Goal: Task Accomplishment & Management: Complete application form

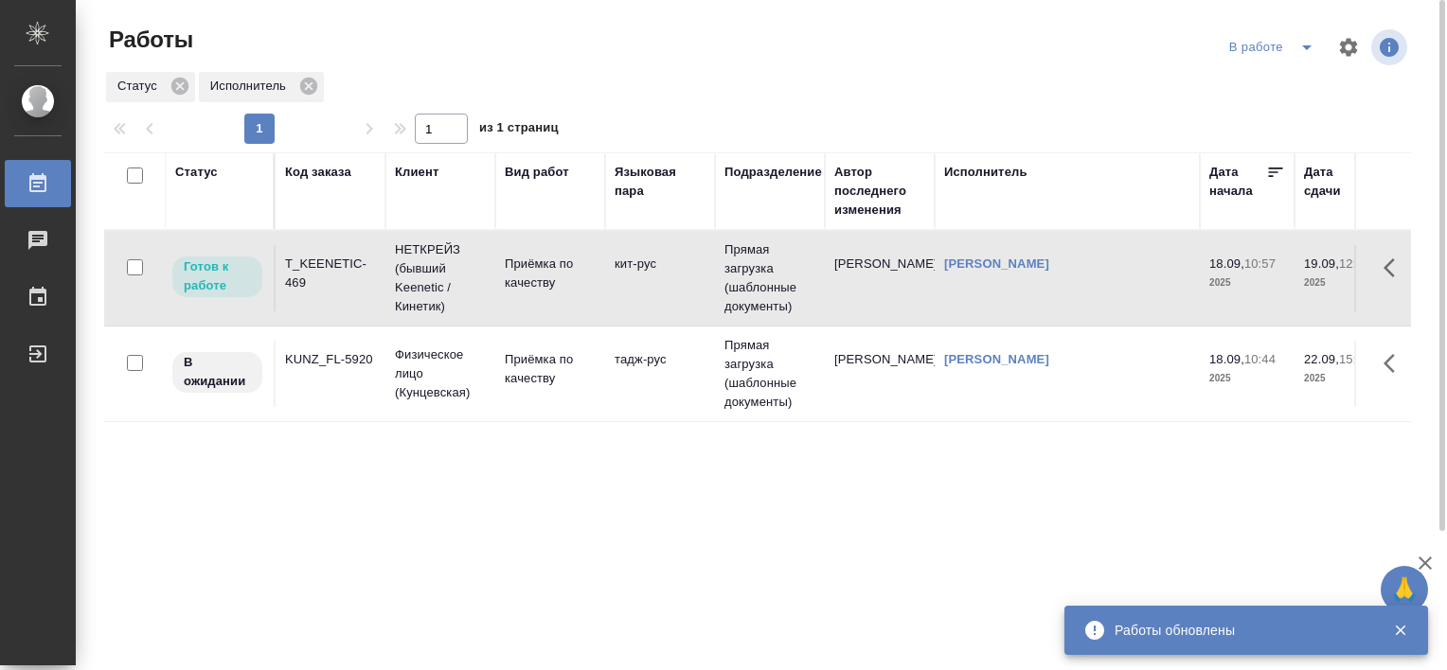
click at [334, 263] on div "T_KEENETIC-469" at bounding box center [330, 274] width 91 height 38
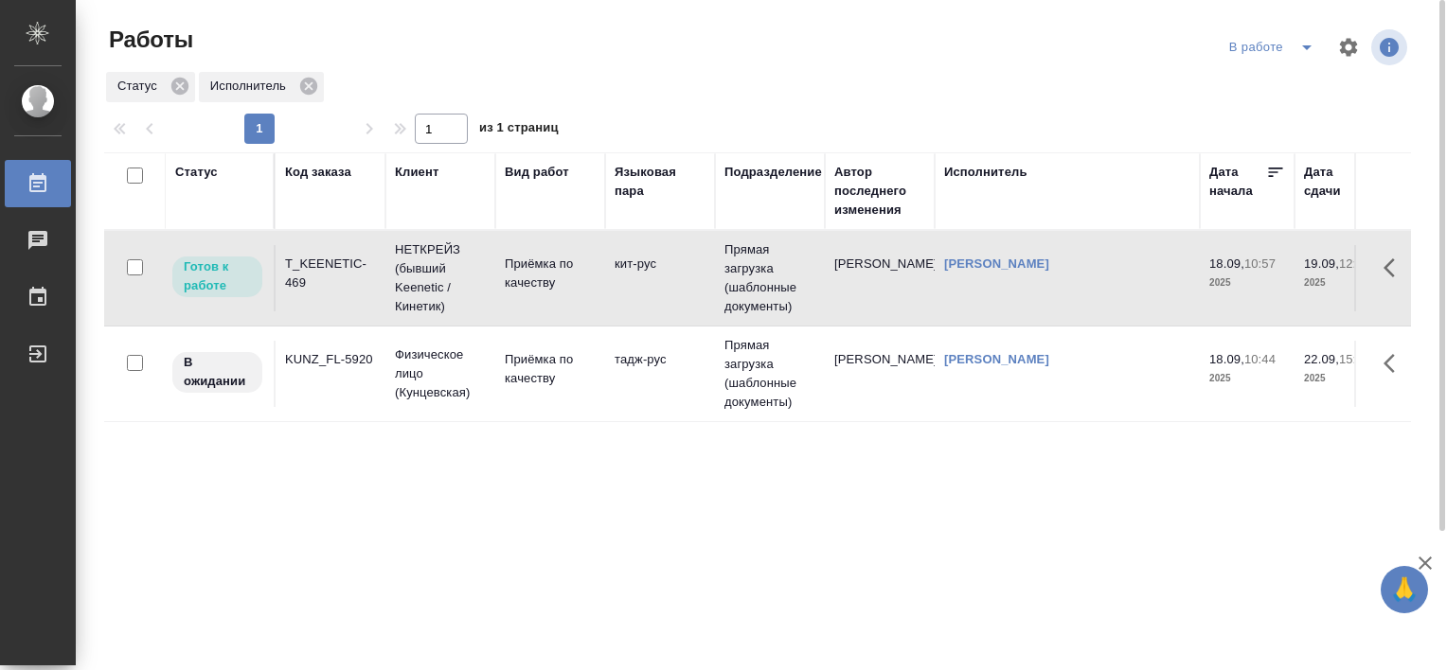
click at [322, 258] on div "T_KEENETIC-469" at bounding box center [330, 274] width 91 height 38
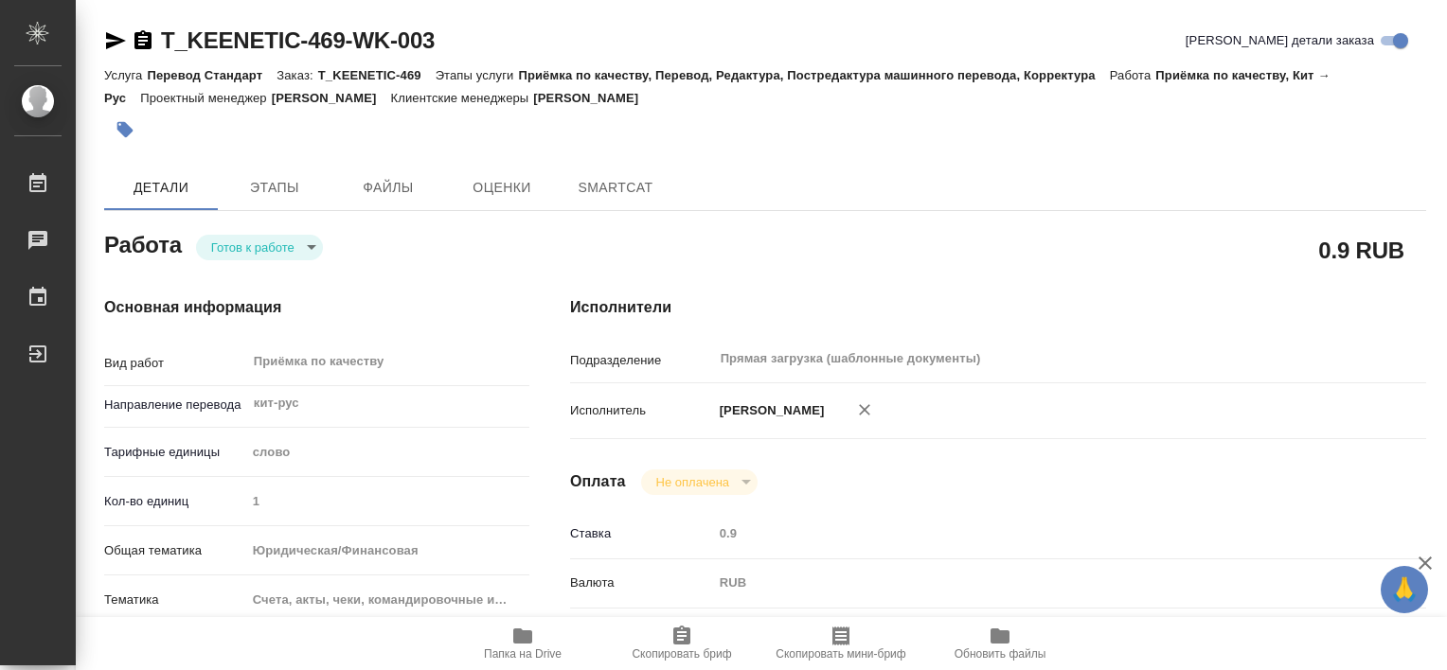
type textarea "x"
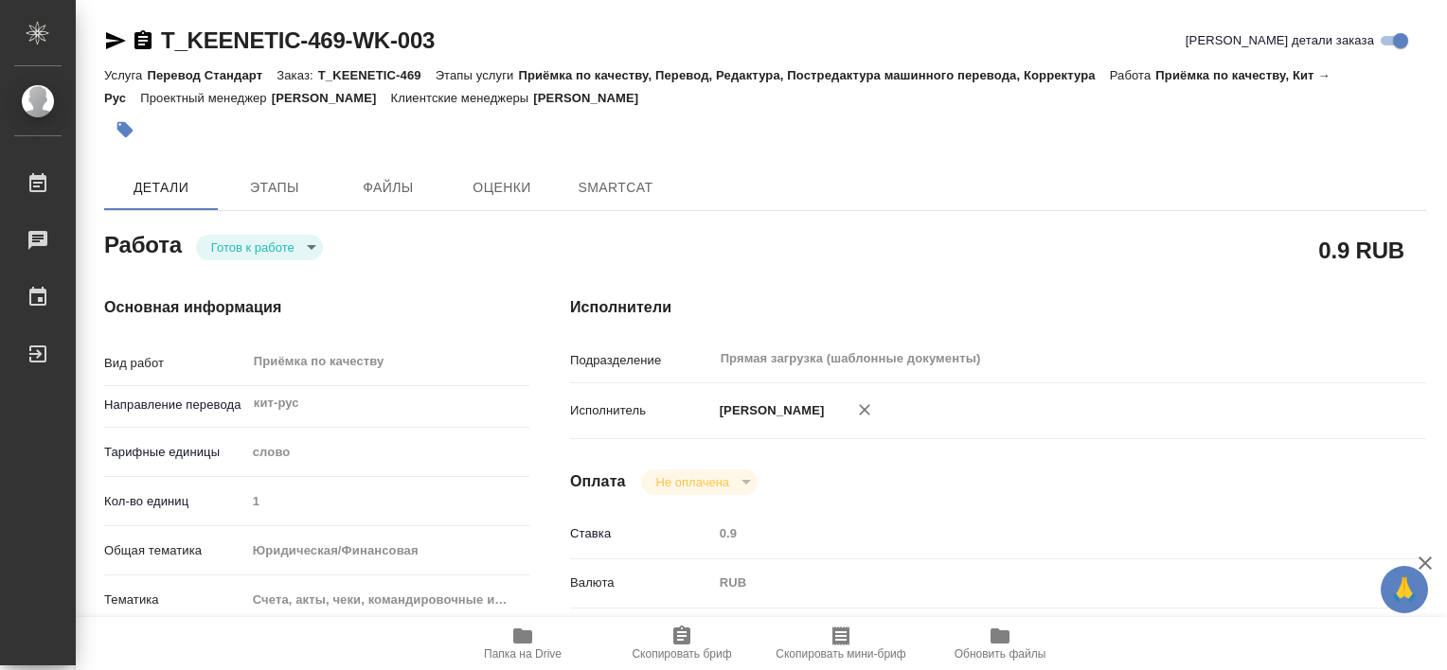
type textarea "x"
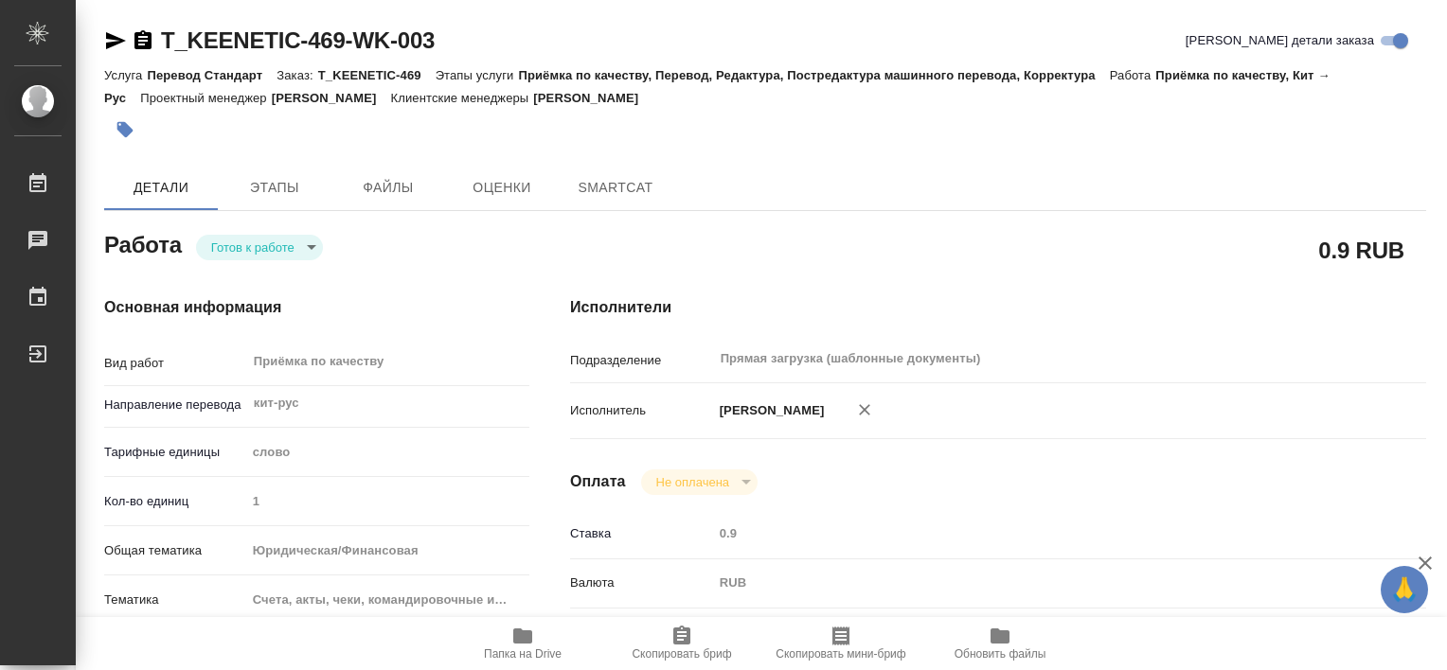
type textarea "x"
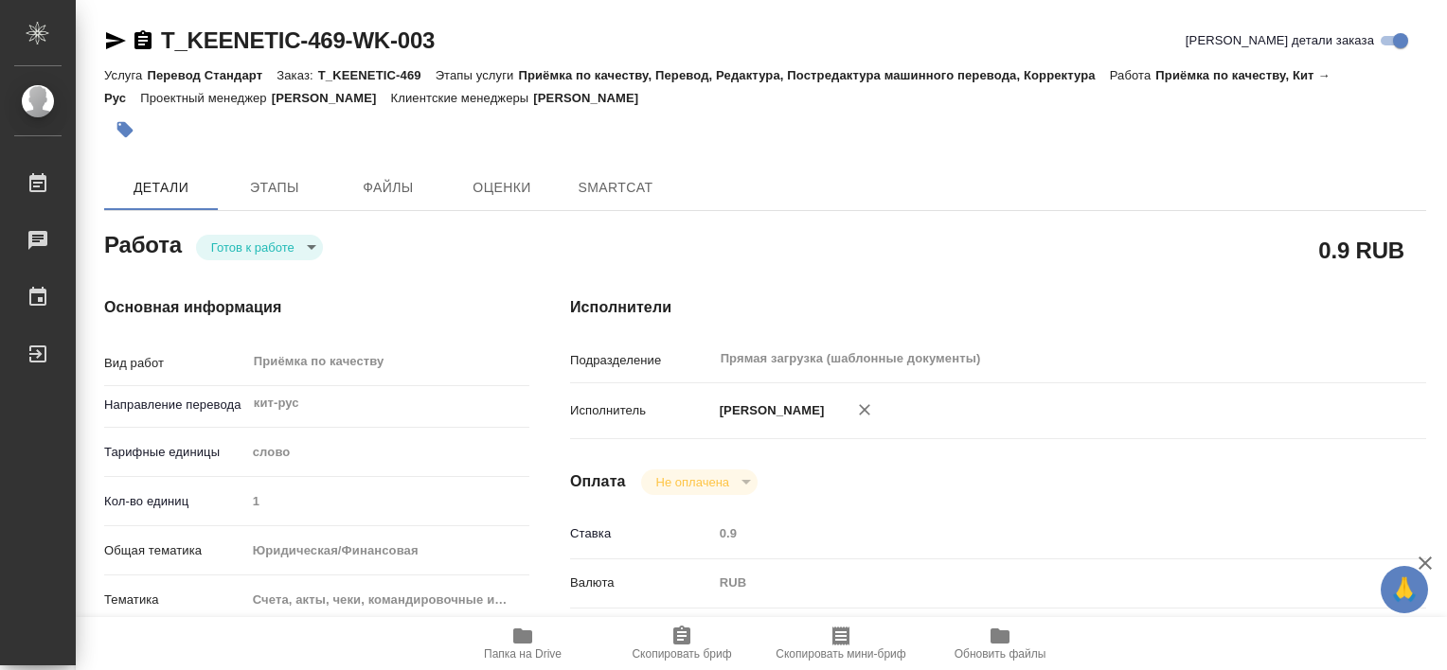
type textarea "x"
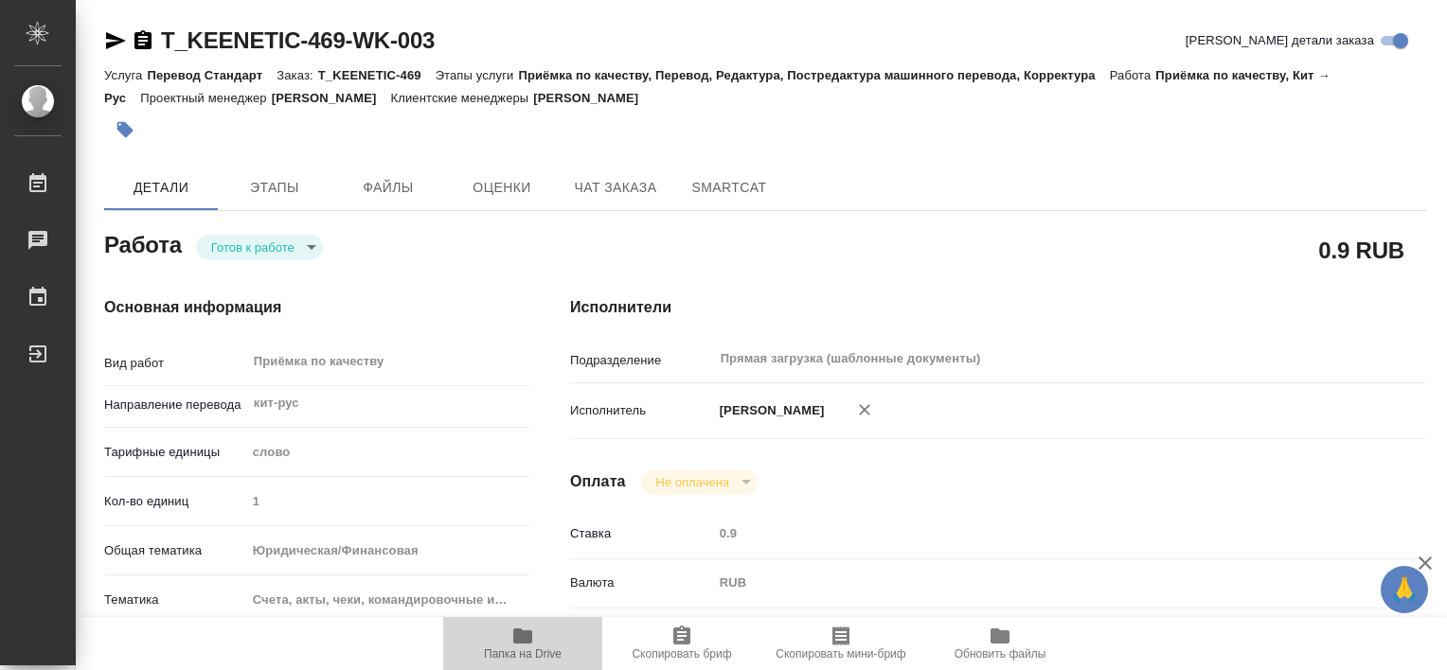
type textarea "x"
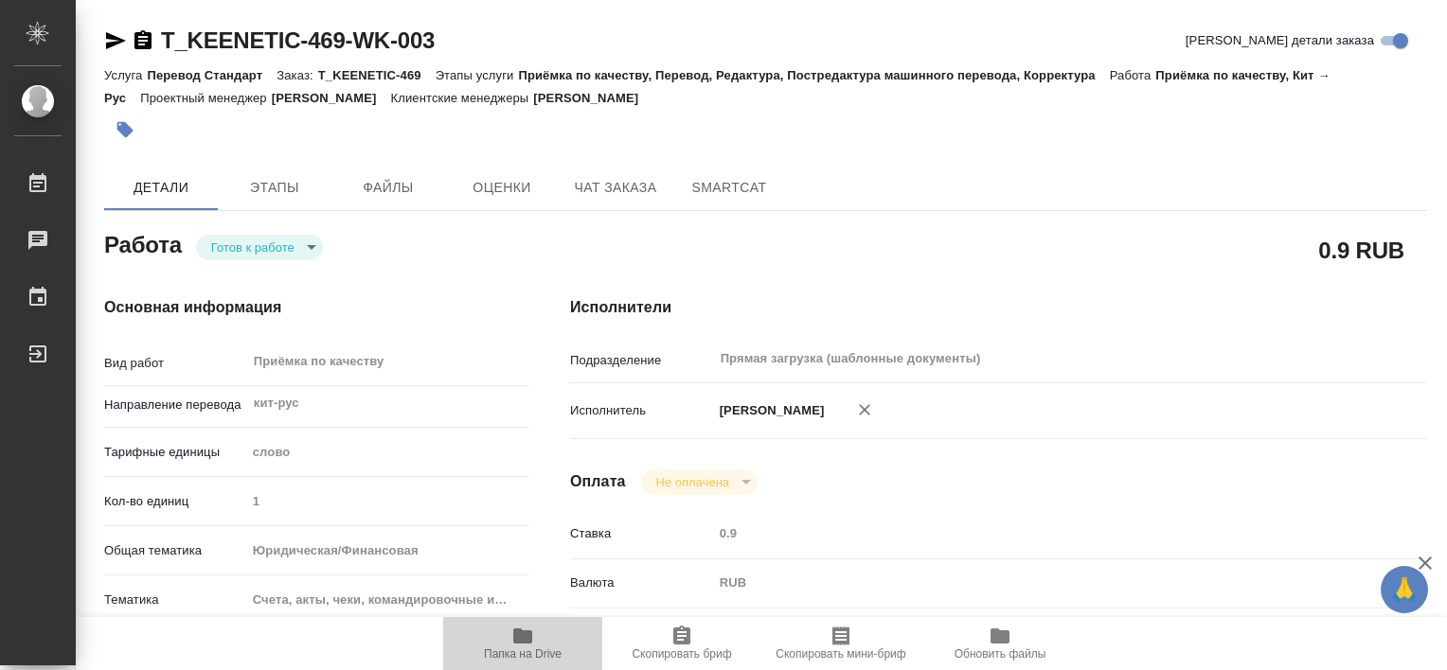
click at [543, 633] on span "Папка на Drive" at bounding box center [522, 643] width 136 height 36
type textarea "x"
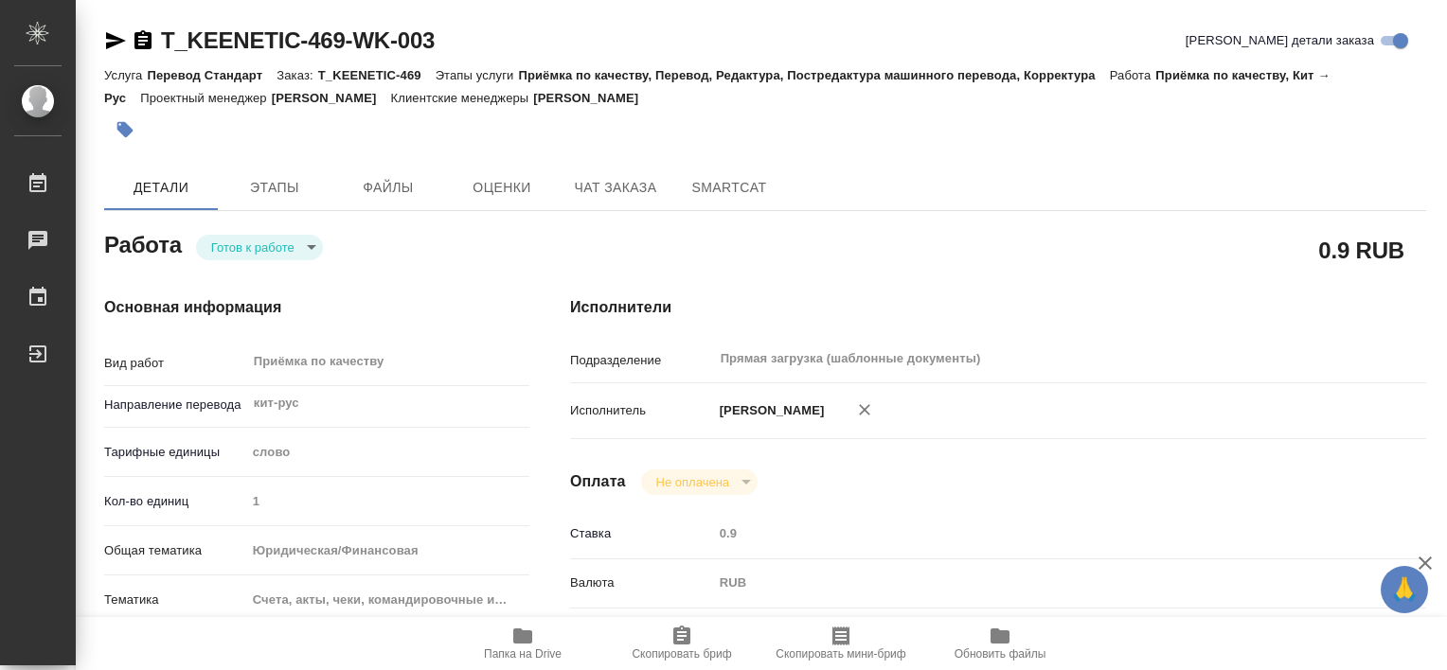
type textarea "x"
click at [518, 645] on icon "button" at bounding box center [522, 636] width 23 height 23
type textarea "x"
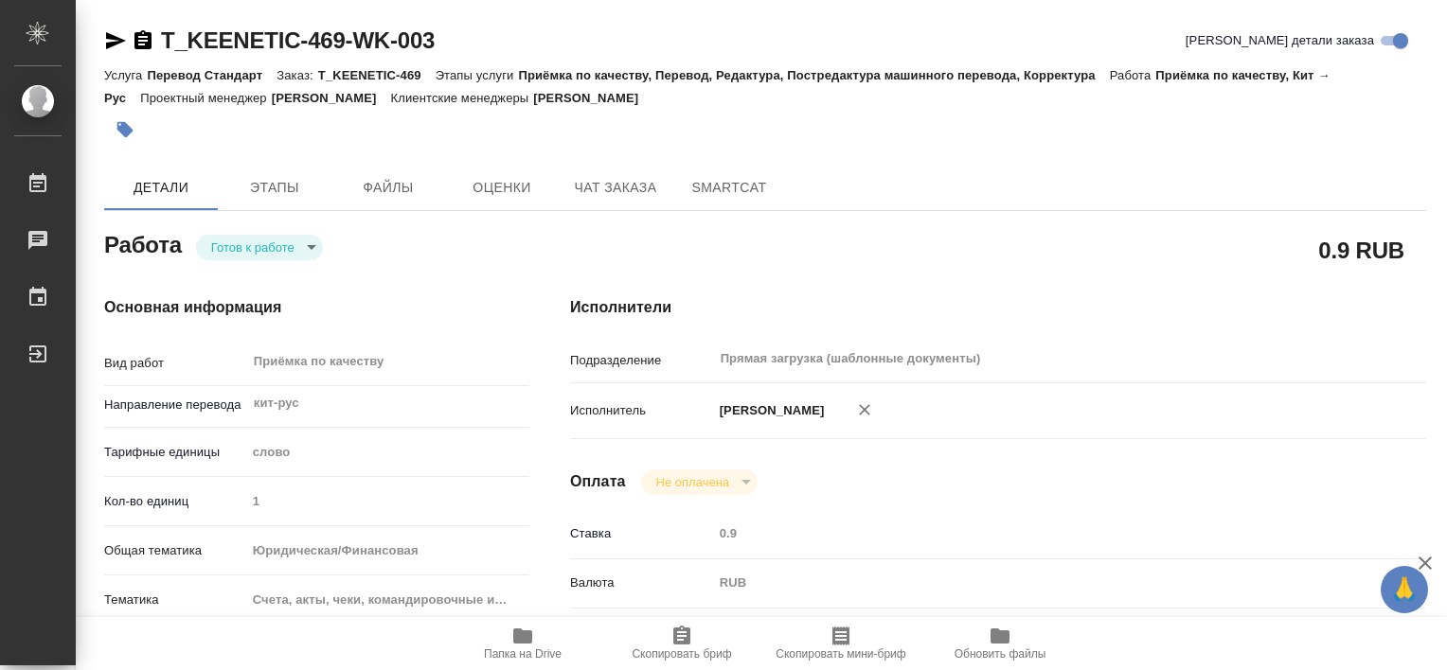
type textarea "x"
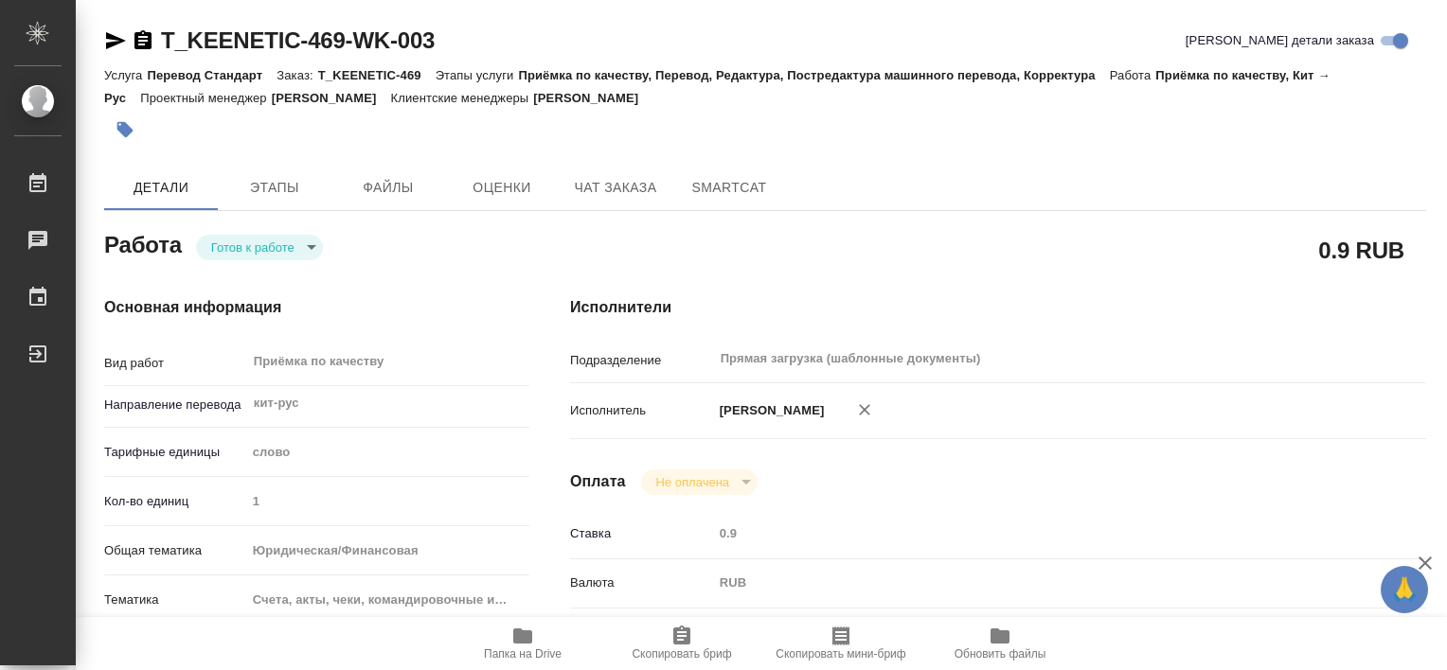
type textarea "x"
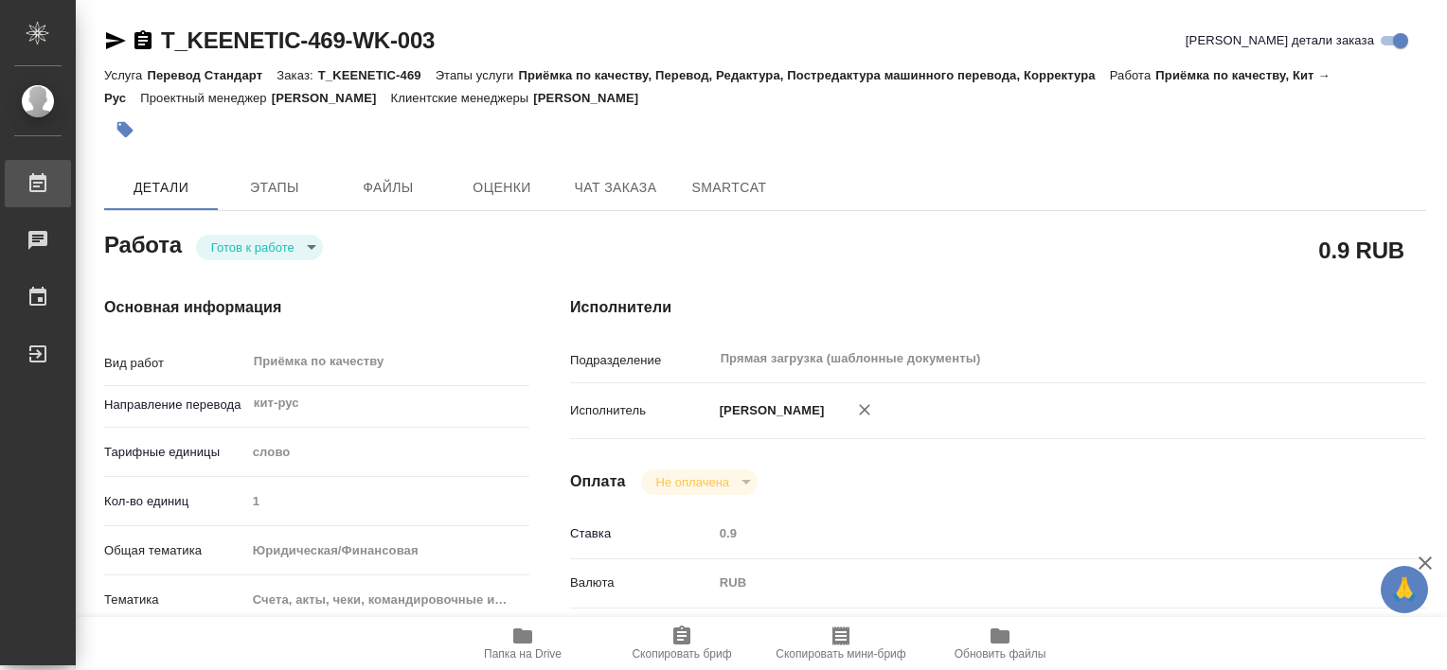
type textarea "x"
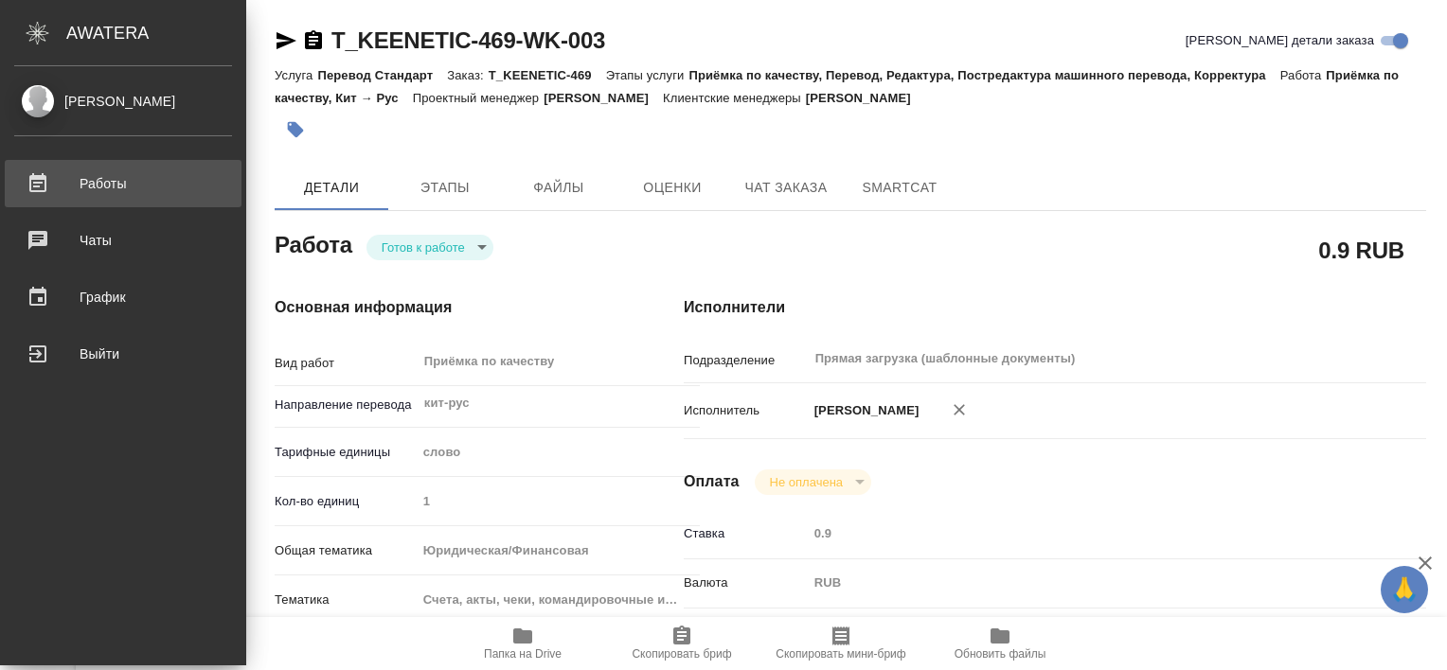
type textarea "x"
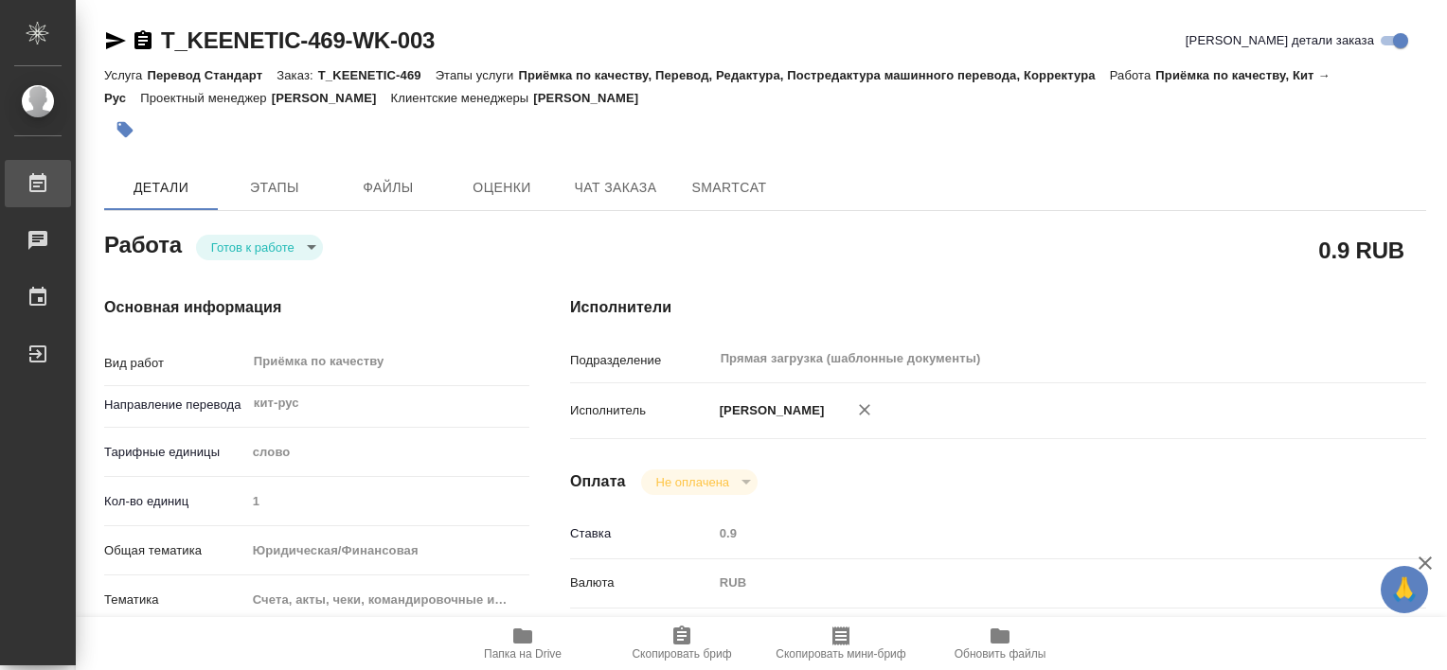
click at [38, 175] on div "Работы" at bounding box center [14, 183] width 47 height 28
type textarea "x"
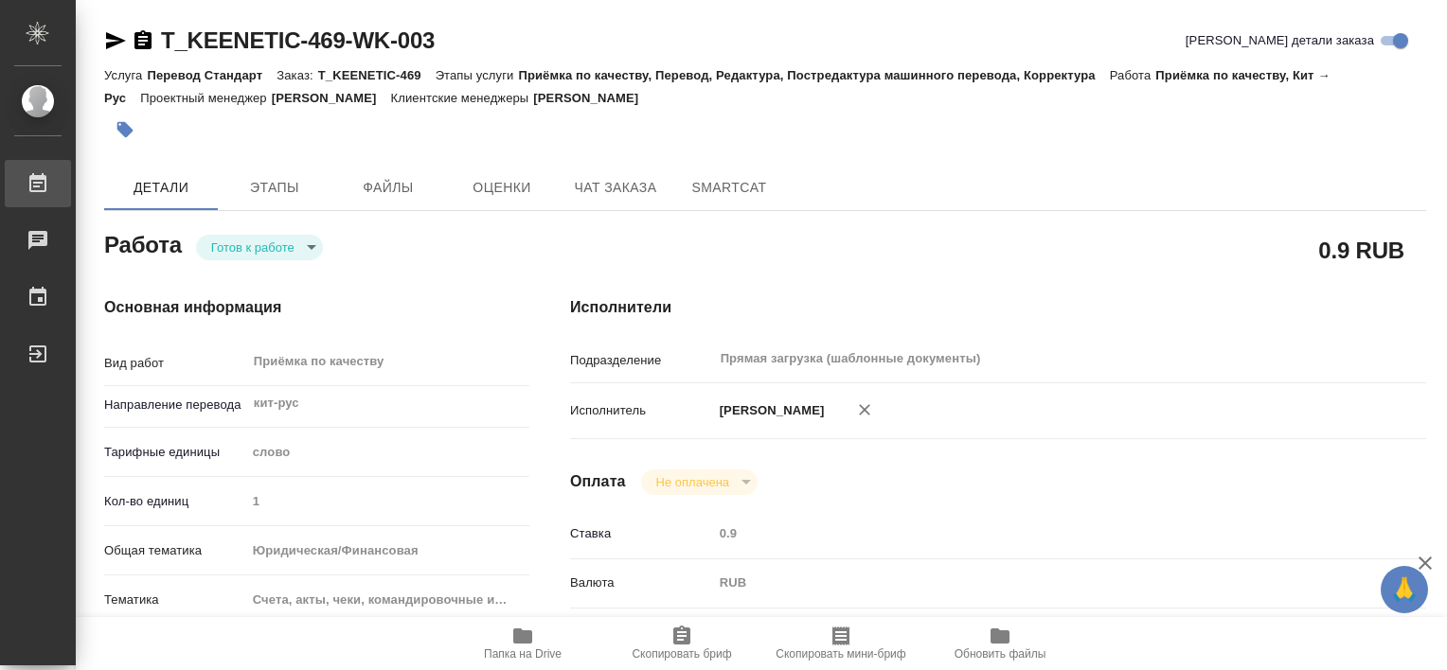
type textarea "x"
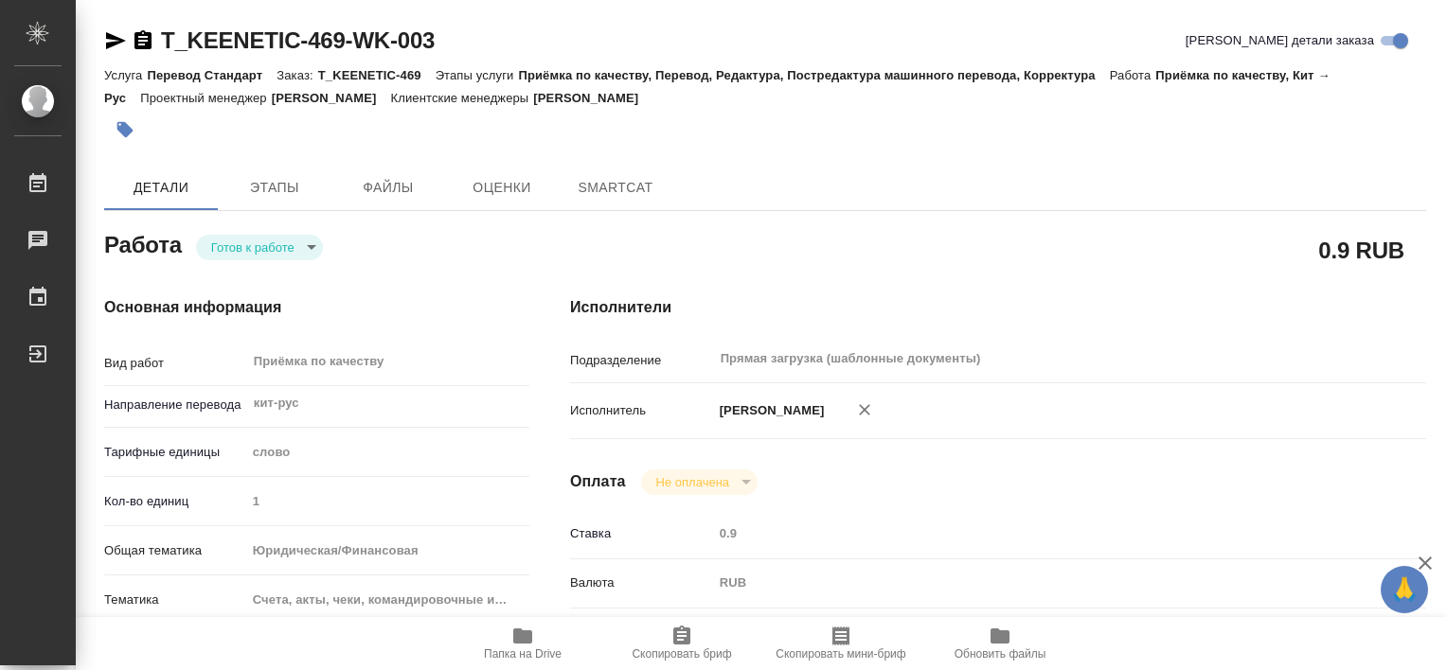
type textarea "x"
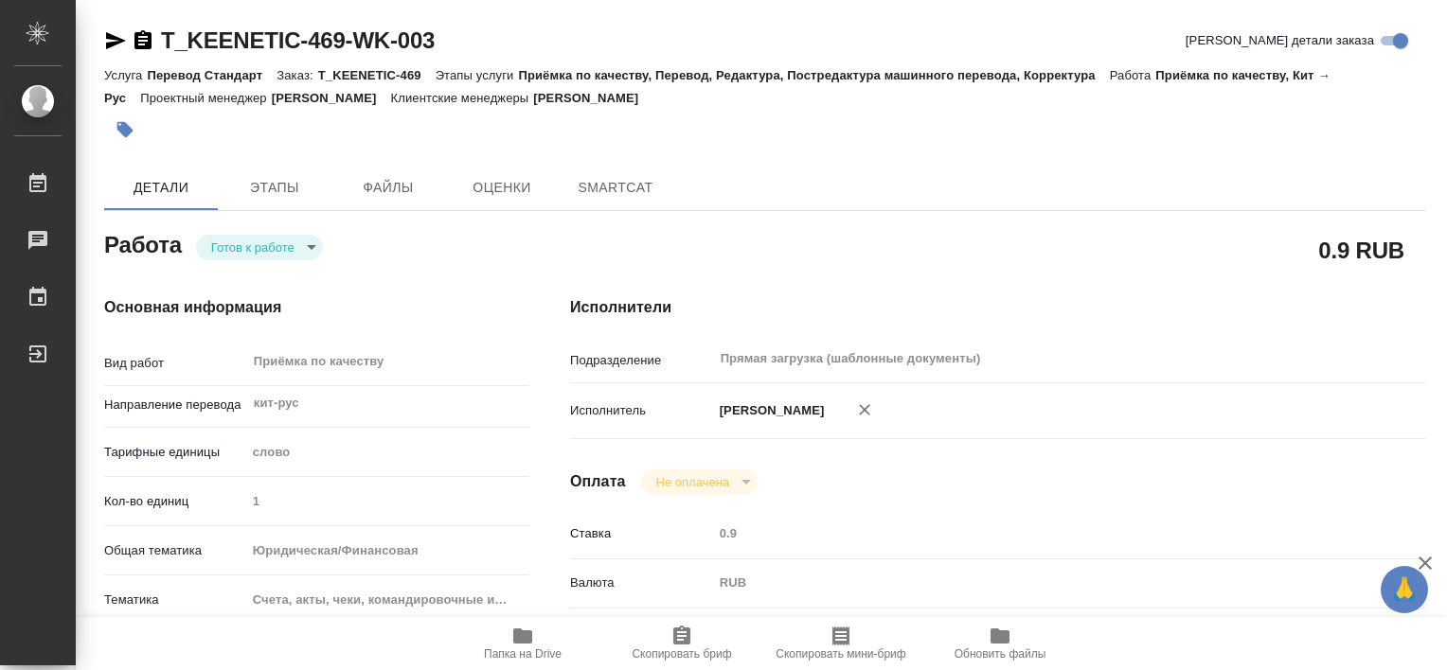
type textarea "x"
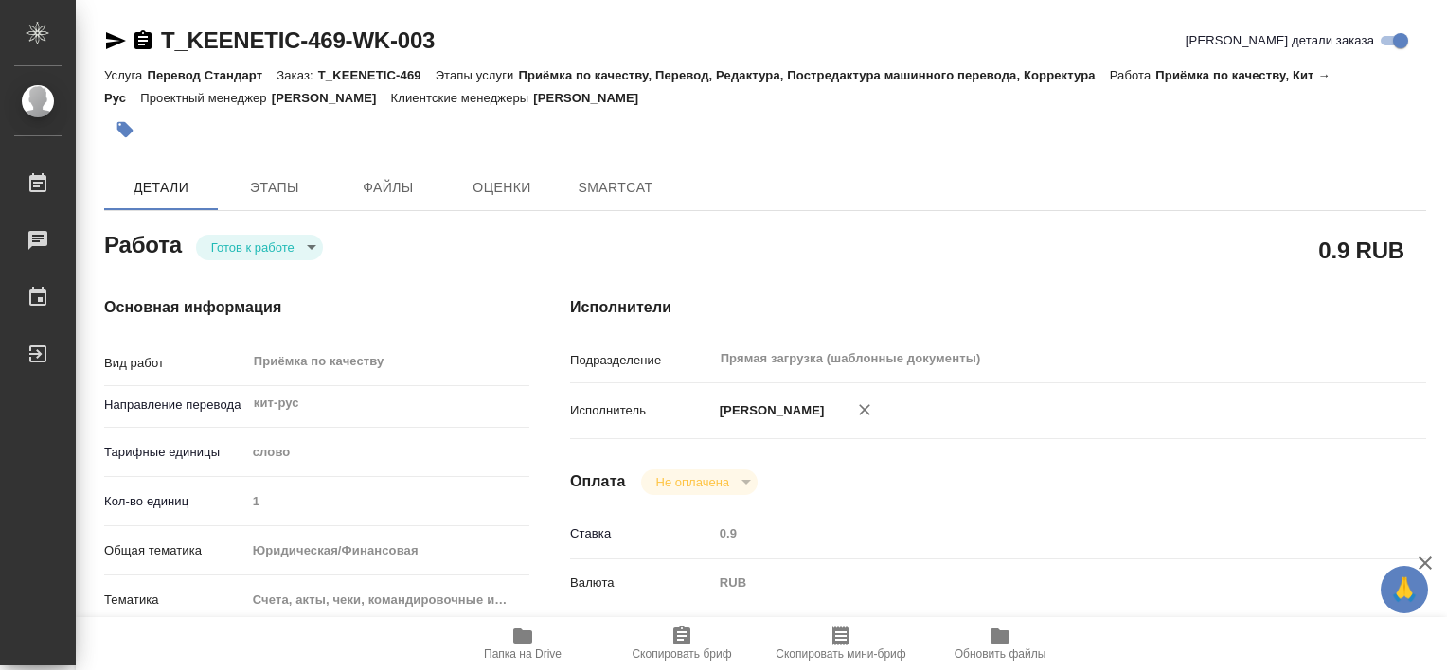
type textarea "x"
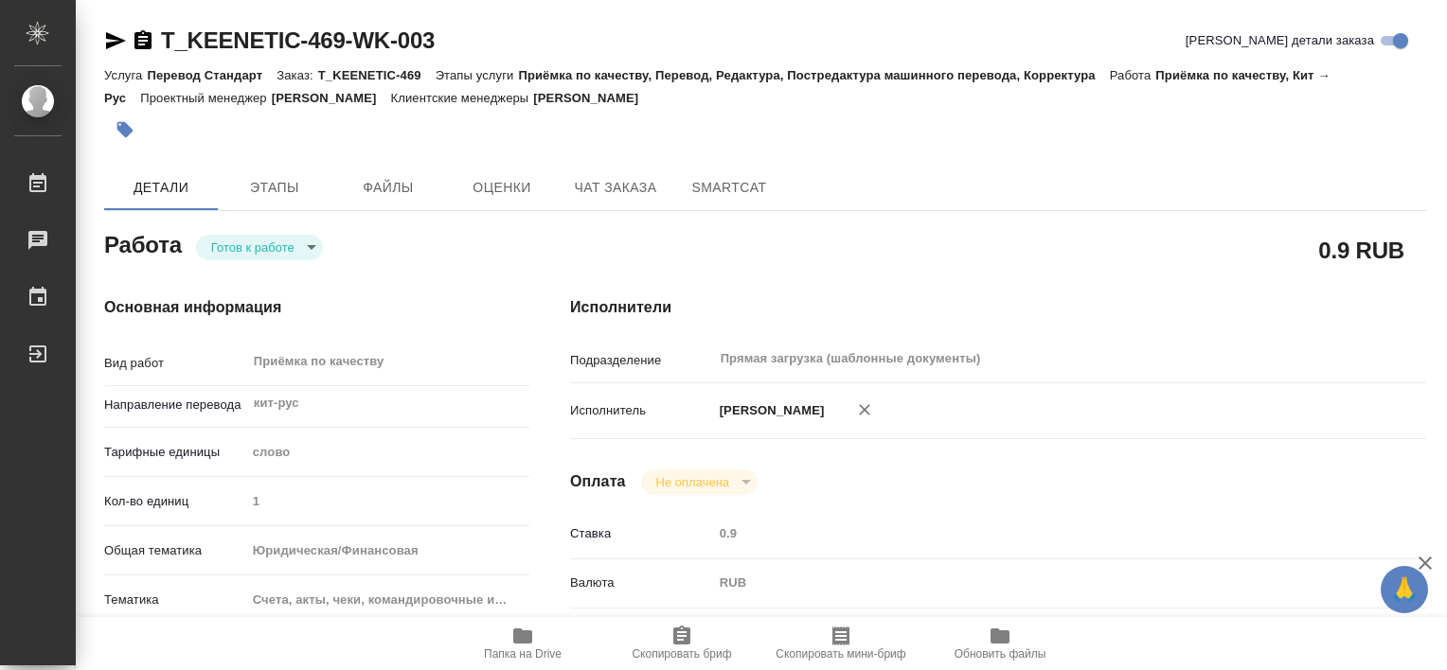
type textarea "x"
click at [523, 644] on icon "button" at bounding box center [522, 636] width 23 height 23
type textarea "x"
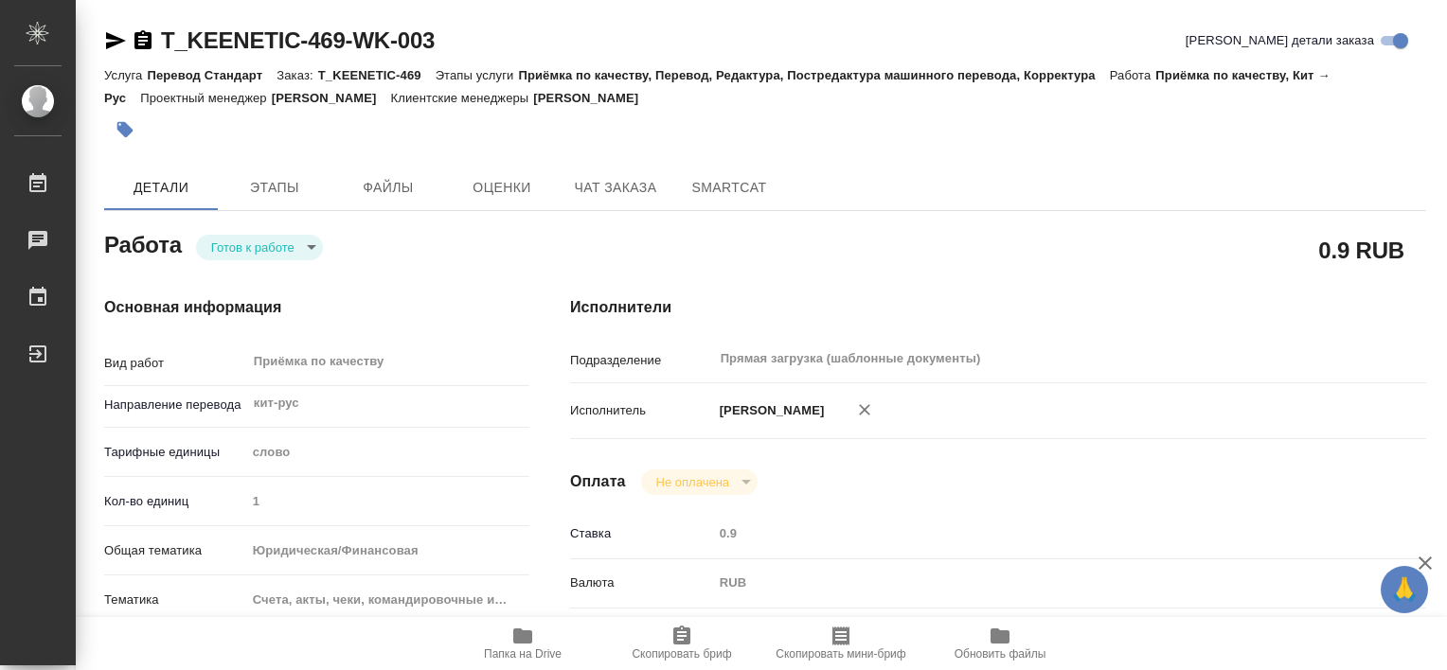
type textarea "x"
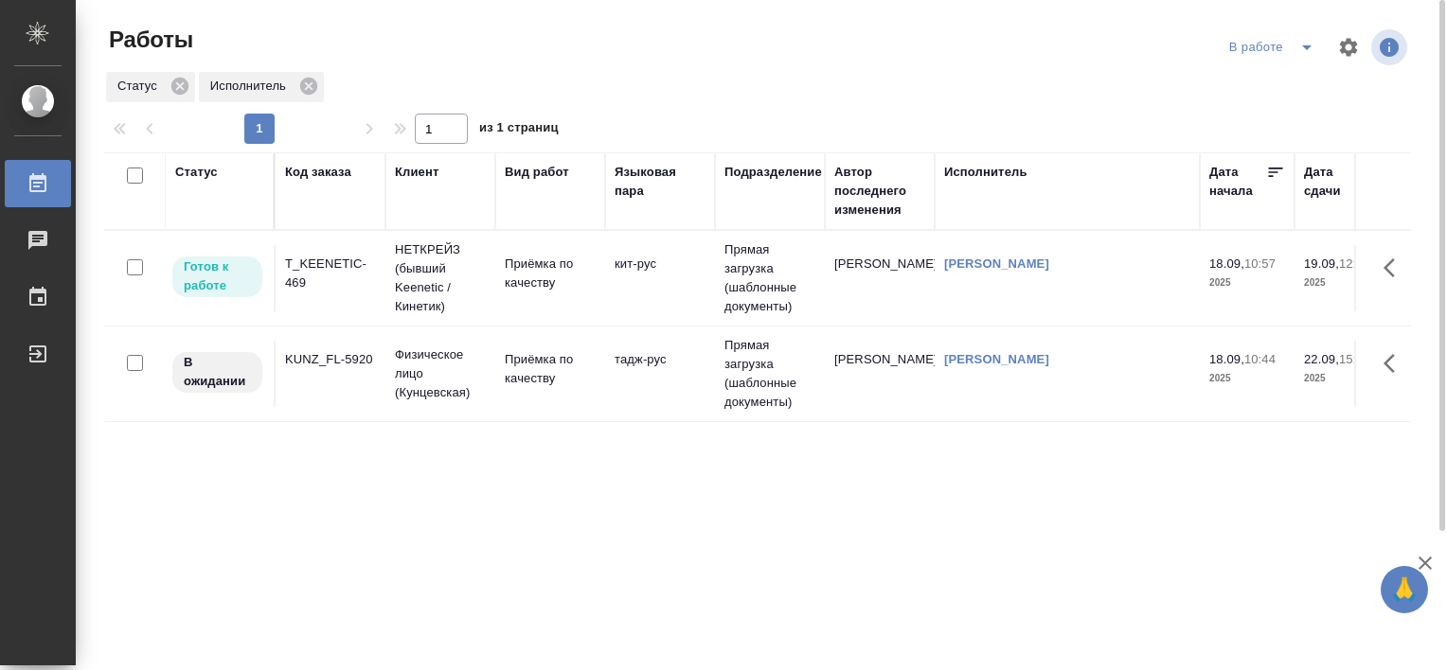
click at [320, 276] on div "T_KEENETIC-469" at bounding box center [330, 274] width 91 height 38
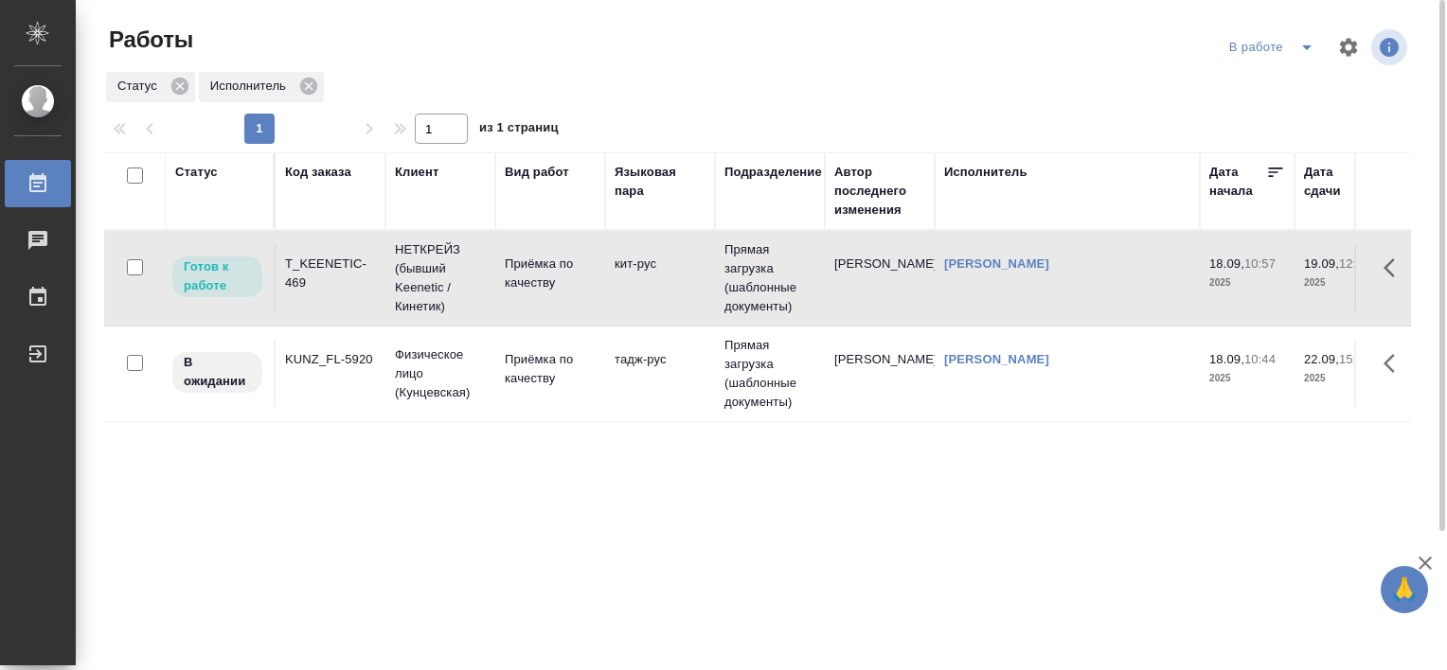
click at [320, 276] on div "T_KEENETIC-469" at bounding box center [330, 274] width 91 height 38
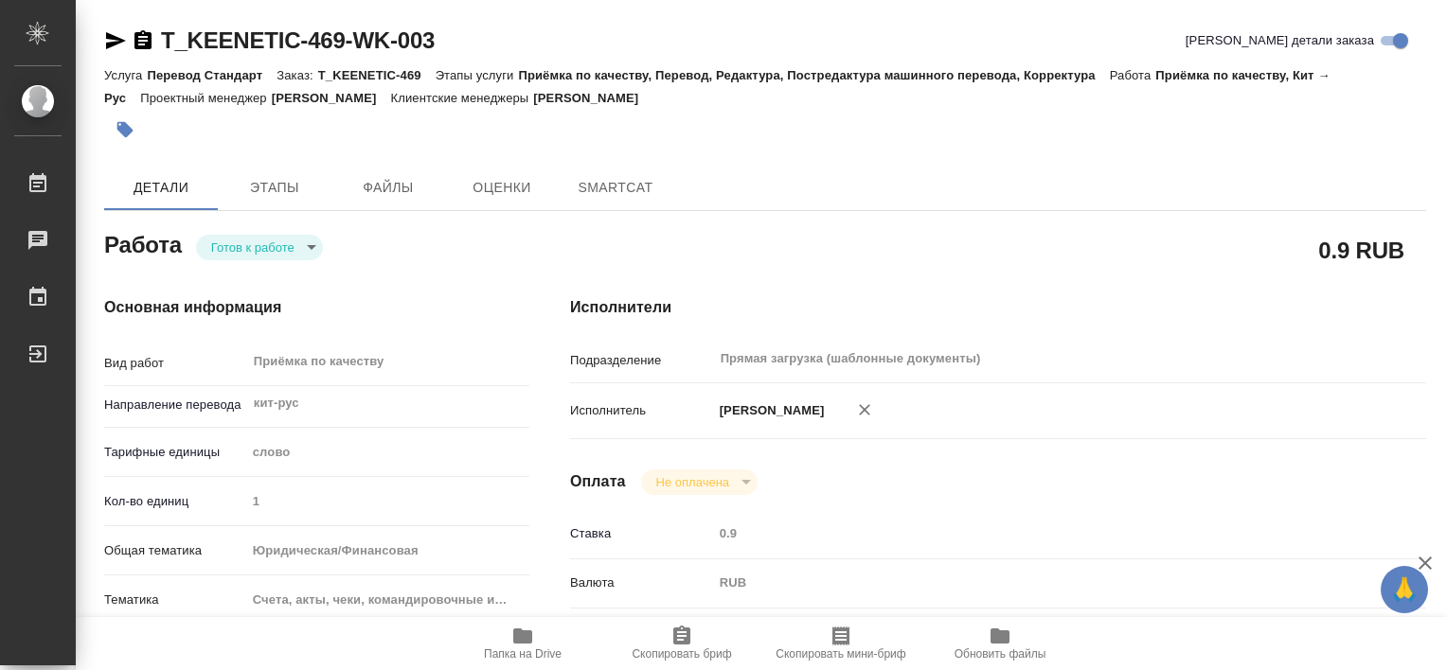
type textarea "x"
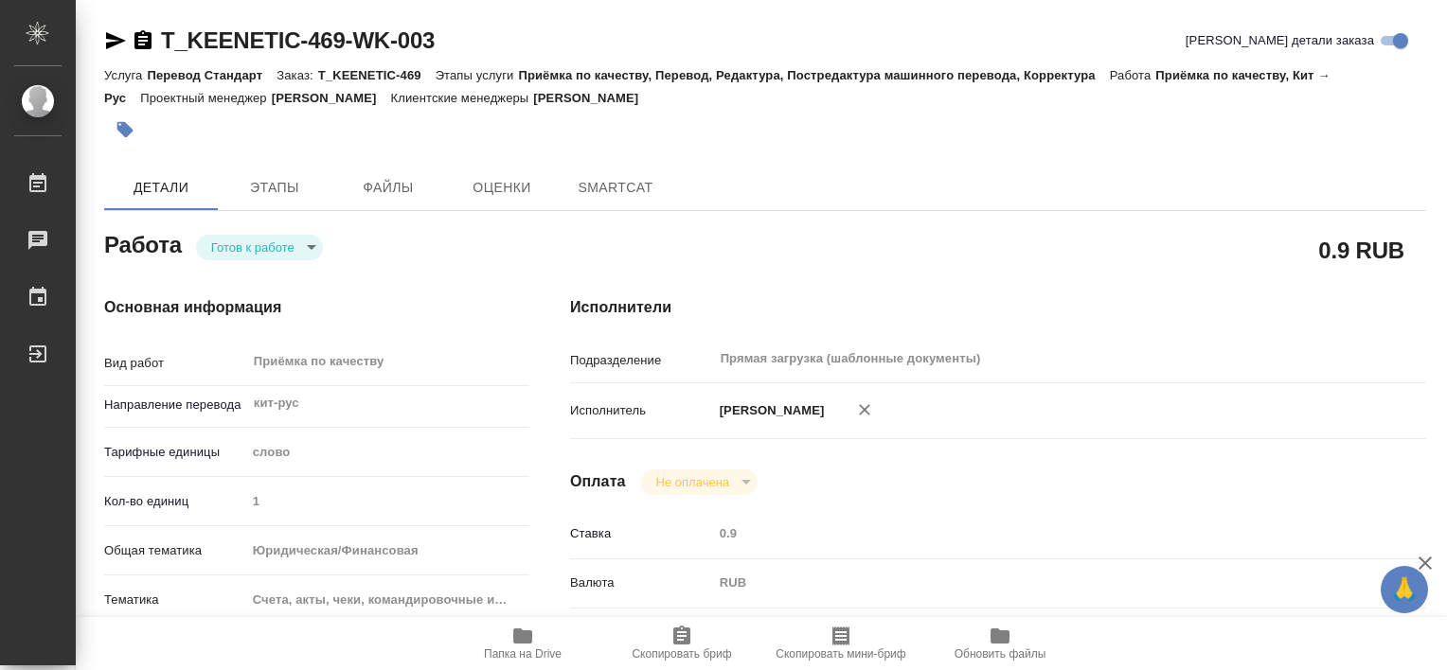
type textarea "x"
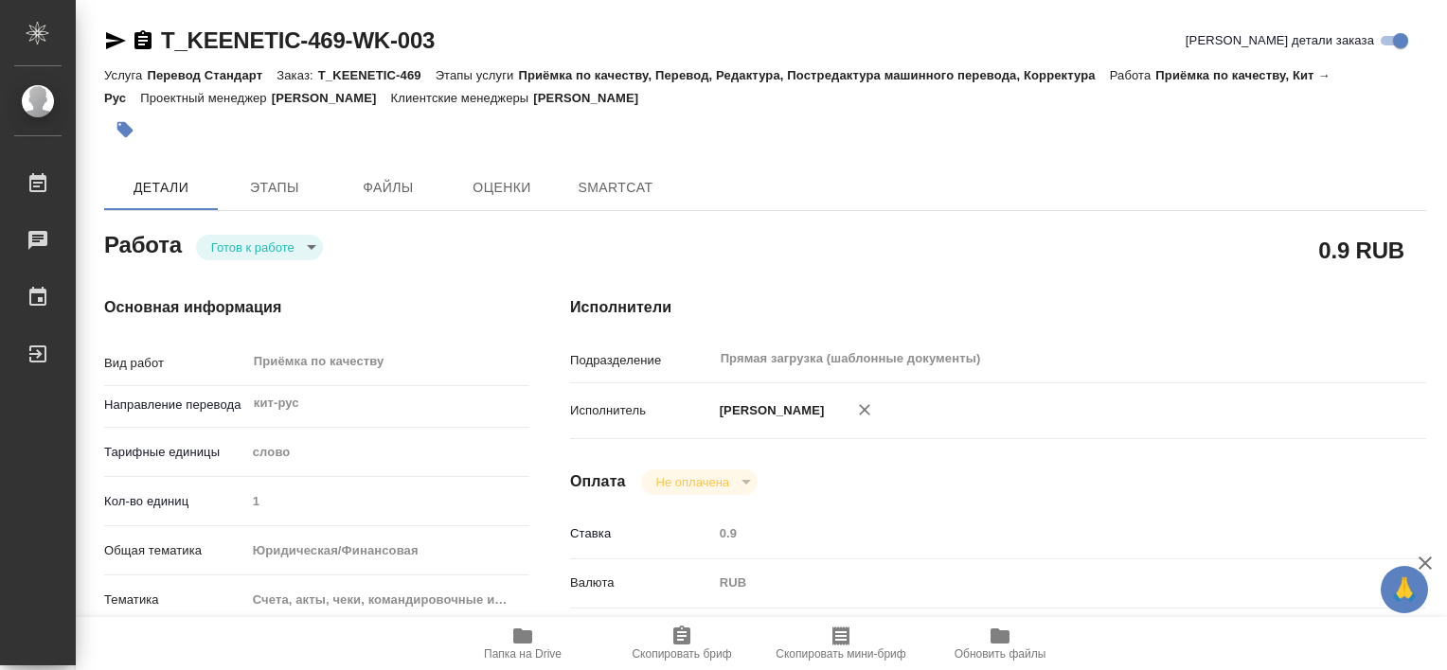
type textarea "x"
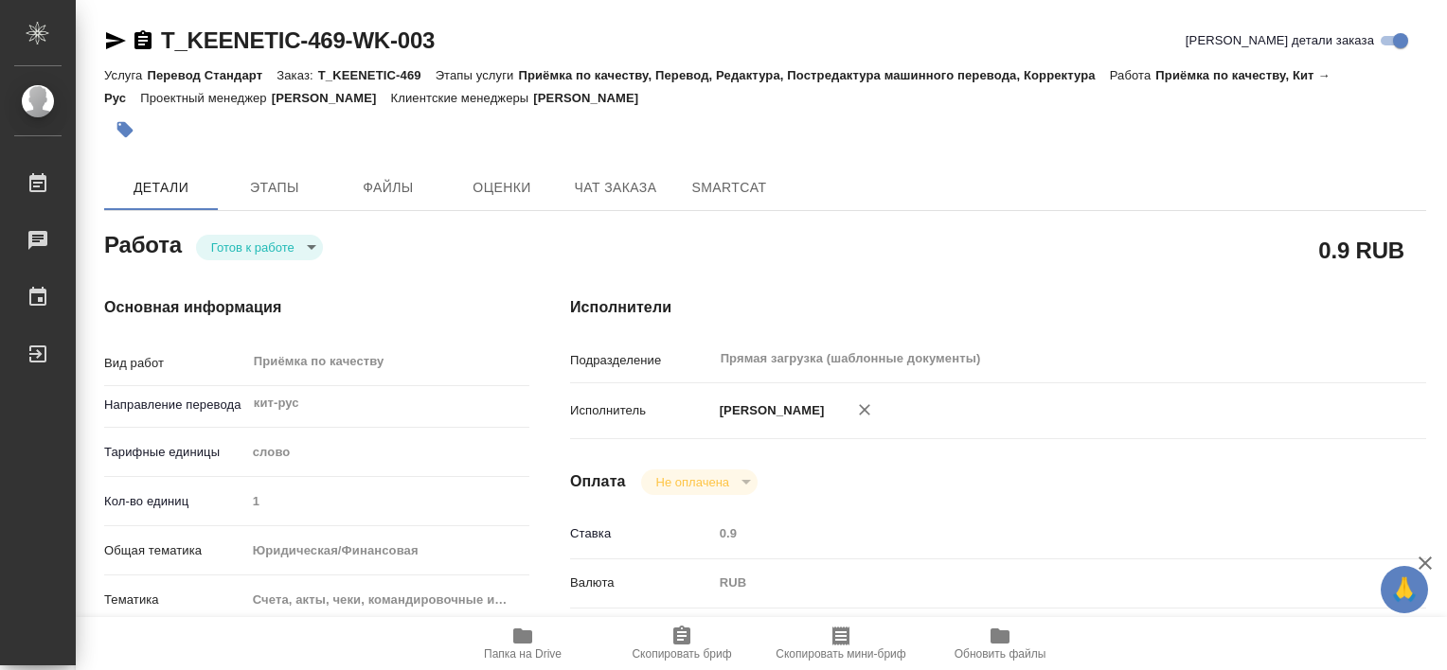
type textarea "x"
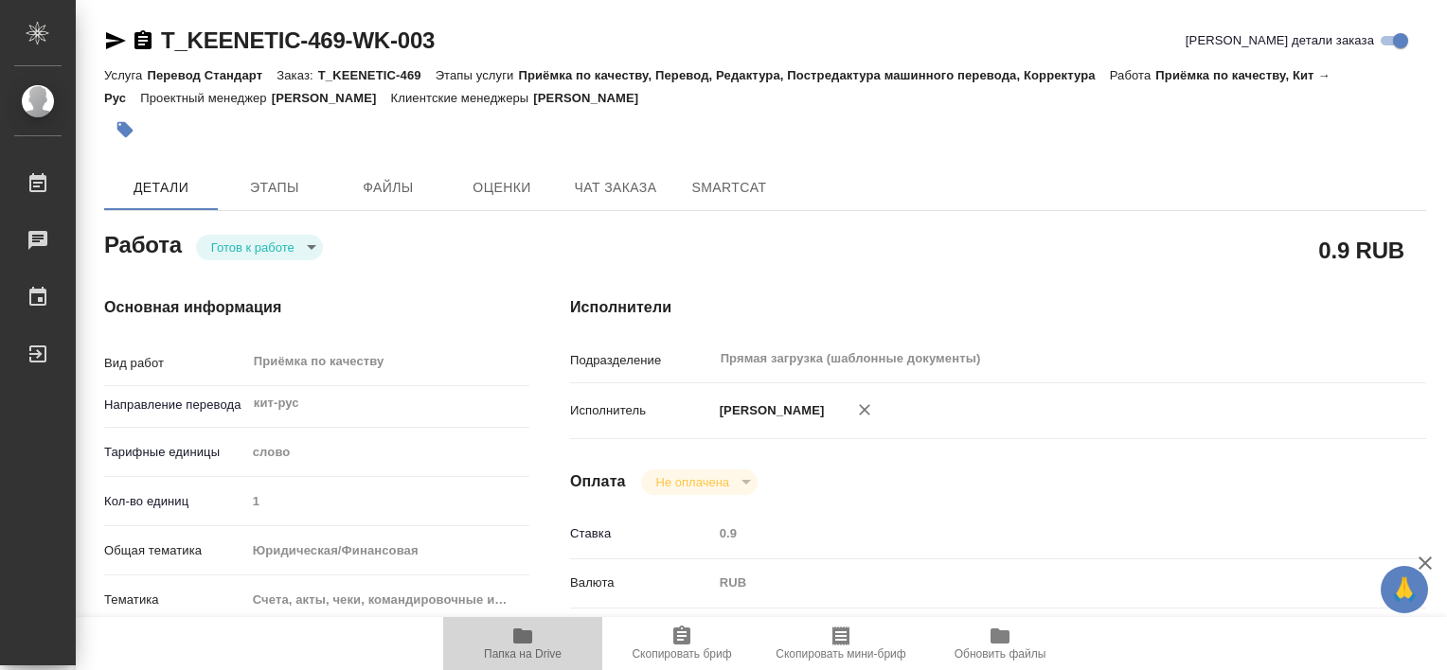
click at [521, 640] on icon "button" at bounding box center [522, 636] width 19 height 15
type textarea "x"
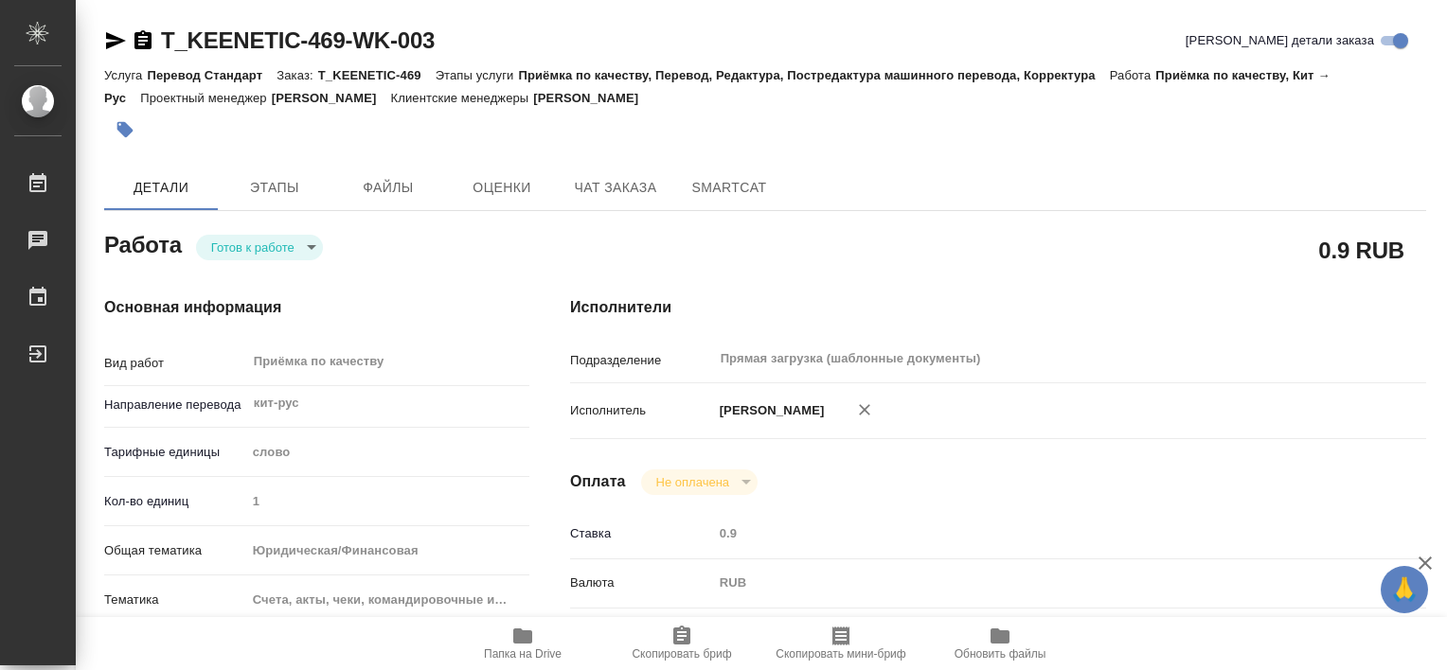
type textarea "x"
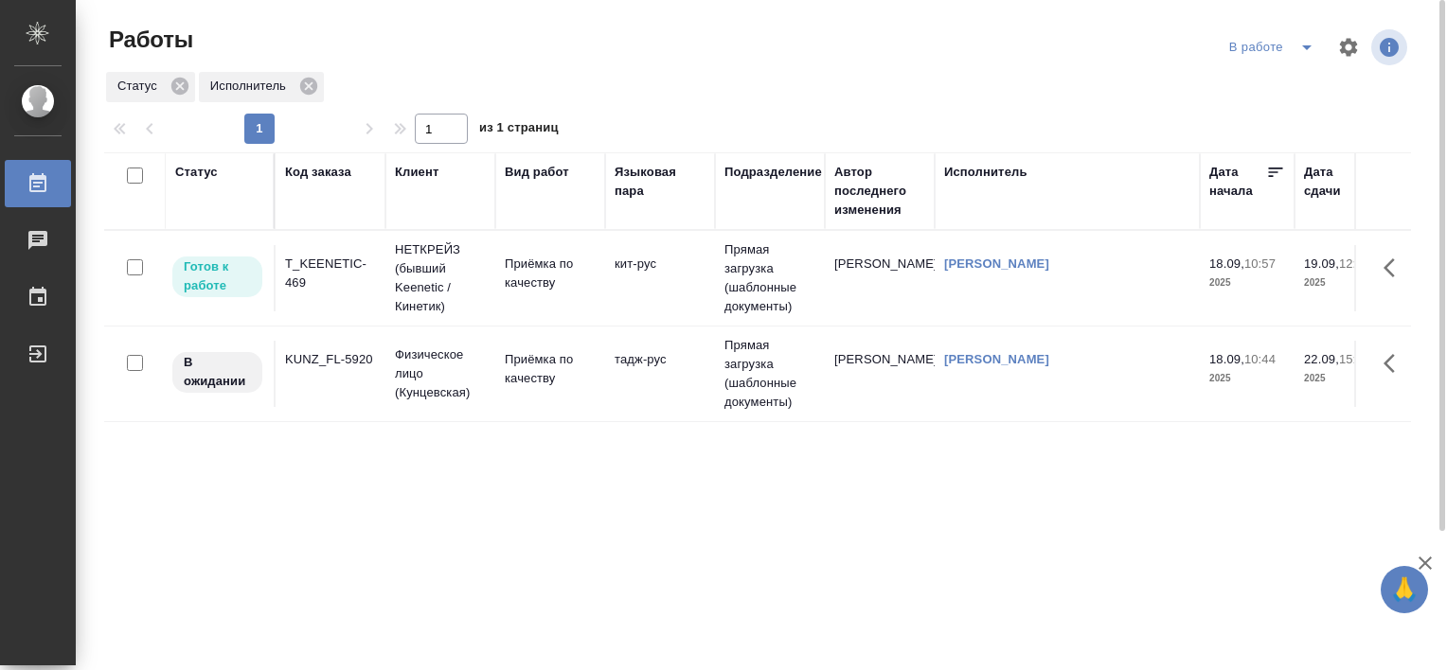
click at [320, 280] on div "T_KEENETIC-469" at bounding box center [330, 274] width 91 height 38
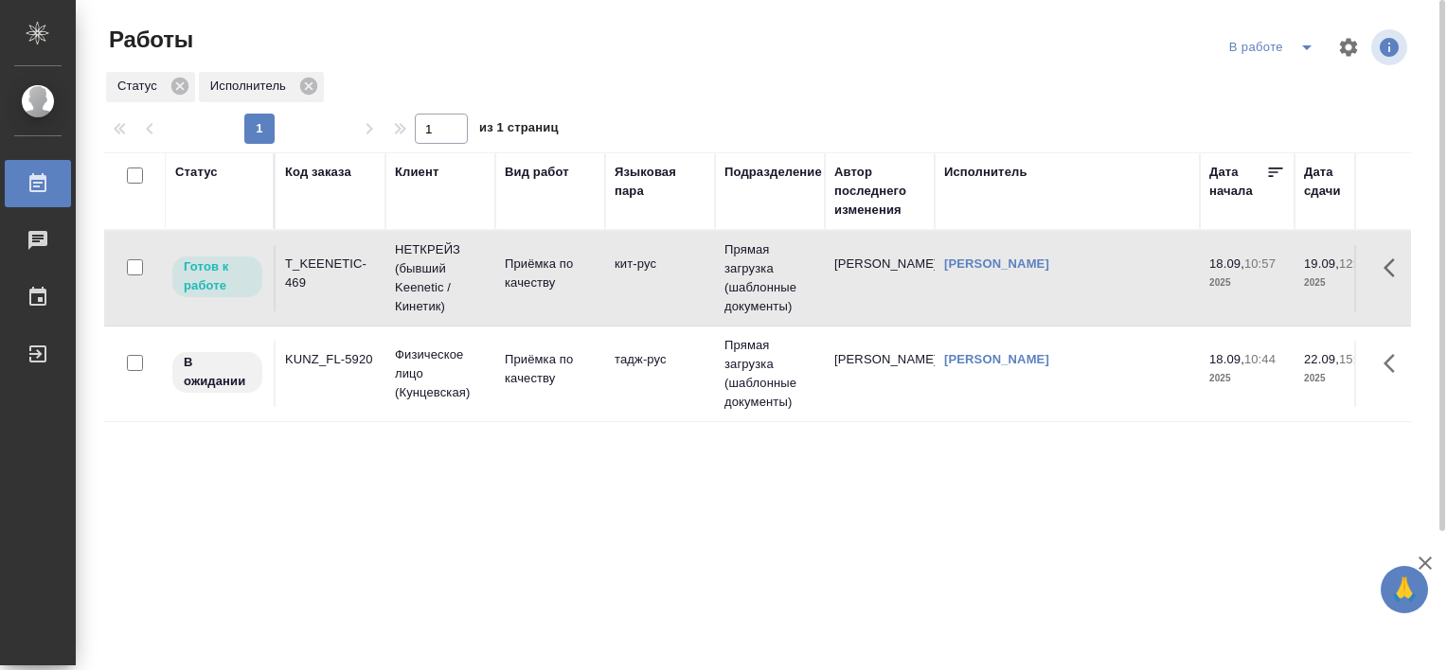
click at [320, 280] on div "T_KEENETIC-469" at bounding box center [330, 274] width 91 height 38
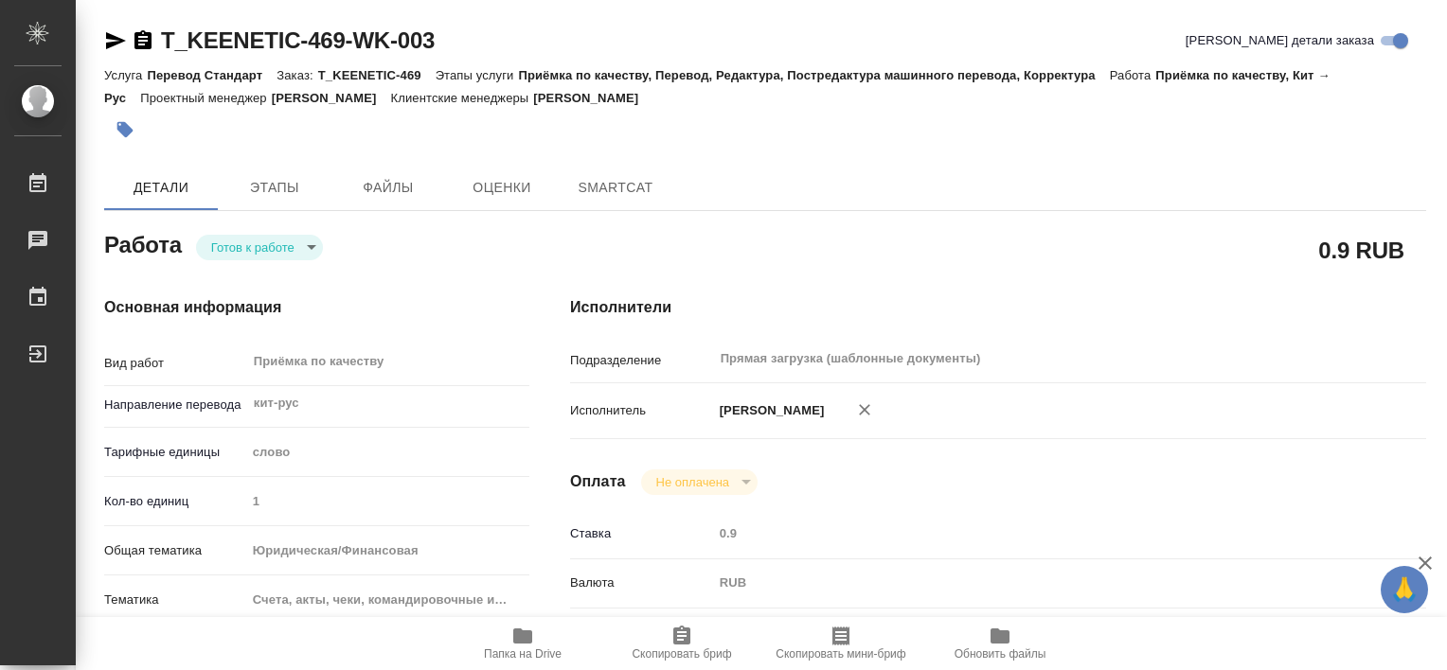
type textarea "x"
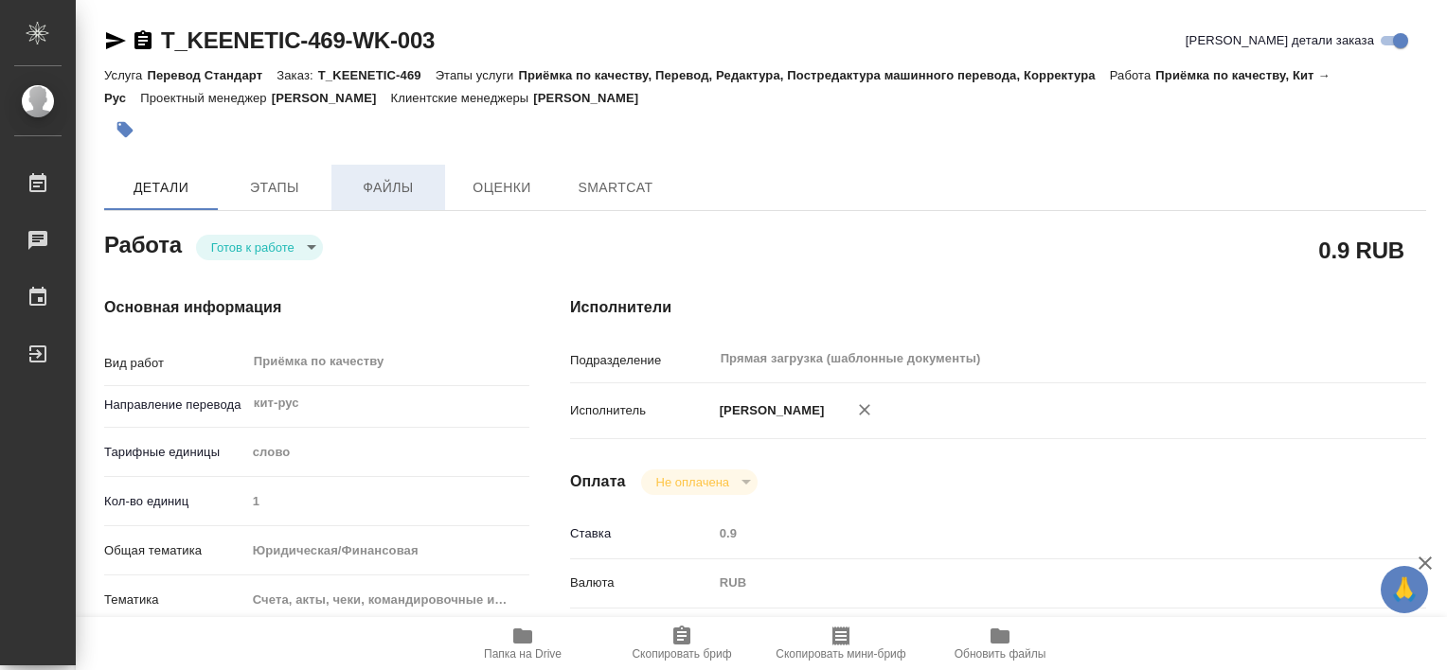
type textarea "x"
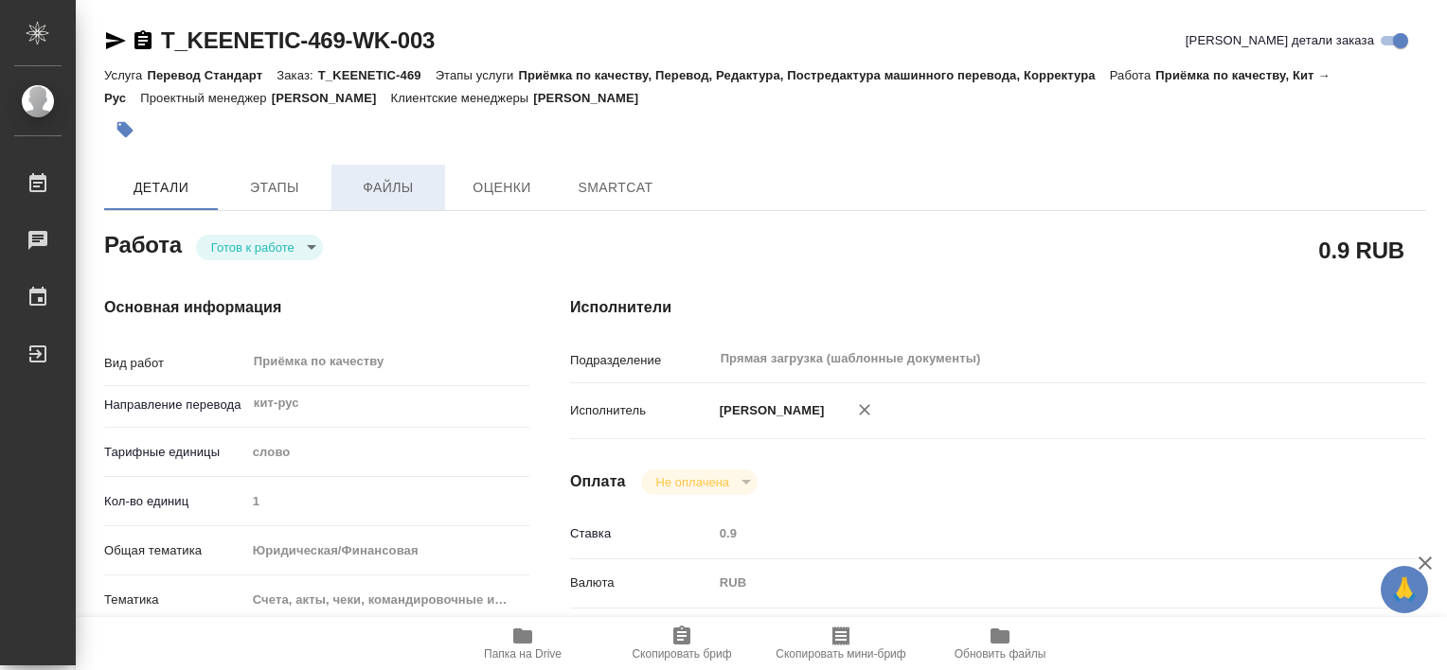
type textarea "x"
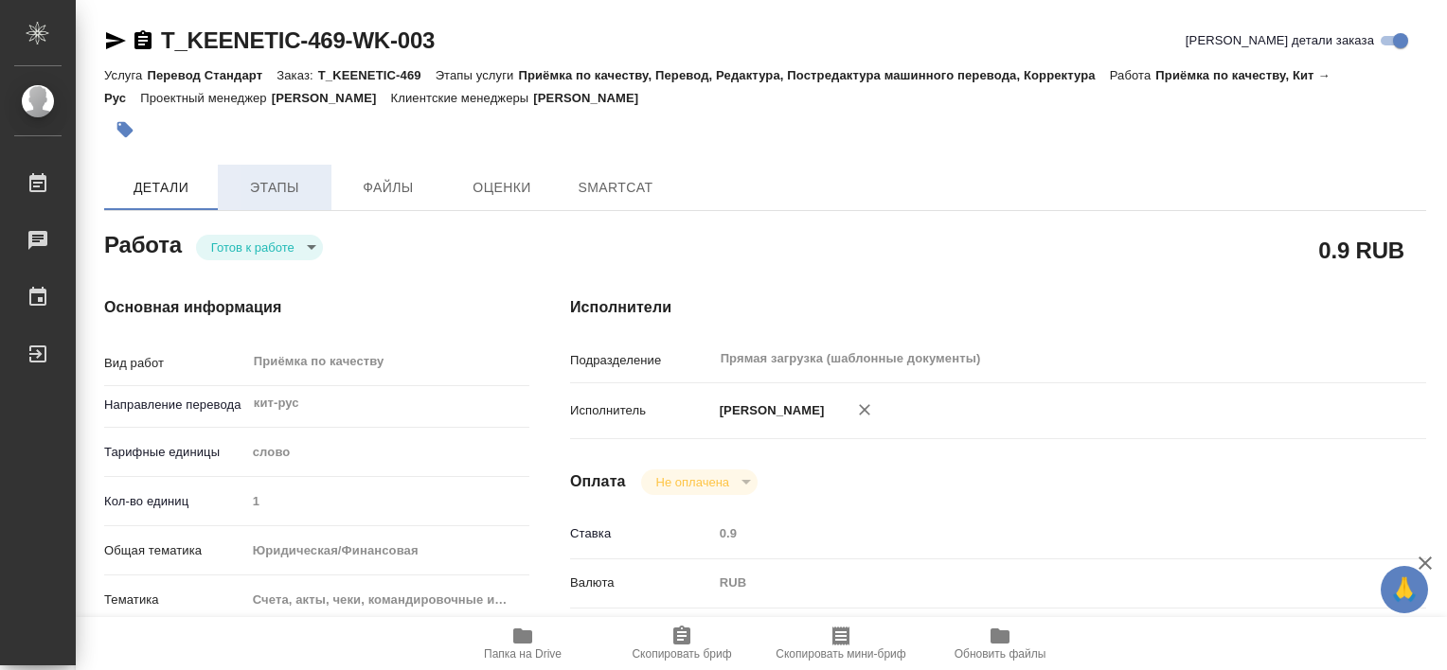
type textarea "x"
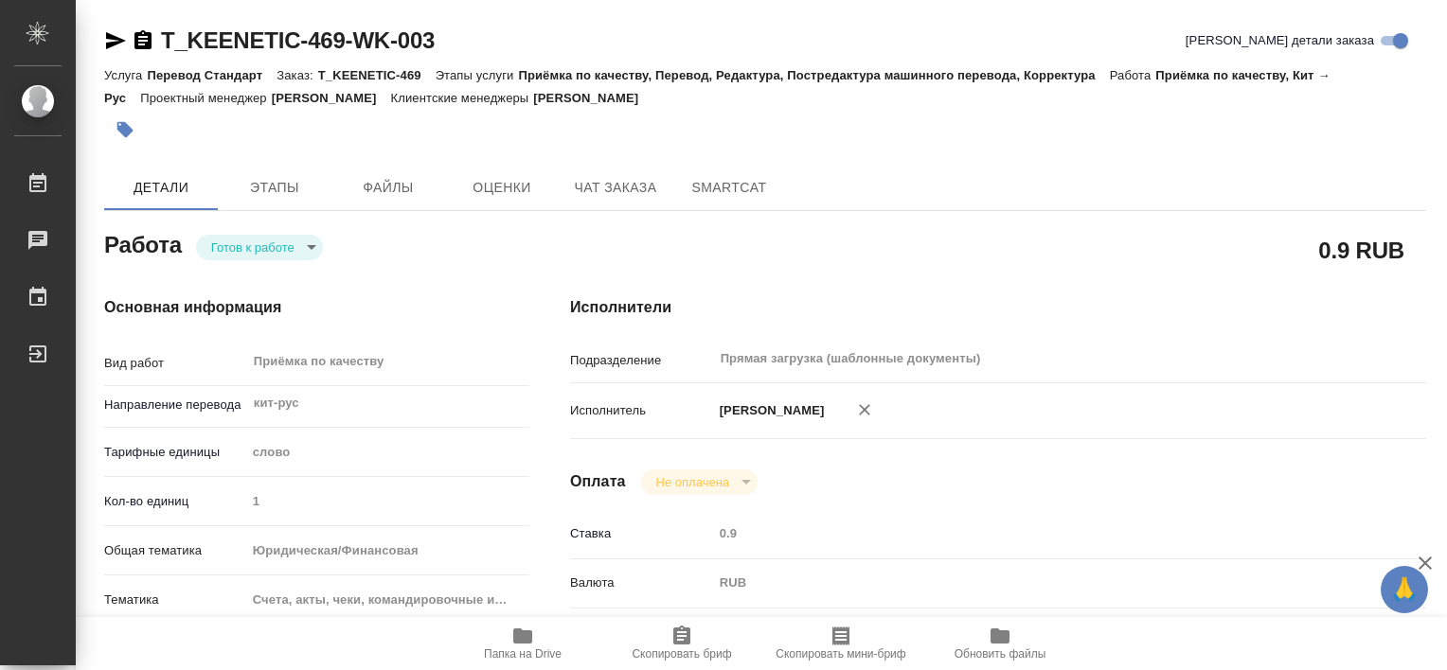
type textarea "x"
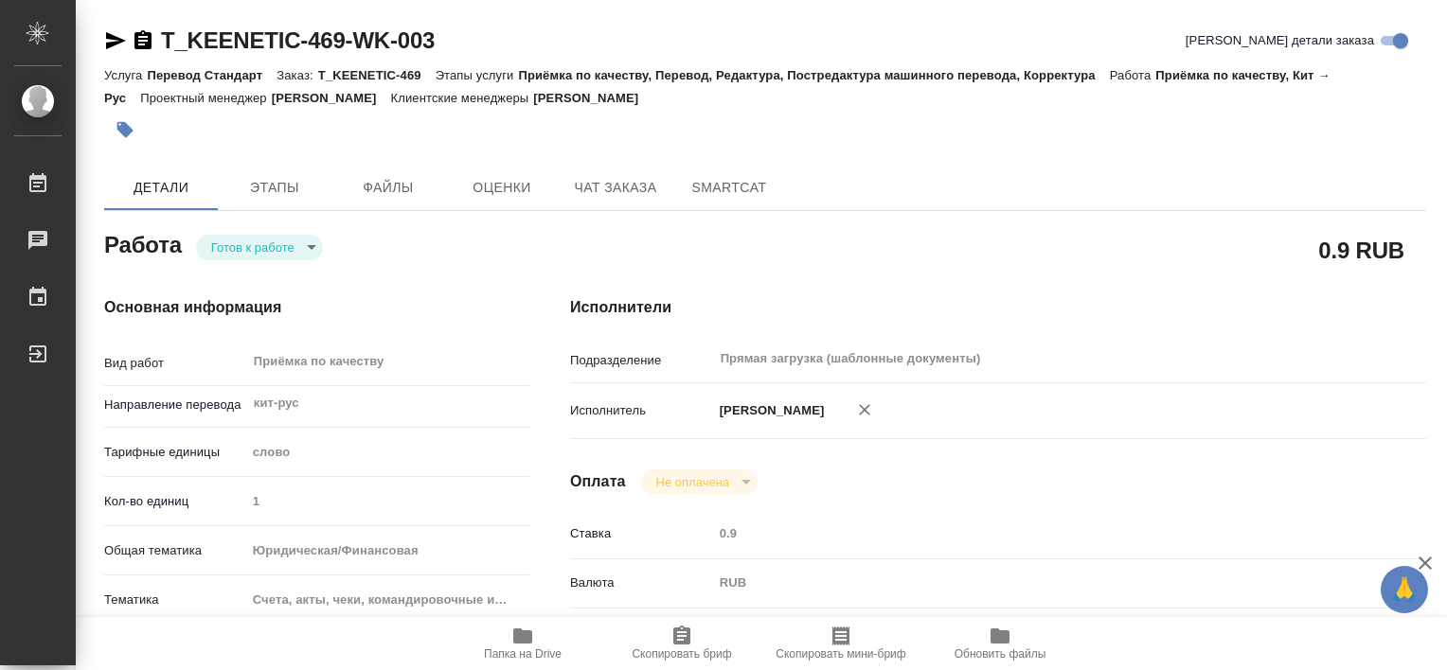
type textarea "x"
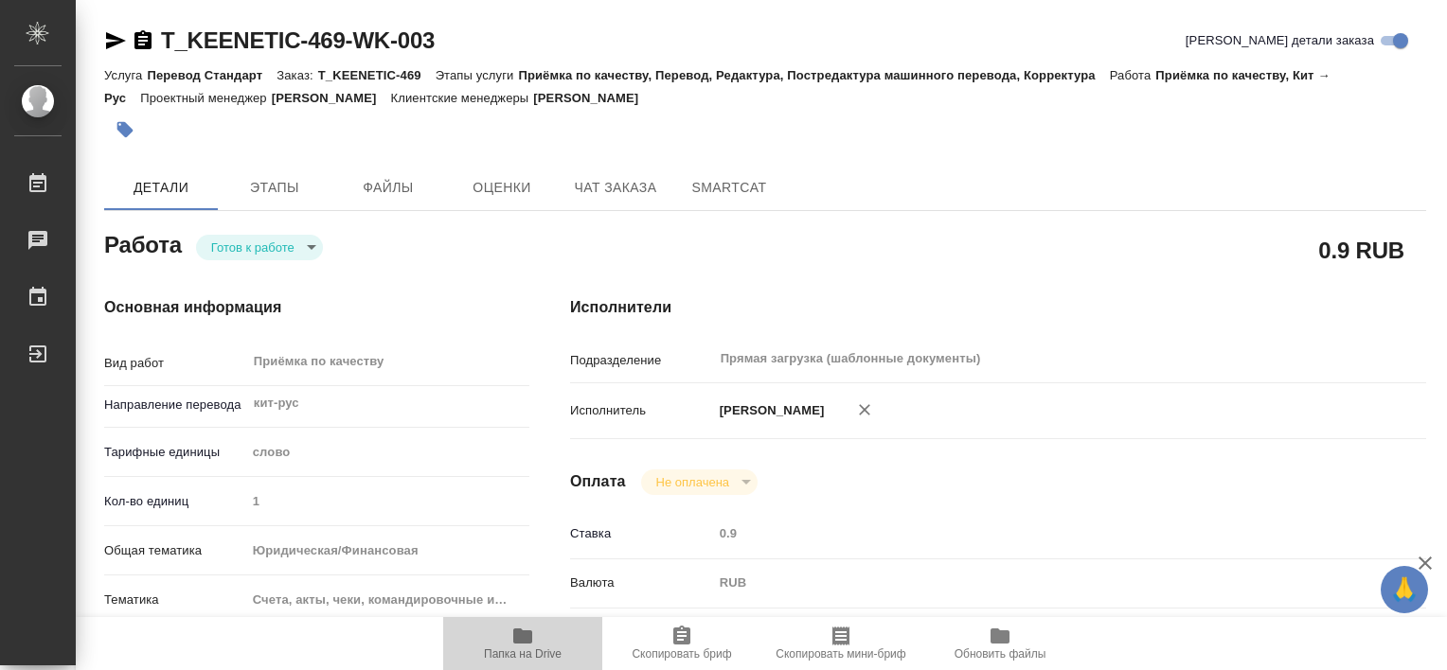
click at [546, 638] on span "Папка на Drive" at bounding box center [522, 643] width 136 height 36
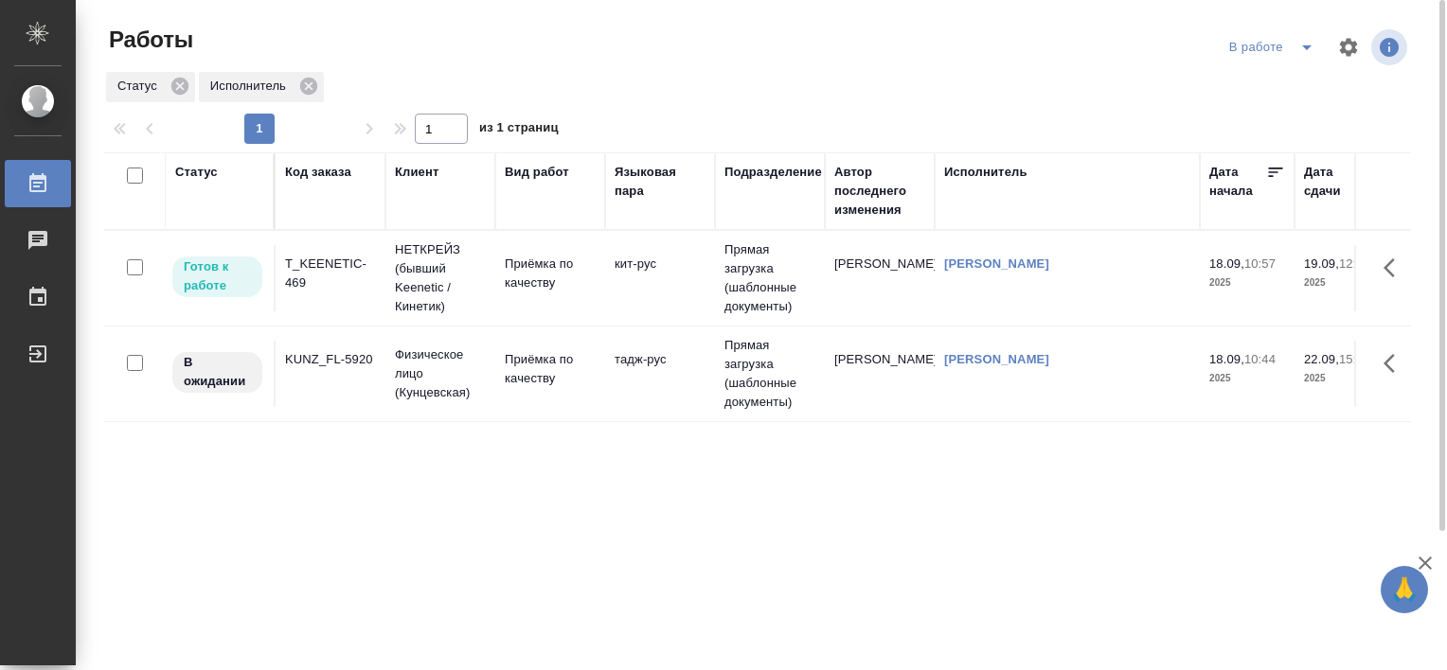
click at [337, 259] on div "T_KEENETIC-469" at bounding box center [330, 274] width 91 height 38
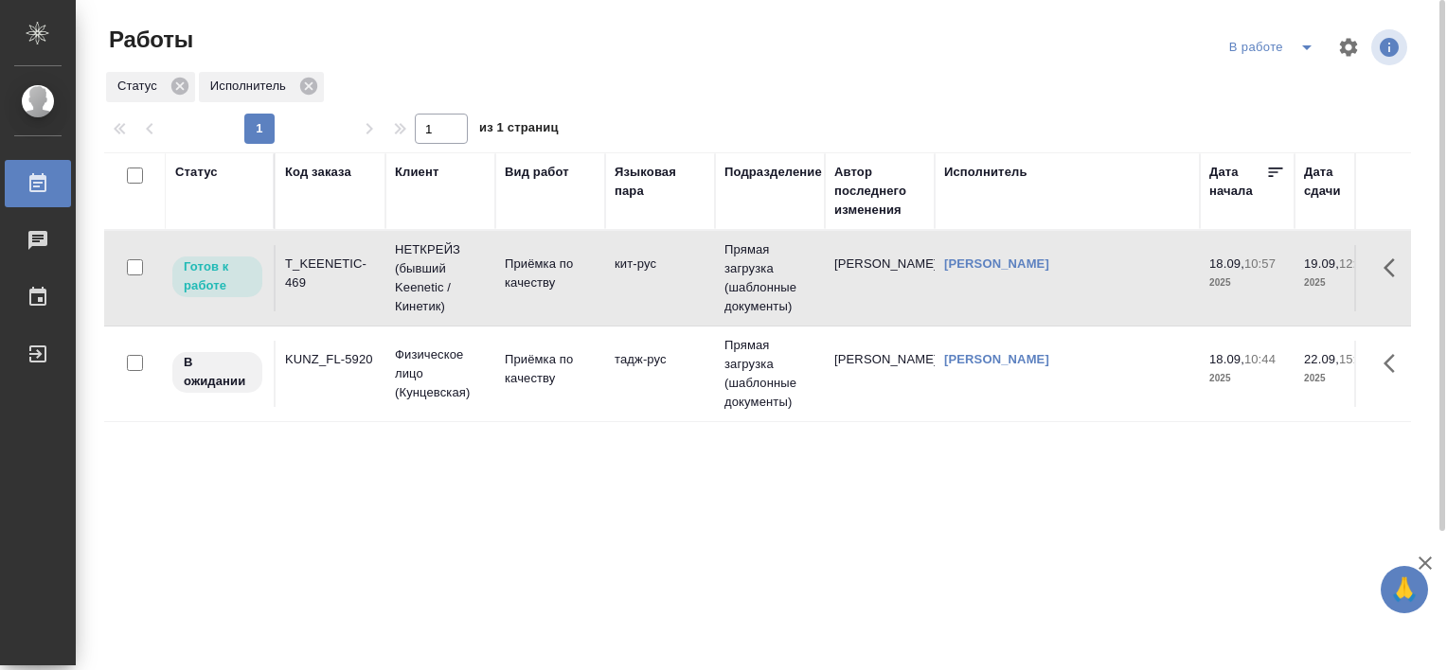
click at [337, 259] on div "T_KEENETIC-469" at bounding box center [330, 274] width 91 height 38
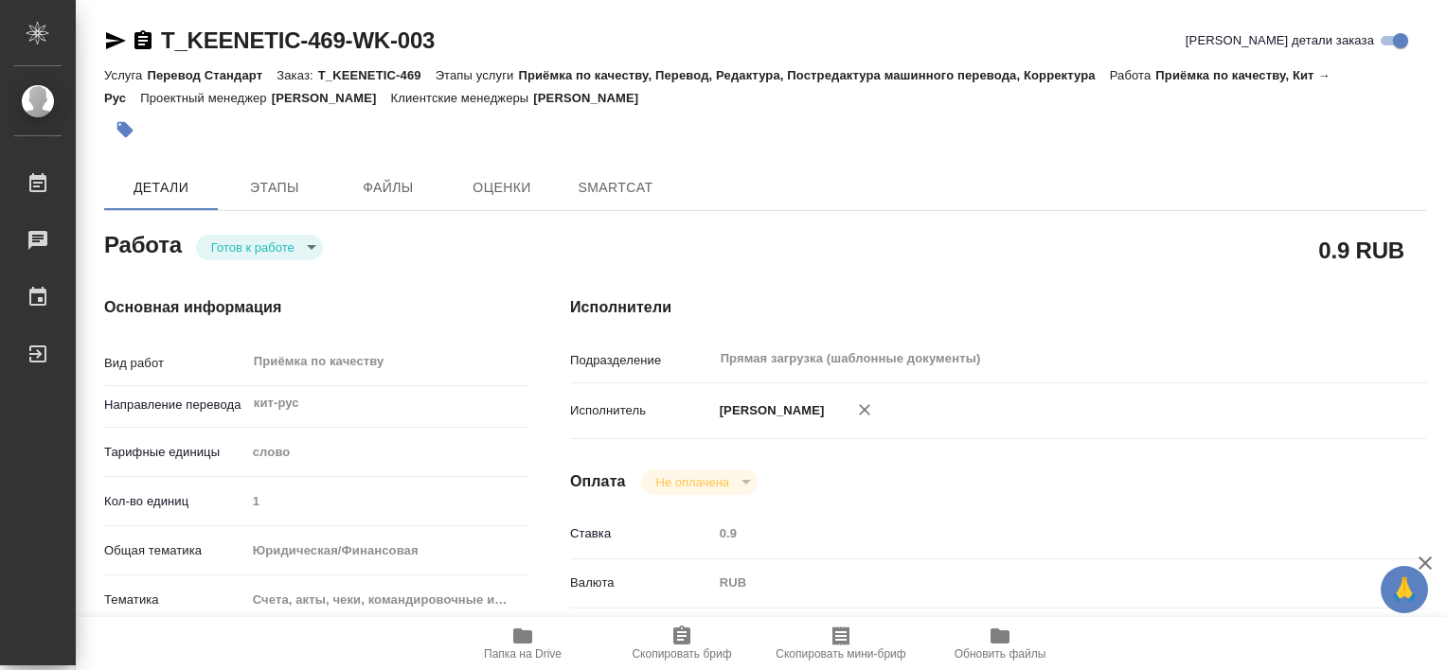
type textarea "x"
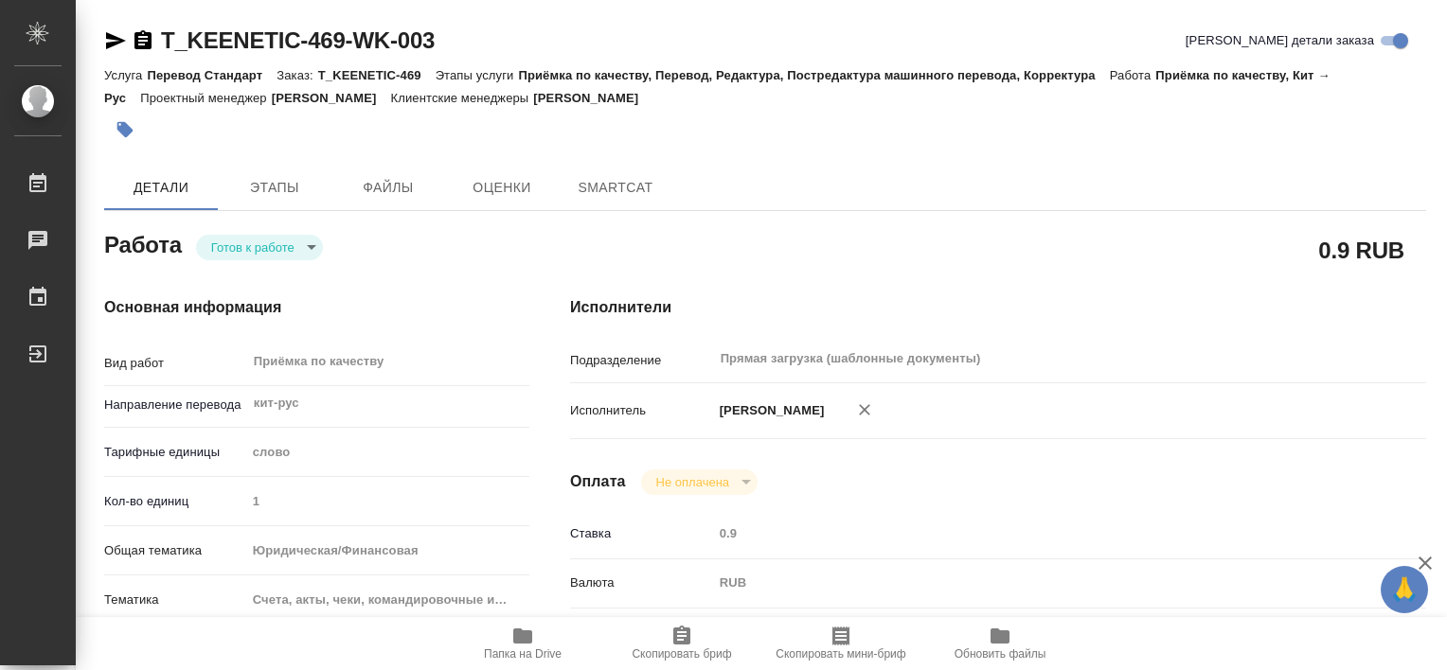
type textarea "x"
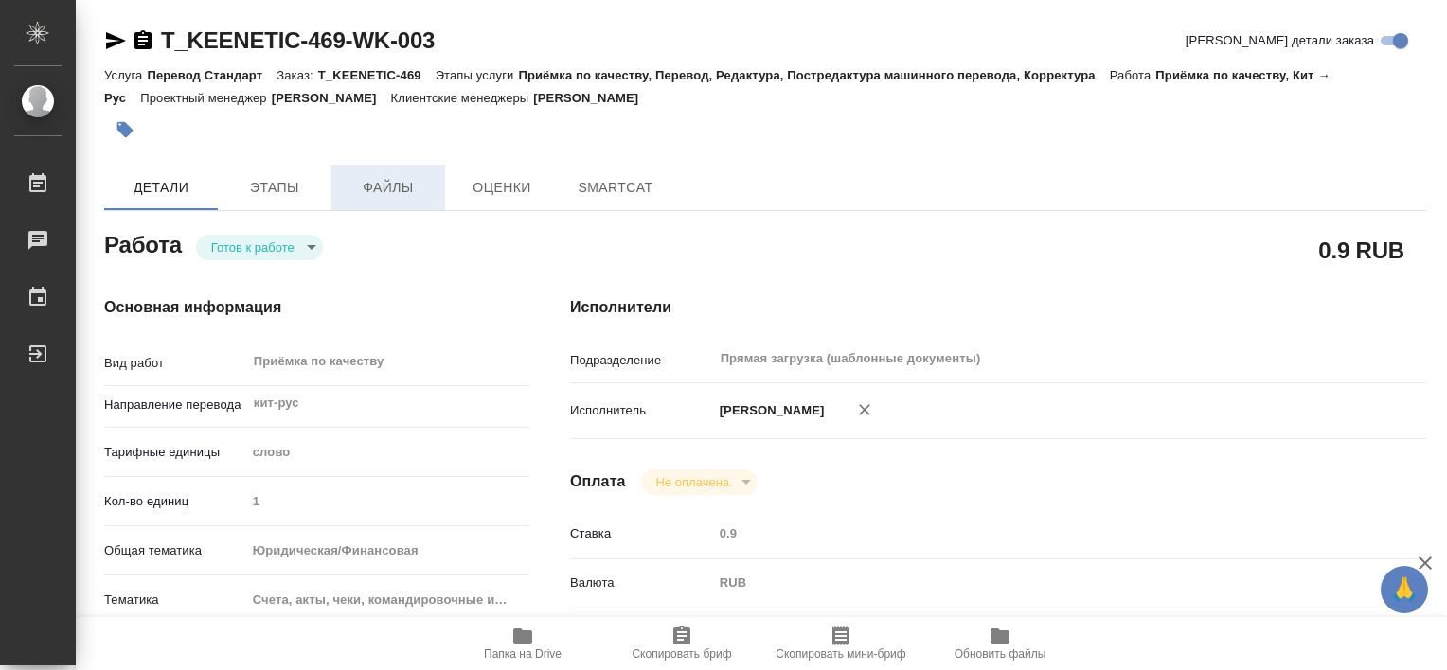
type textarea "x"
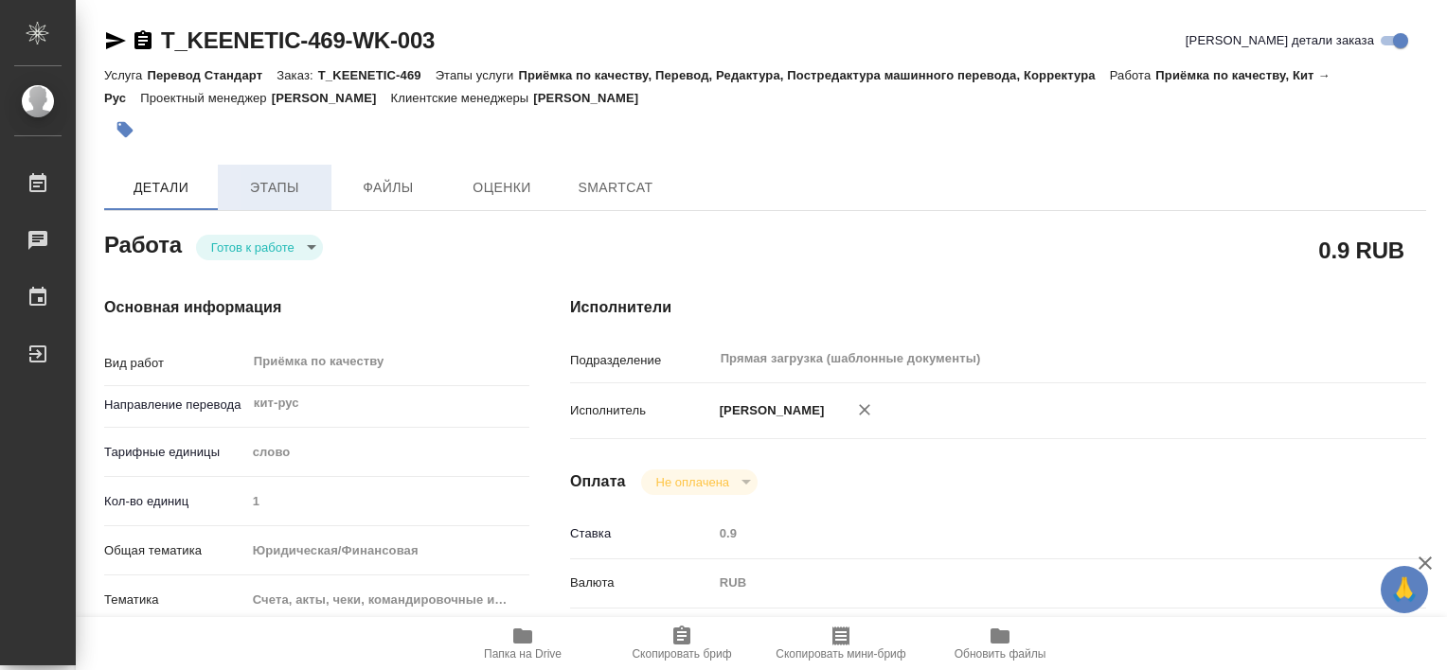
click at [305, 189] on span "Этапы" at bounding box center [274, 188] width 91 height 24
type textarea "x"
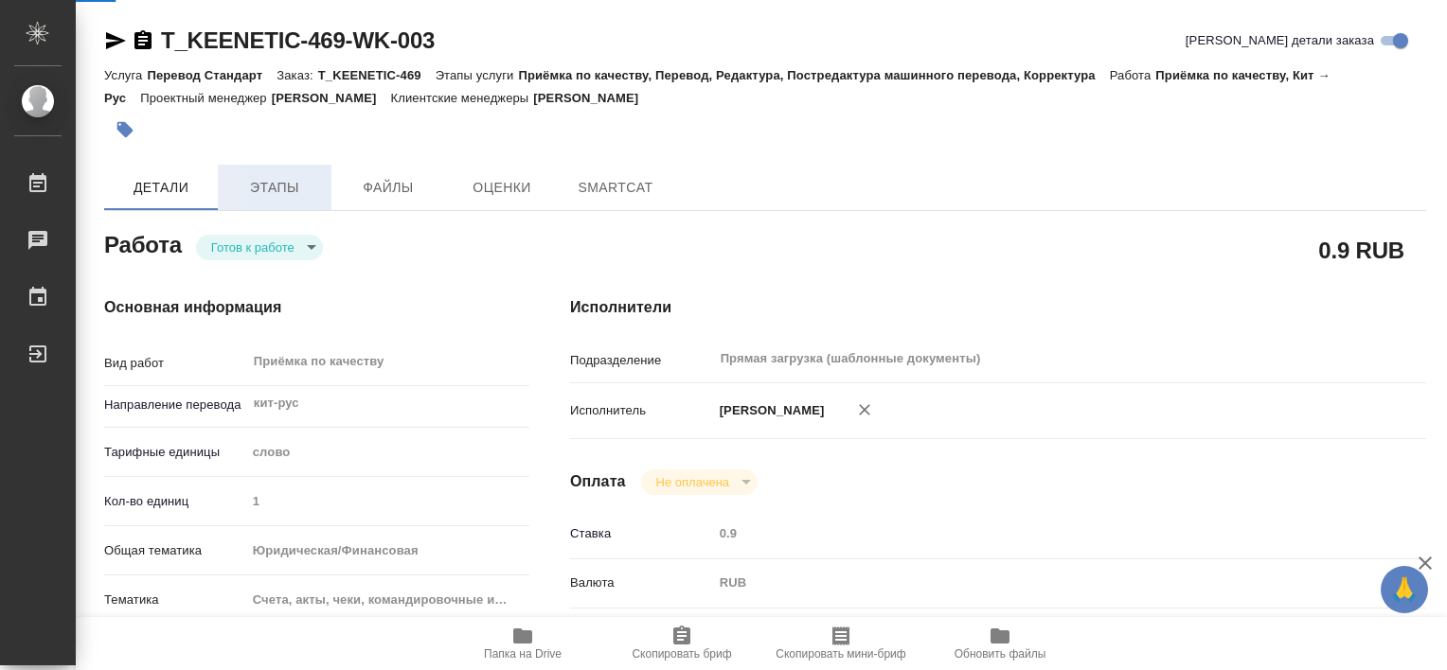
type textarea "x"
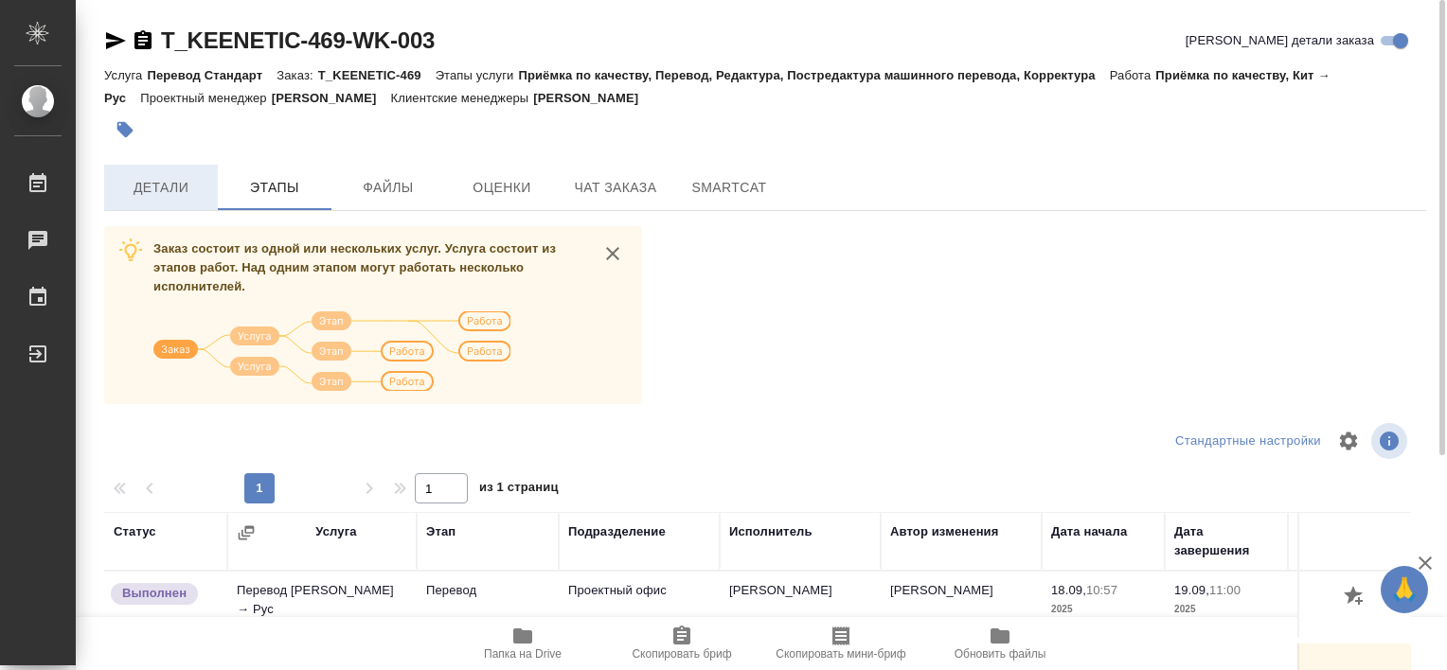
click at [170, 189] on span "Детали" at bounding box center [161, 188] width 91 height 24
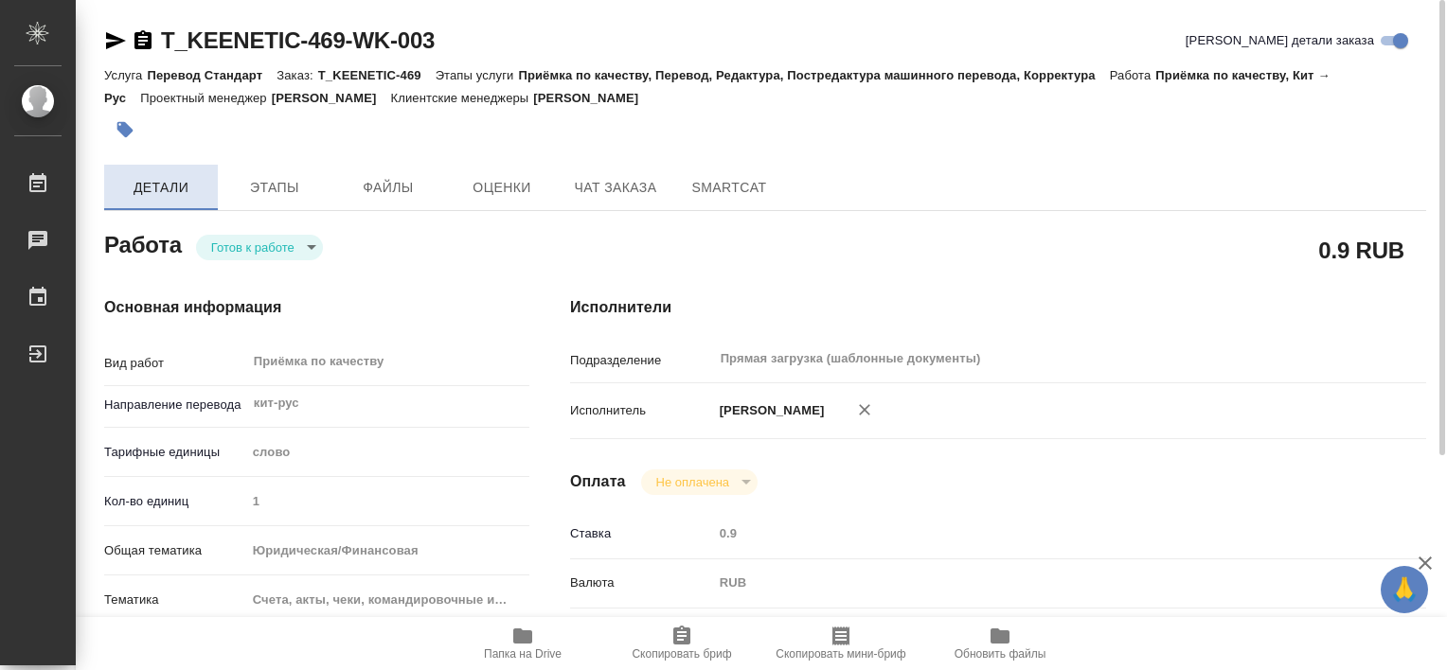
type textarea "x"
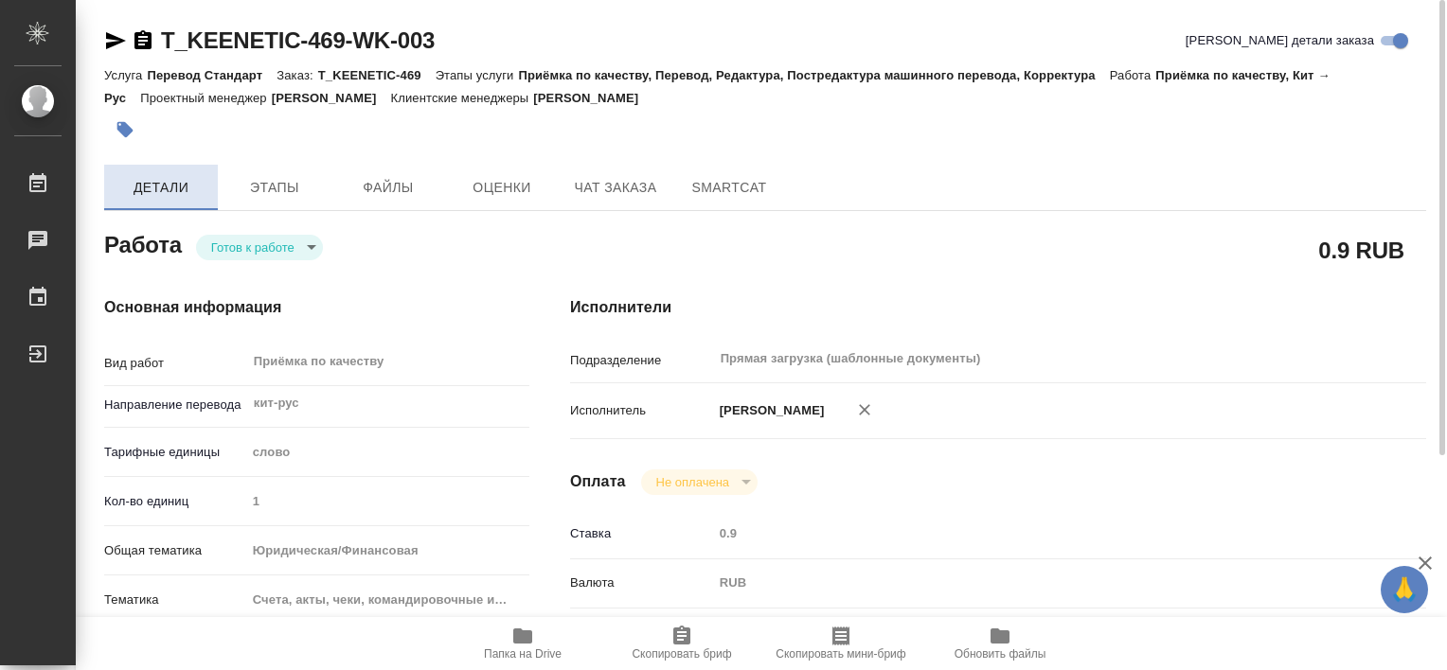
type textarea "x"
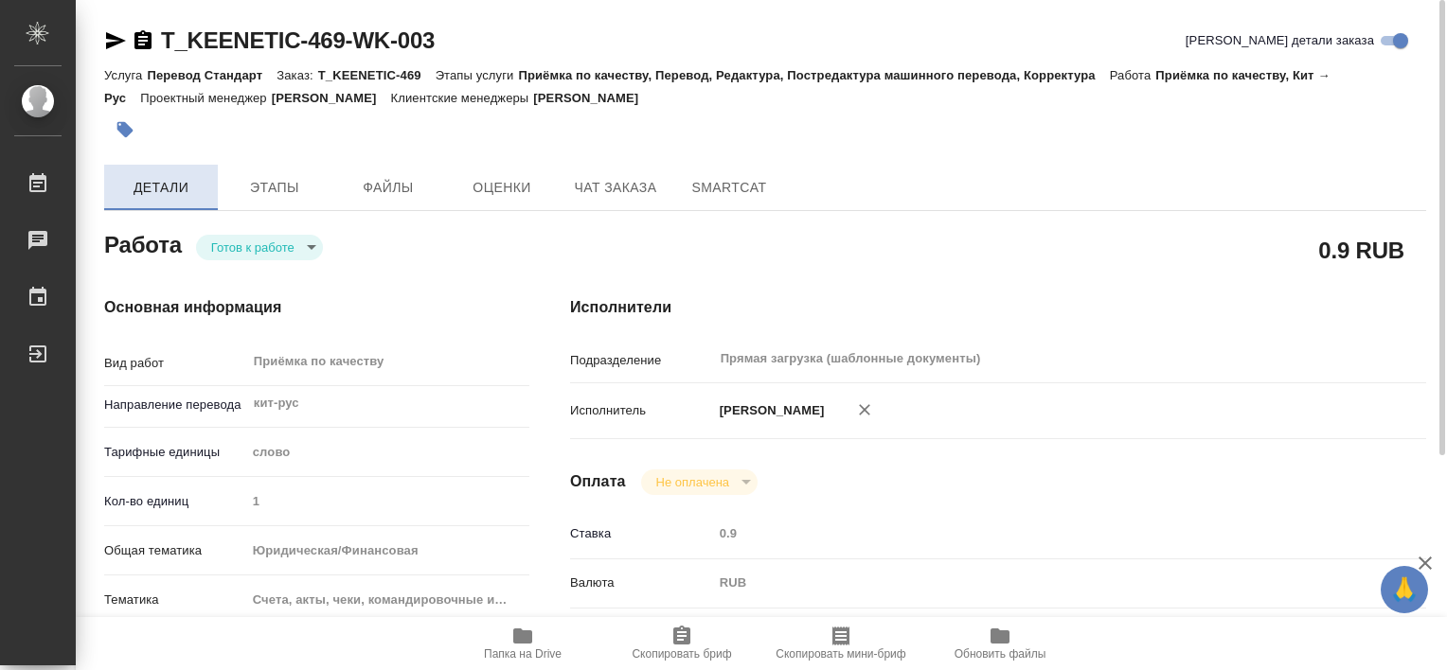
type textarea "x"
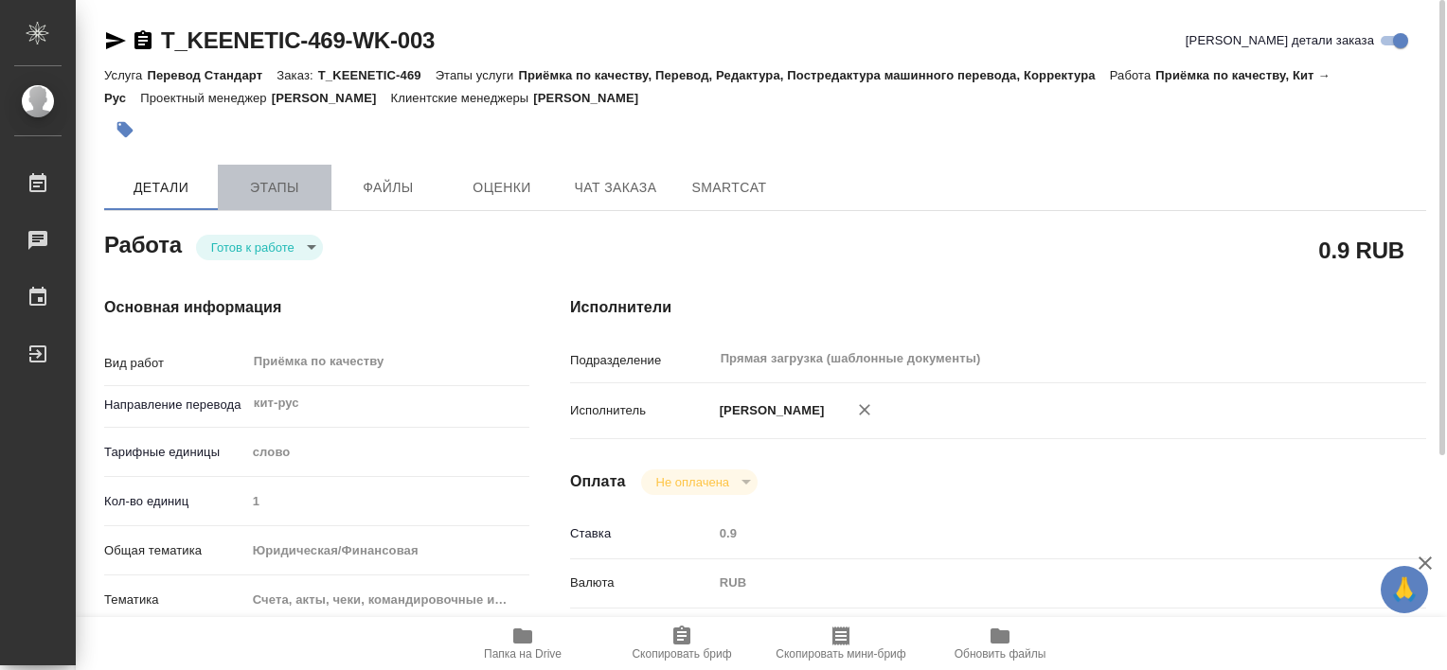
click at [292, 177] on span "Этапы" at bounding box center [274, 188] width 91 height 24
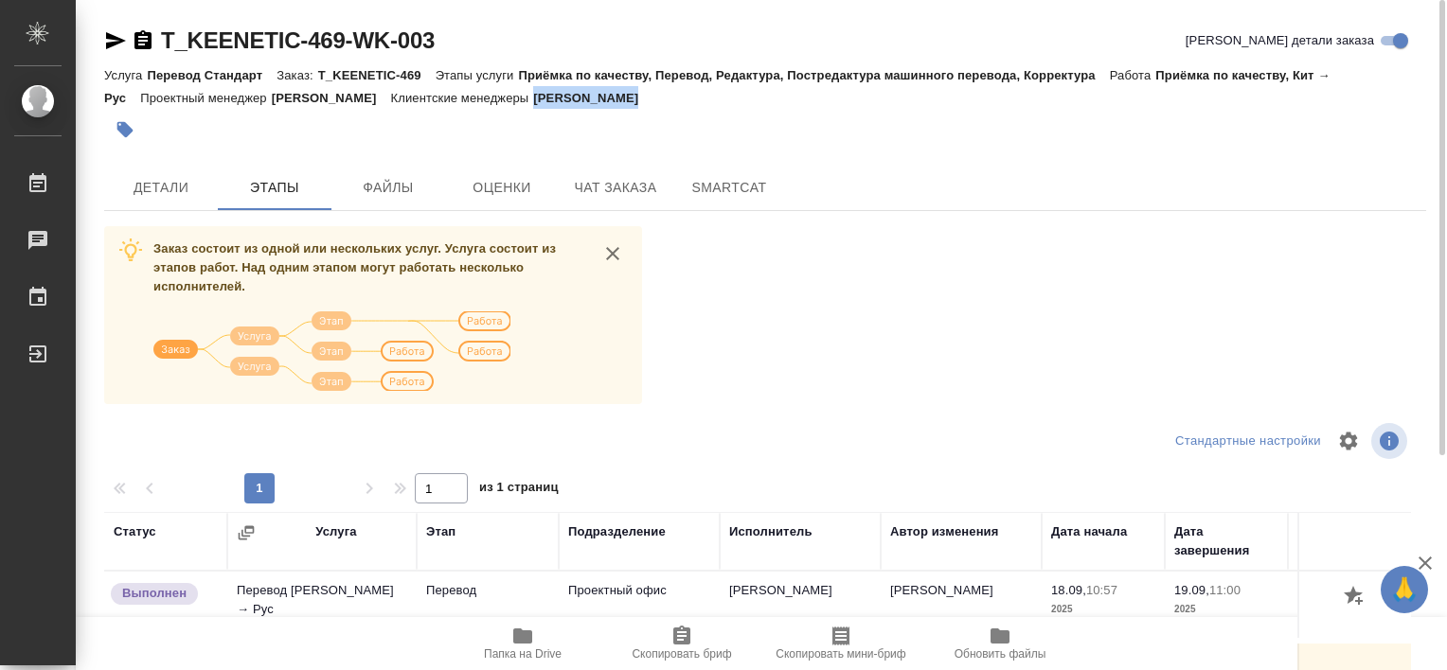
drag, startPoint x: 595, startPoint y: 98, endPoint x: 693, endPoint y: 106, distance: 98.8
click at [693, 106] on div "Услуга Перевод Стандарт Заказ: T_KEENETIC-469 Этапы услуги Приёмка по качеству,…" at bounding box center [765, 85] width 1322 height 45
drag, startPoint x: 693, startPoint y: 106, endPoint x: 683, endPoint y: 98, distance: 12.9
copy p "[PERSON_NAME]"
click at [179, 186] on span "Детали" at bounding box center [161, 188] width 91 height 24
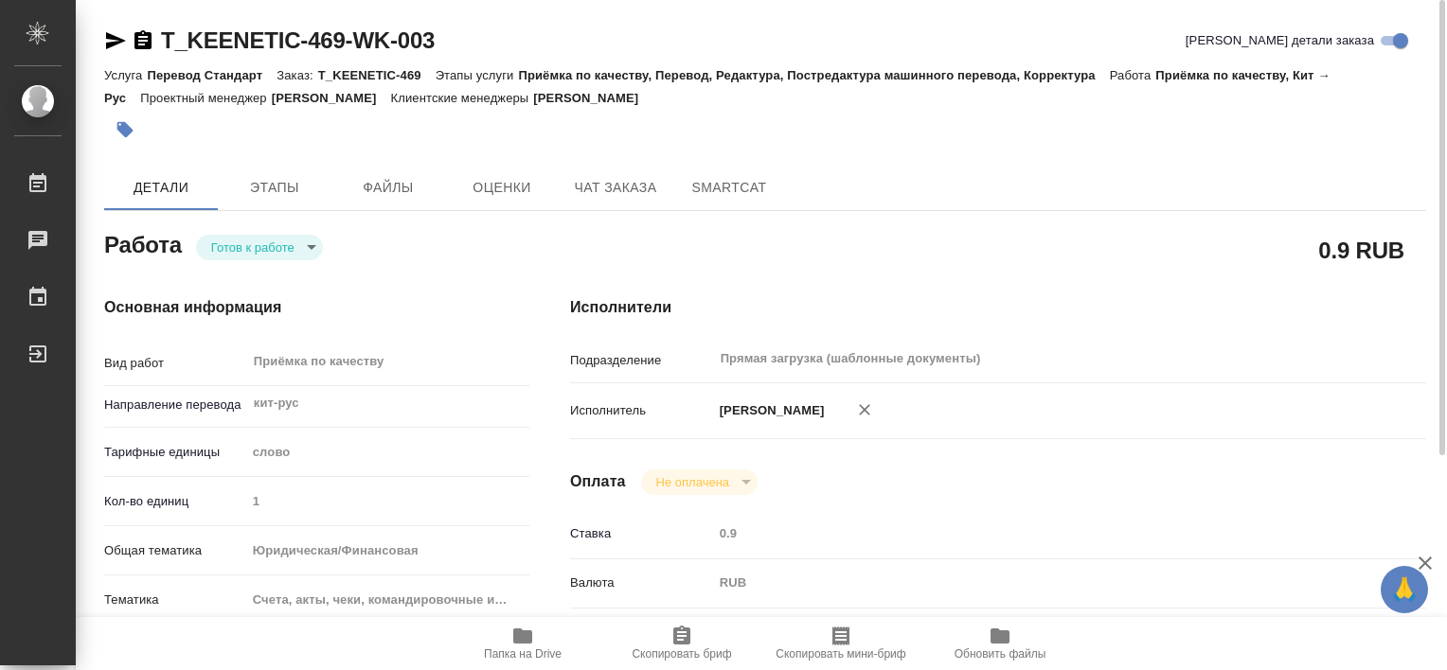
type textarea "x"
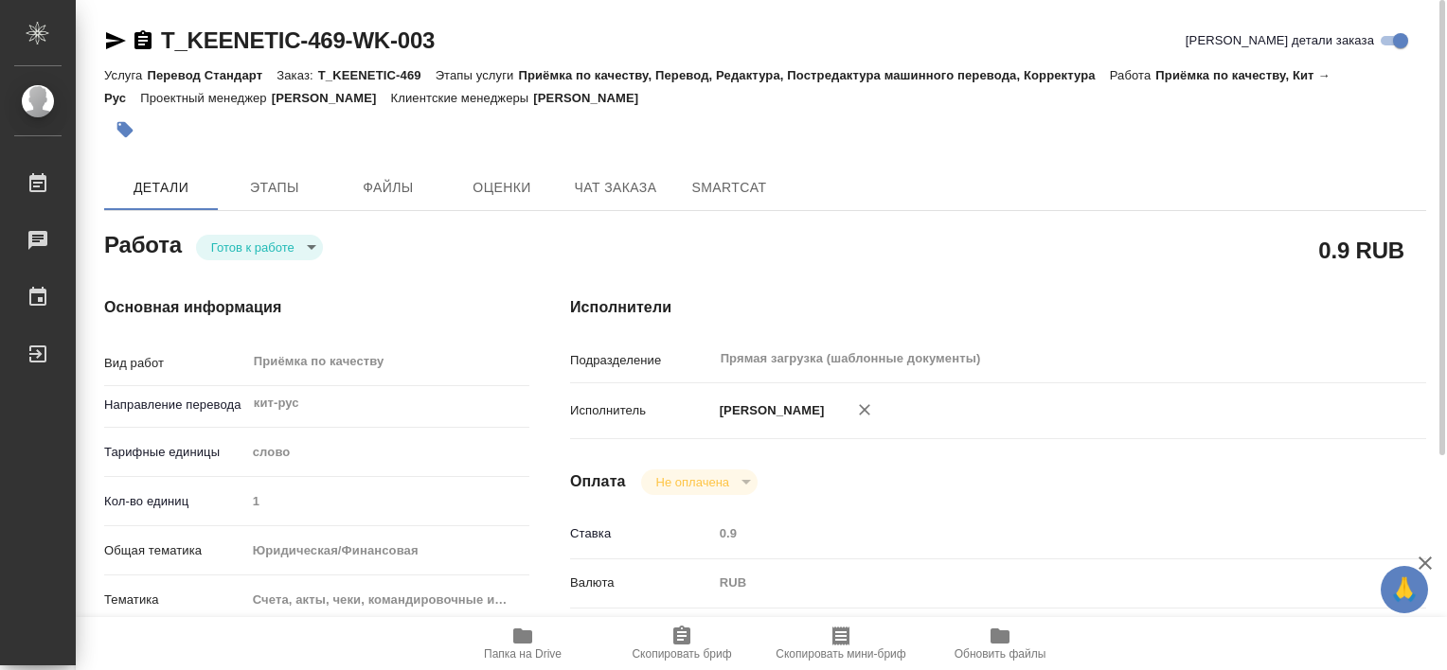
type textarea "x"
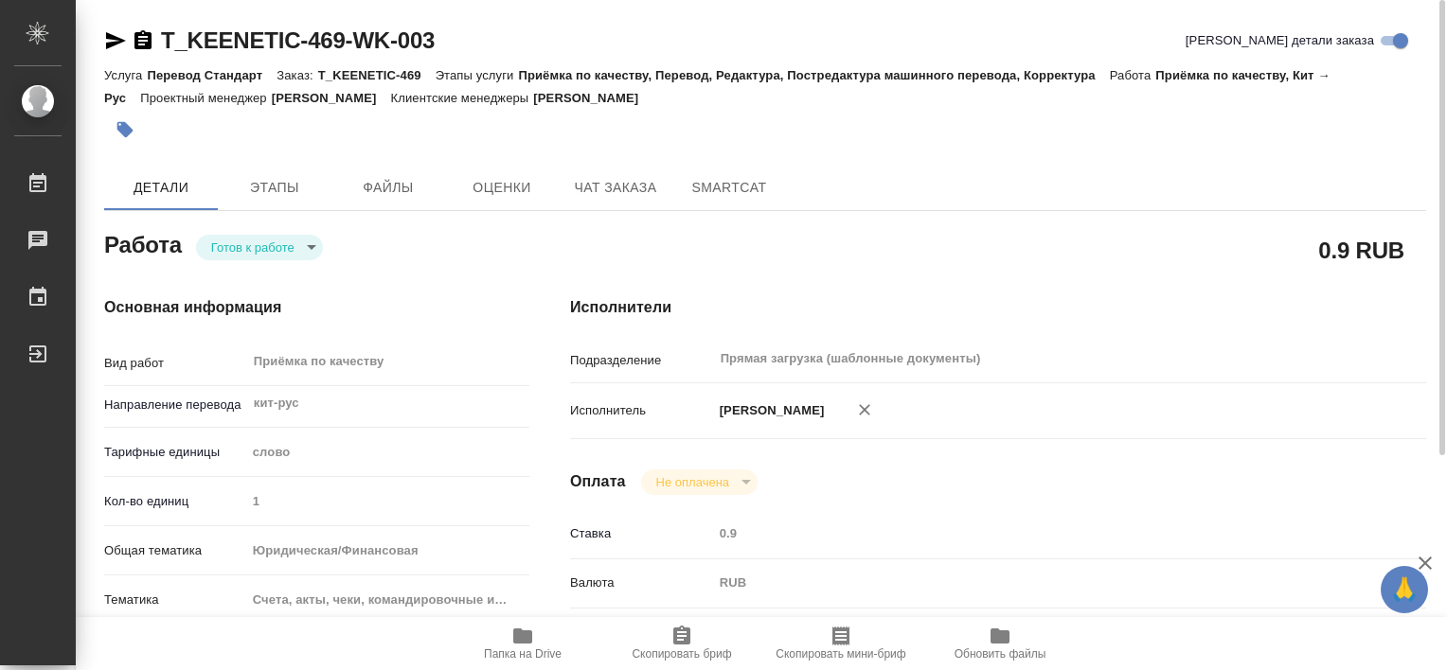
type textarea "x"
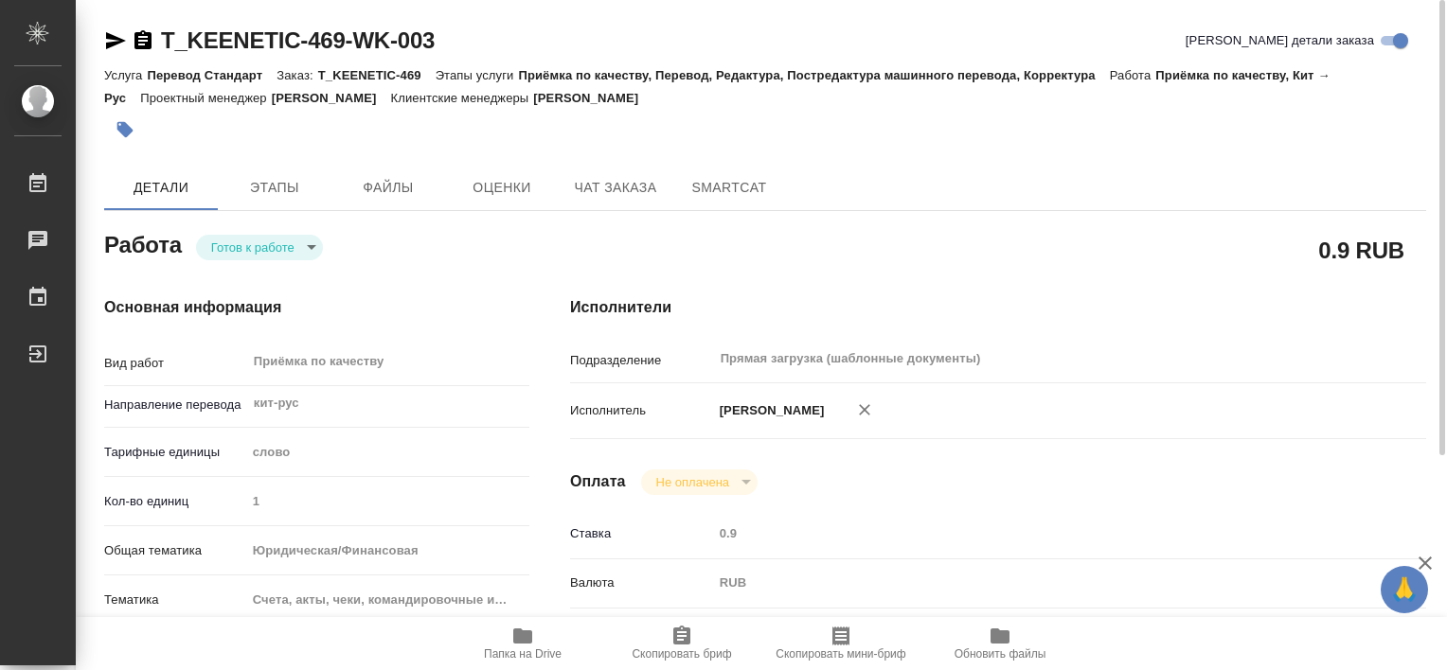
click at [970, 318] on div "Исполнители Подразделение Прямая загрузка (шаблонные документы) ​ Исполнитель […" at bounding box center [998, 662] width 932 height 809
click at [538, 660] on span "Папка на Drive" at bounding box center [523, 654] width 78 height 13
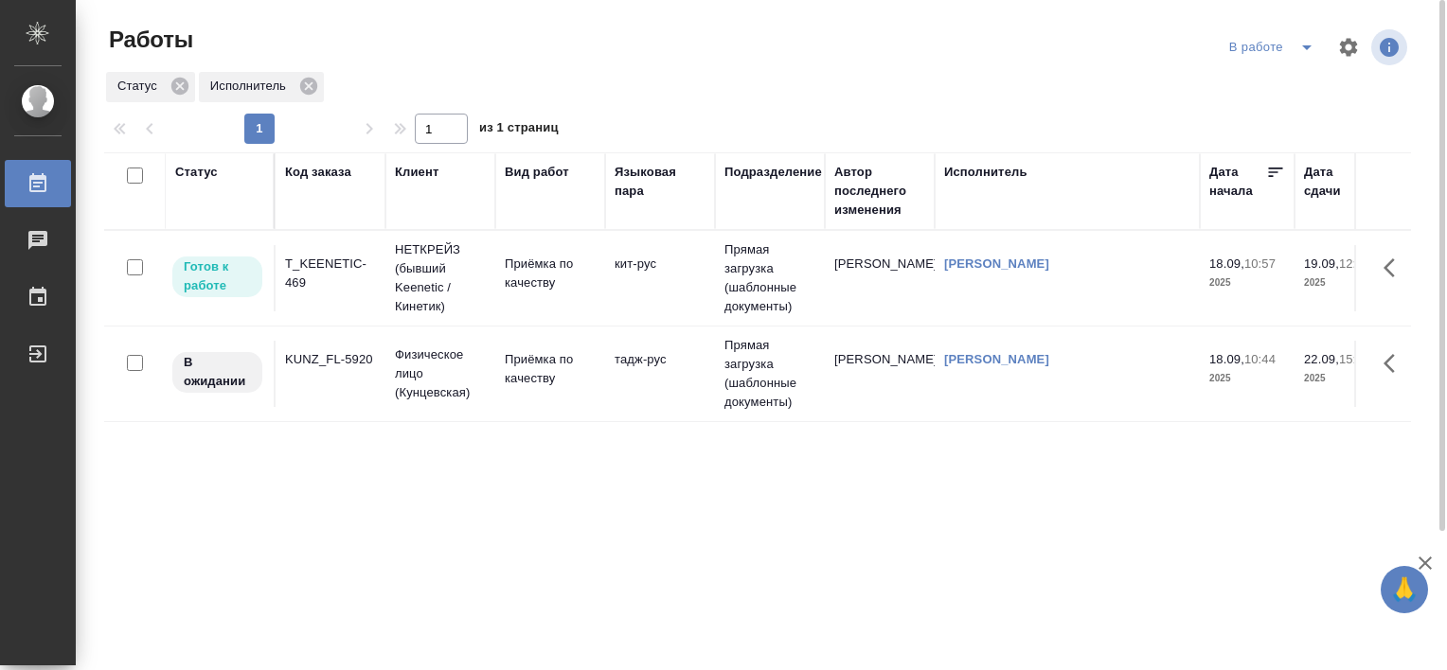
click at [328, 274] on div "T_KEENETIC-469" at bounding box center [330, 274] width 91 height 38
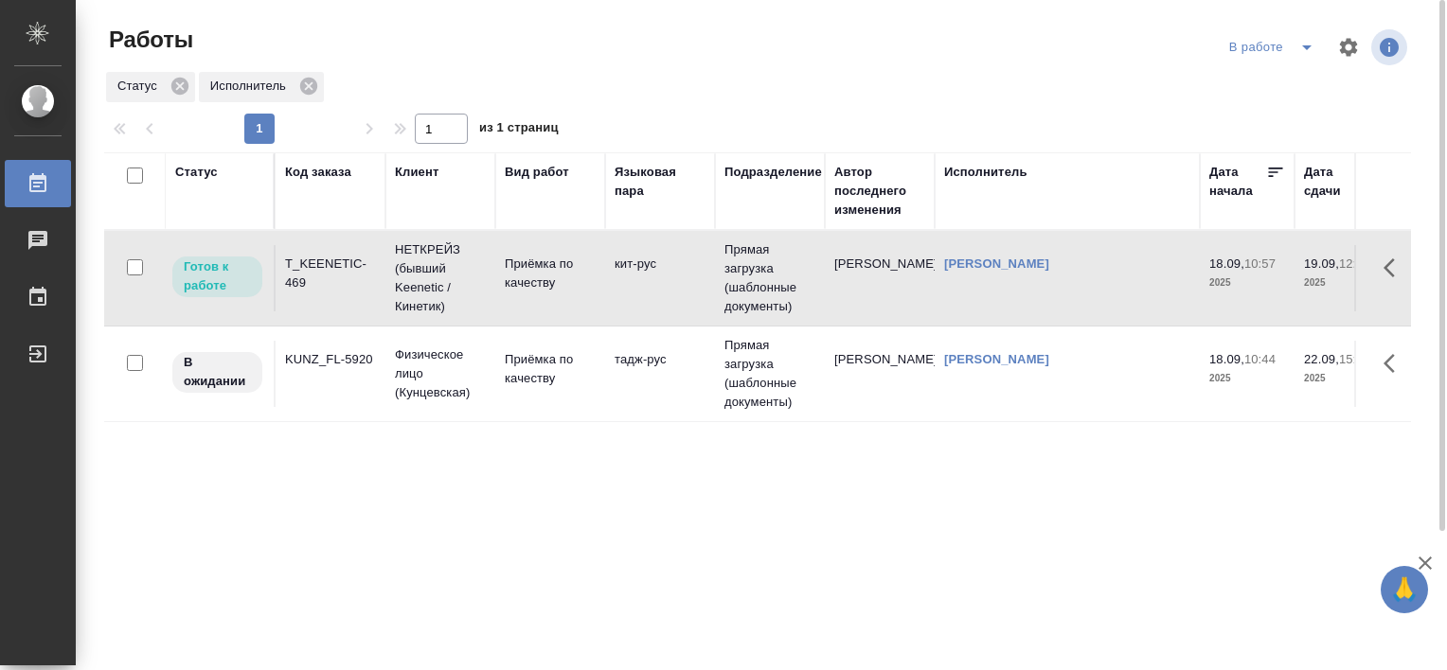
click at [328, 274] on div "T_KEENETIC-469" at bounding box center [330, 274] width 91 height 38
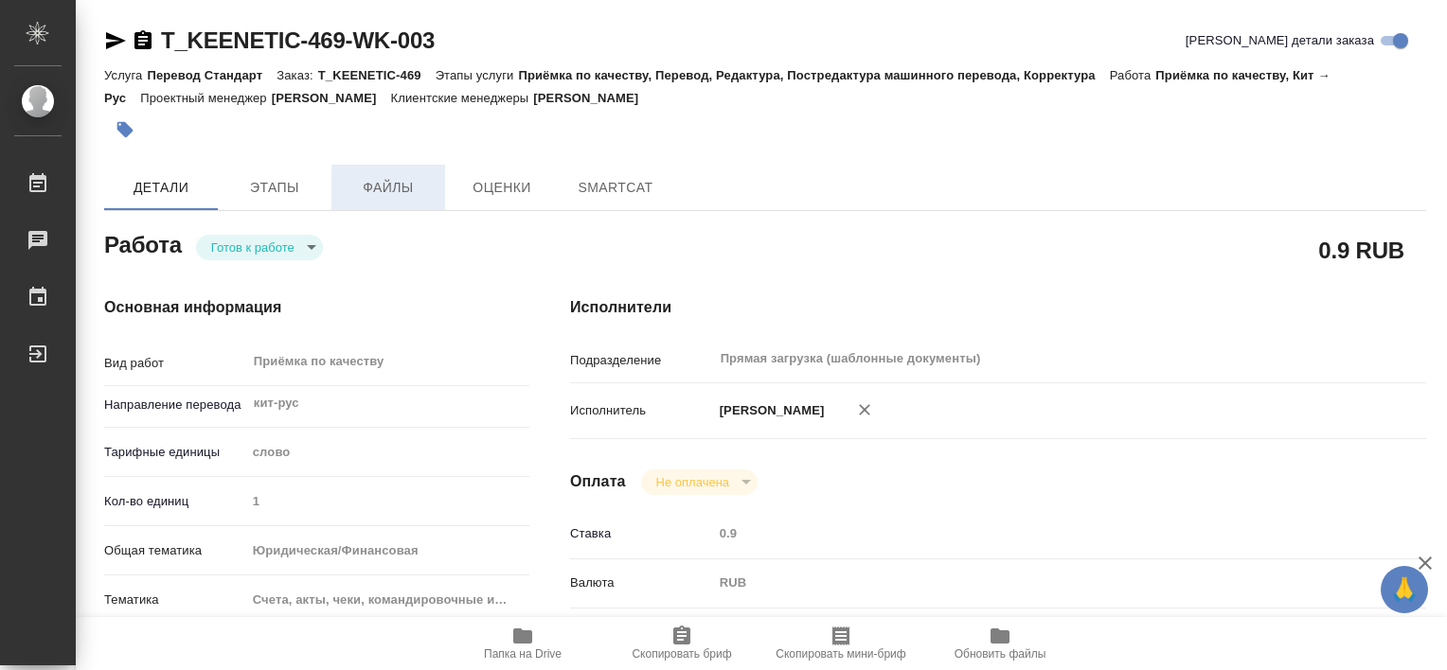
type textarea "x"
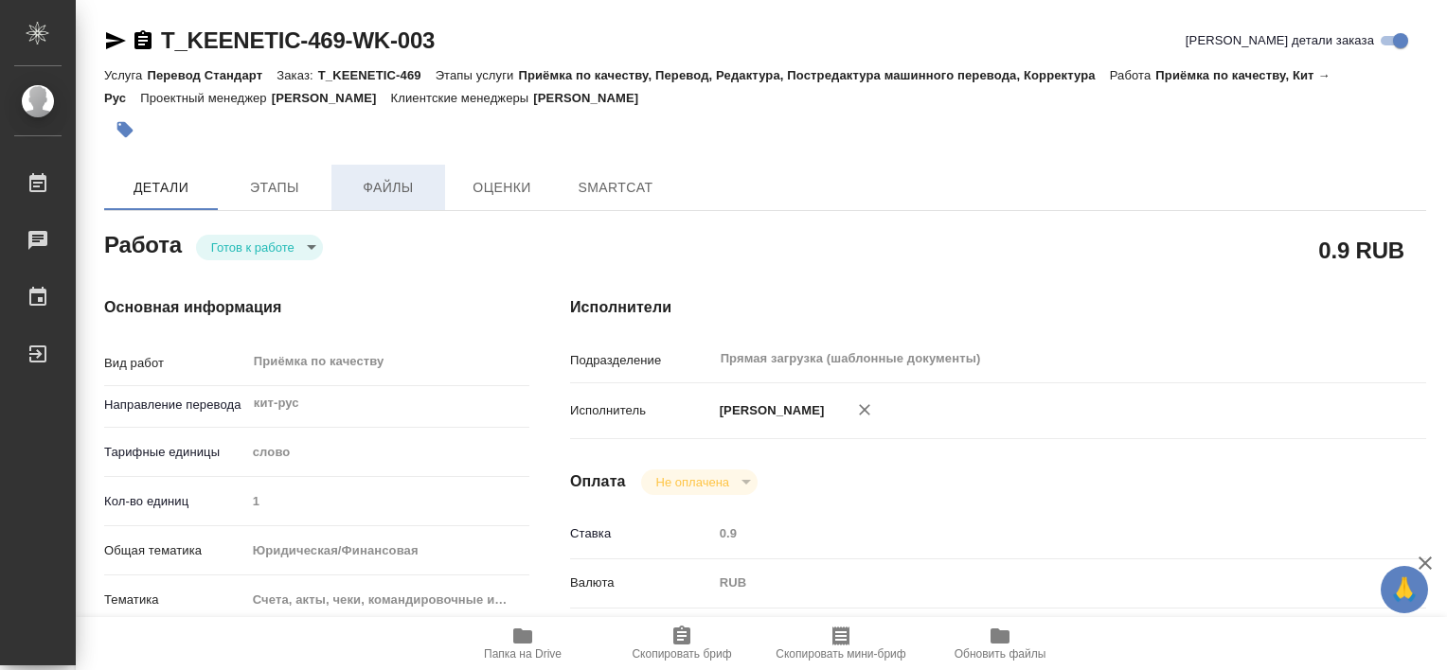
type textarea "x"
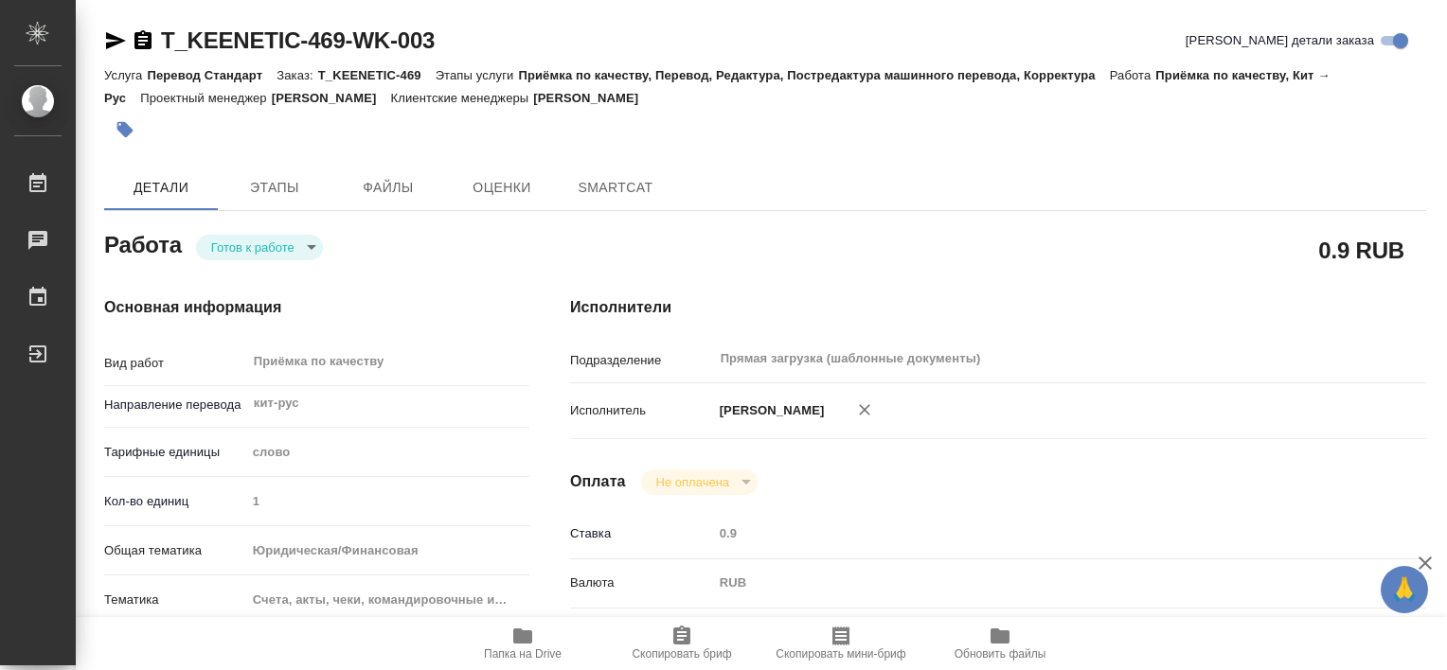
type textarea "x"
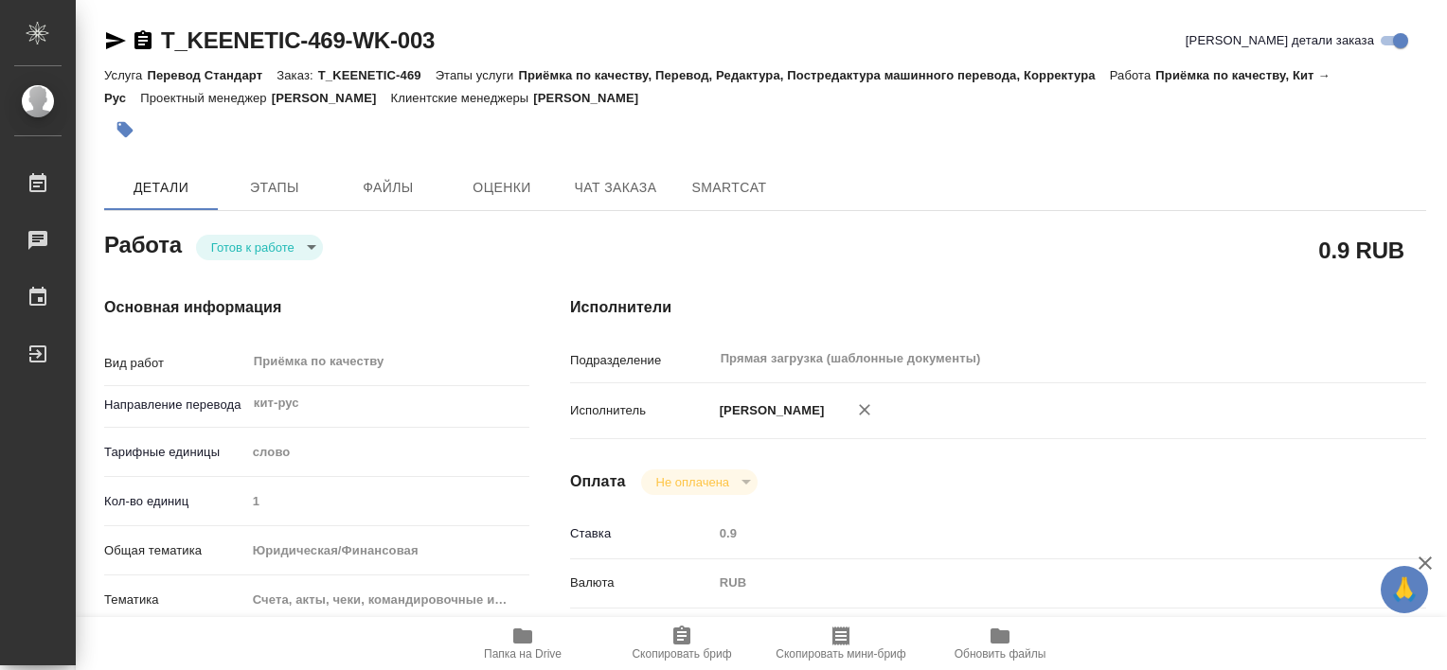
type textarea "x"
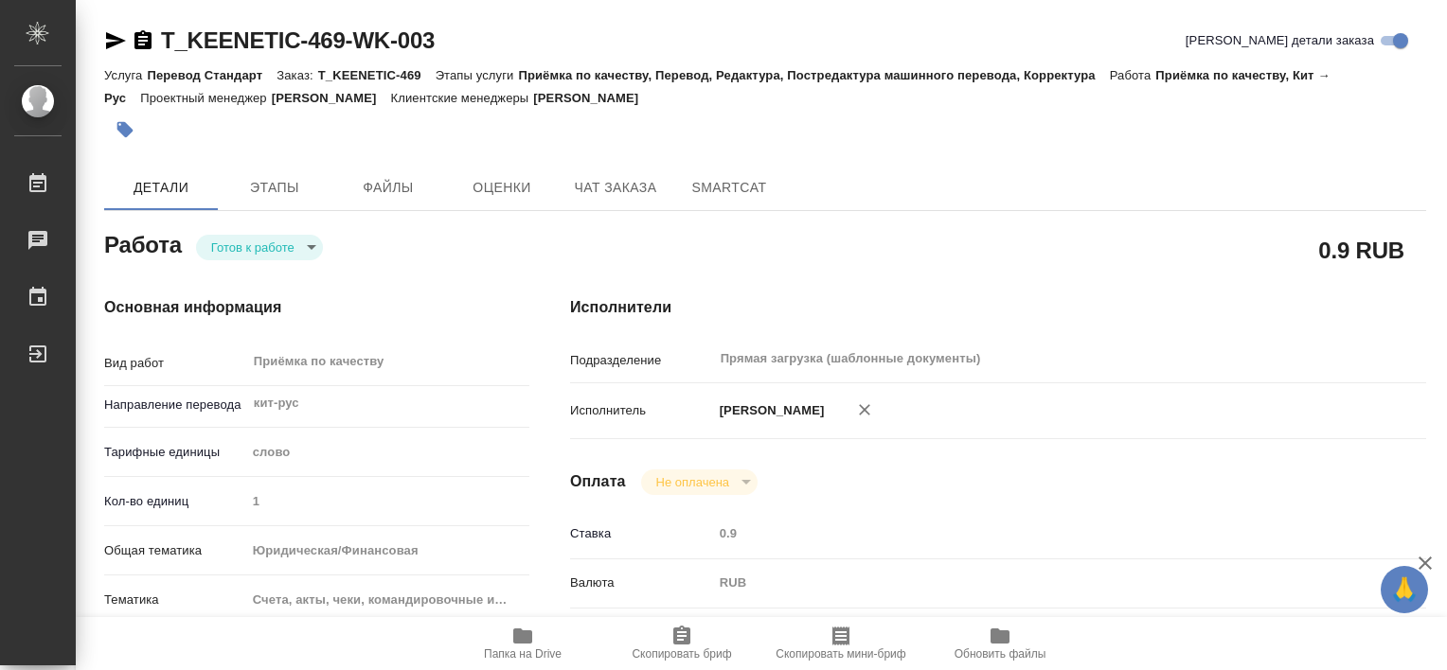
type textarea "x"
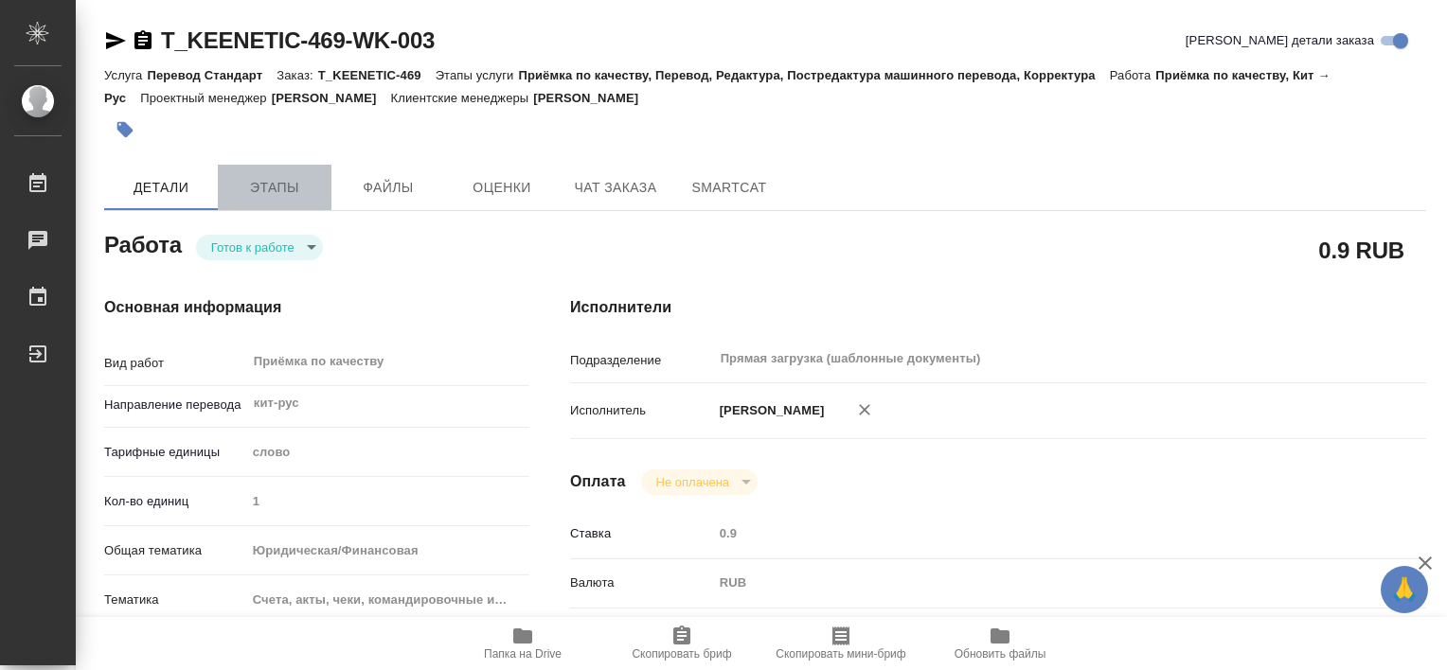
click at [306, 171] on button "Этапы" at bounding box center [275, 187] width 114 height 45
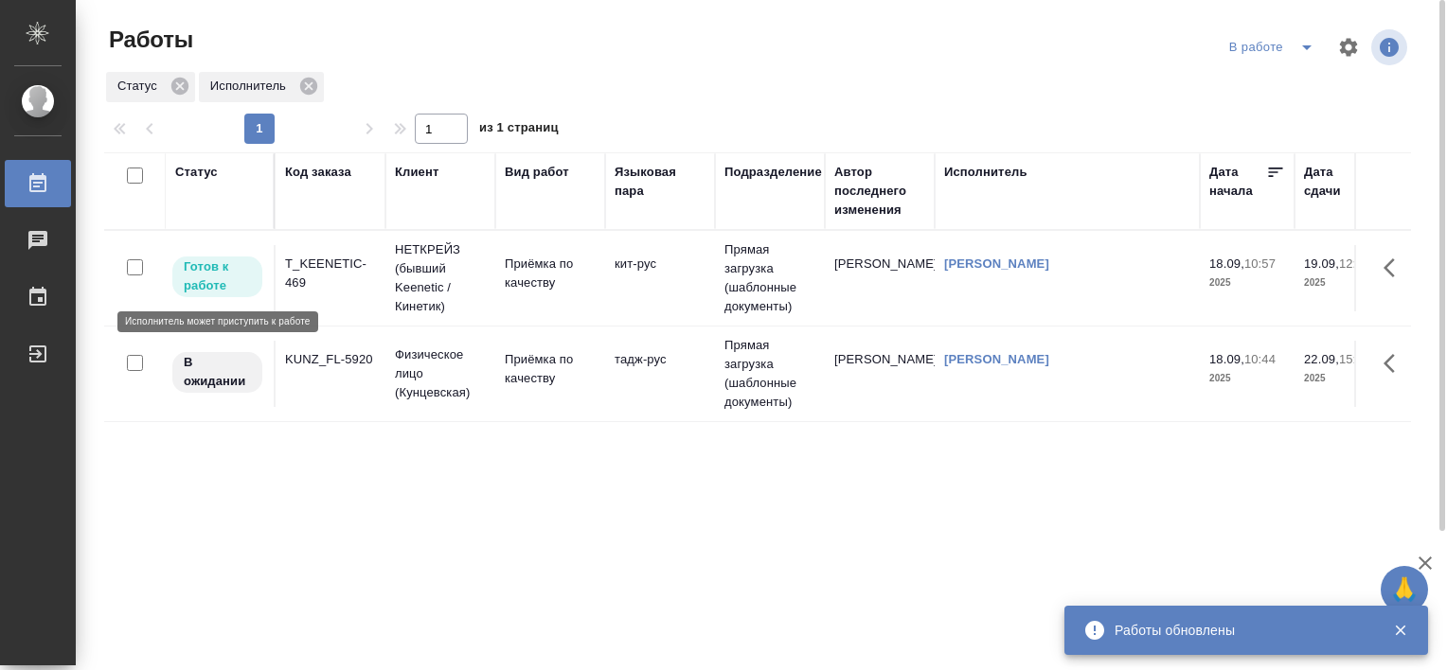
click at [220, 280] on p "Готов к работе" at bounding box center [217, 277] width 67 height 38
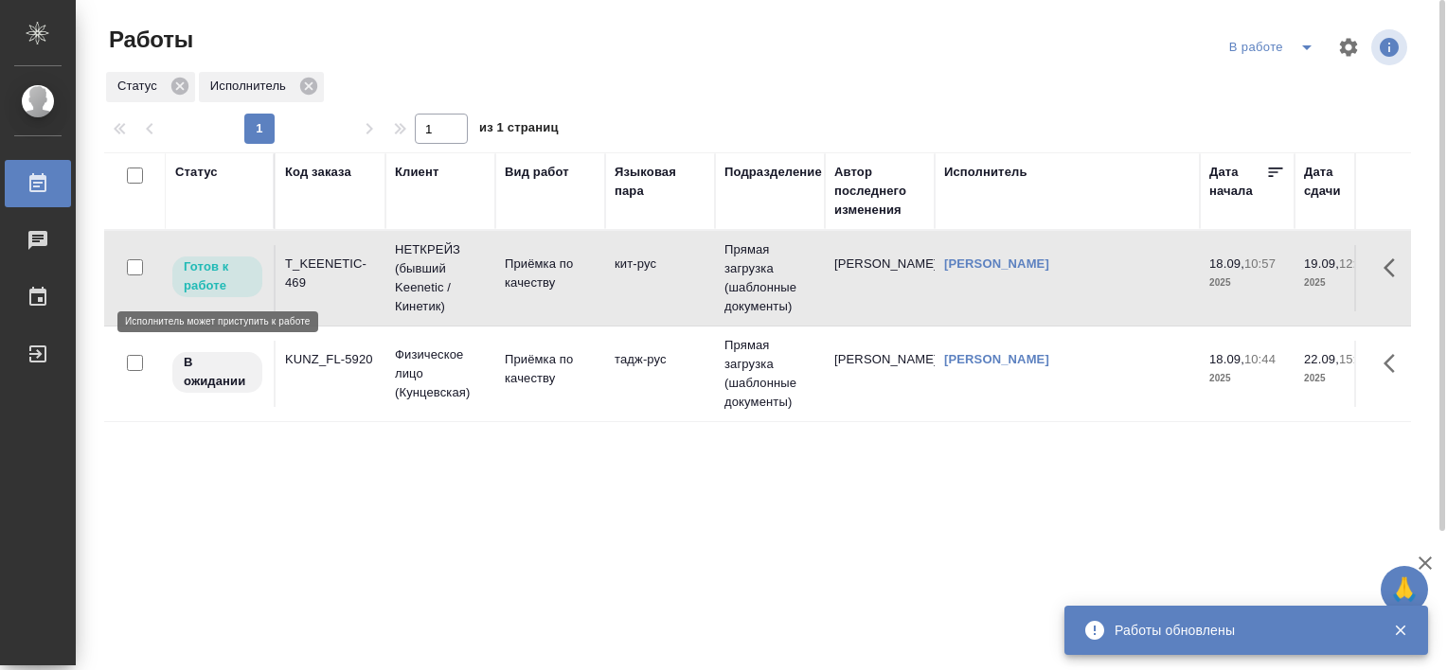
click at [220, 280] on p "Готов к работе" at bounding box center [217, 277] width 67 height 38
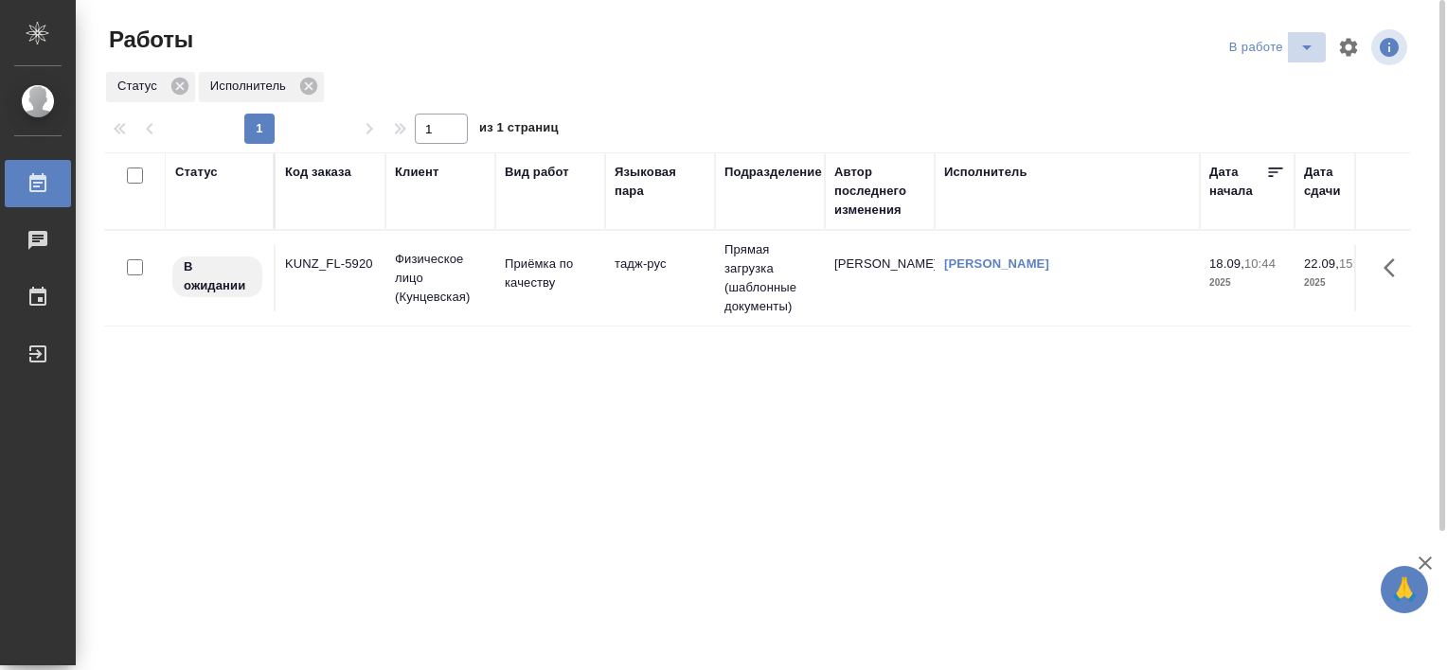
click at [1303, 49] on icon "split button" at bounding box center [1306, 47] width 23 height 23
click at [1255, 82] on li "Стандартные настройки" at bounding box center [1275, 85] width 182 height 30
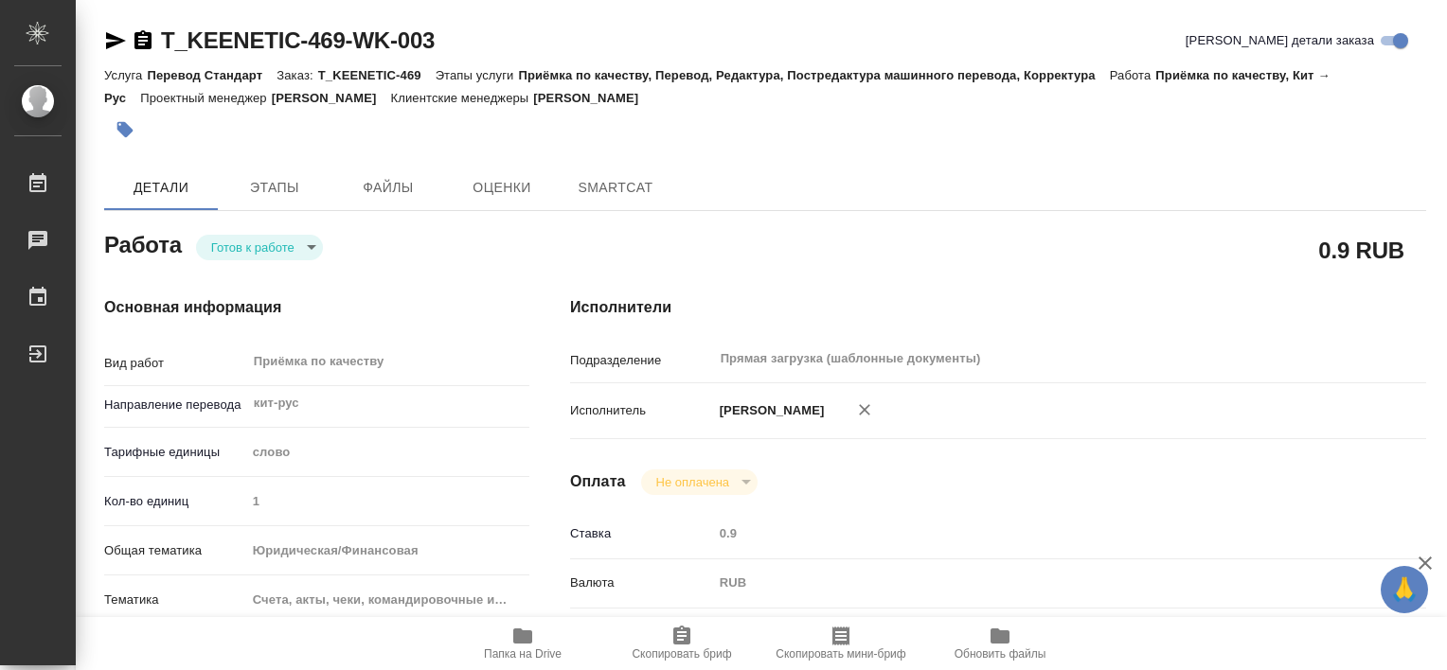
type textarea "x"
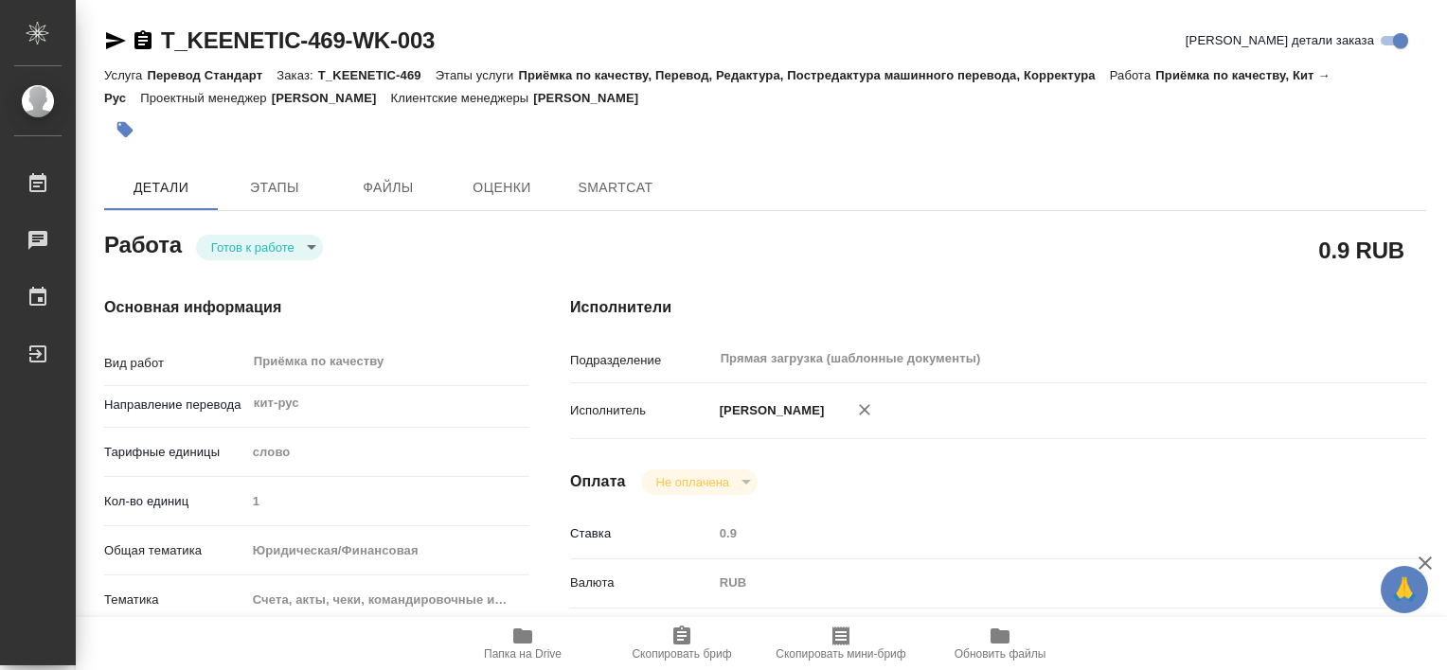
type textarea "x"
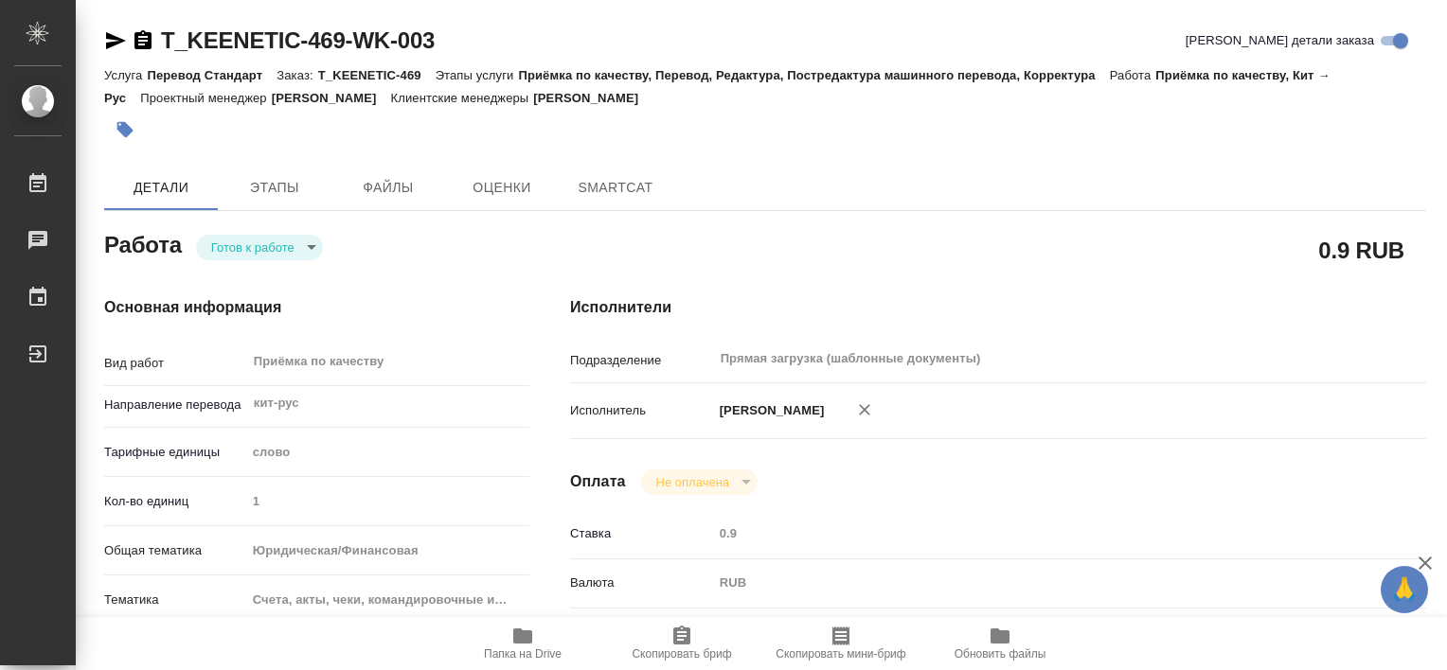
type textarea "x"
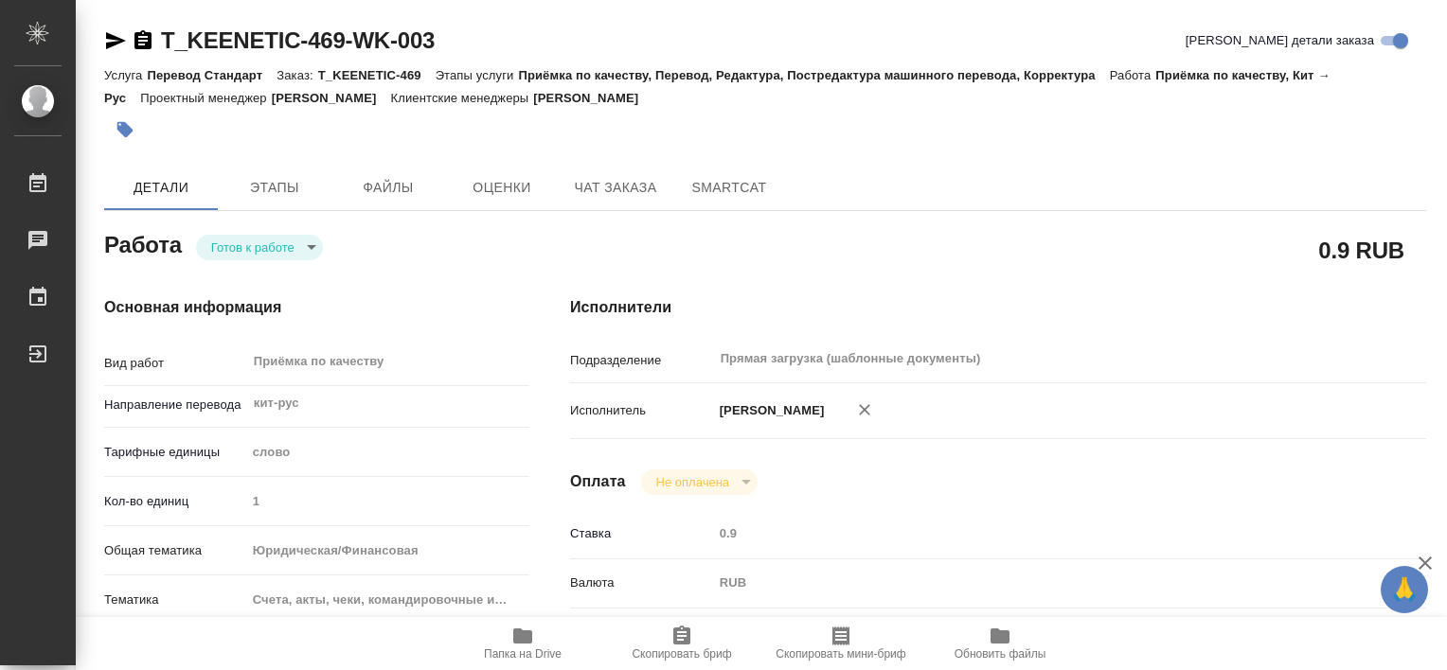
click at [310, 250] on body "🙏 .cls-1 fill:#fff; AWATERA [PERSON_NAME] Работы Чаты График Выйти T_KEENETIC-4…" at bounding box center [723, 335] width 1447 height 670
type textarea "x"
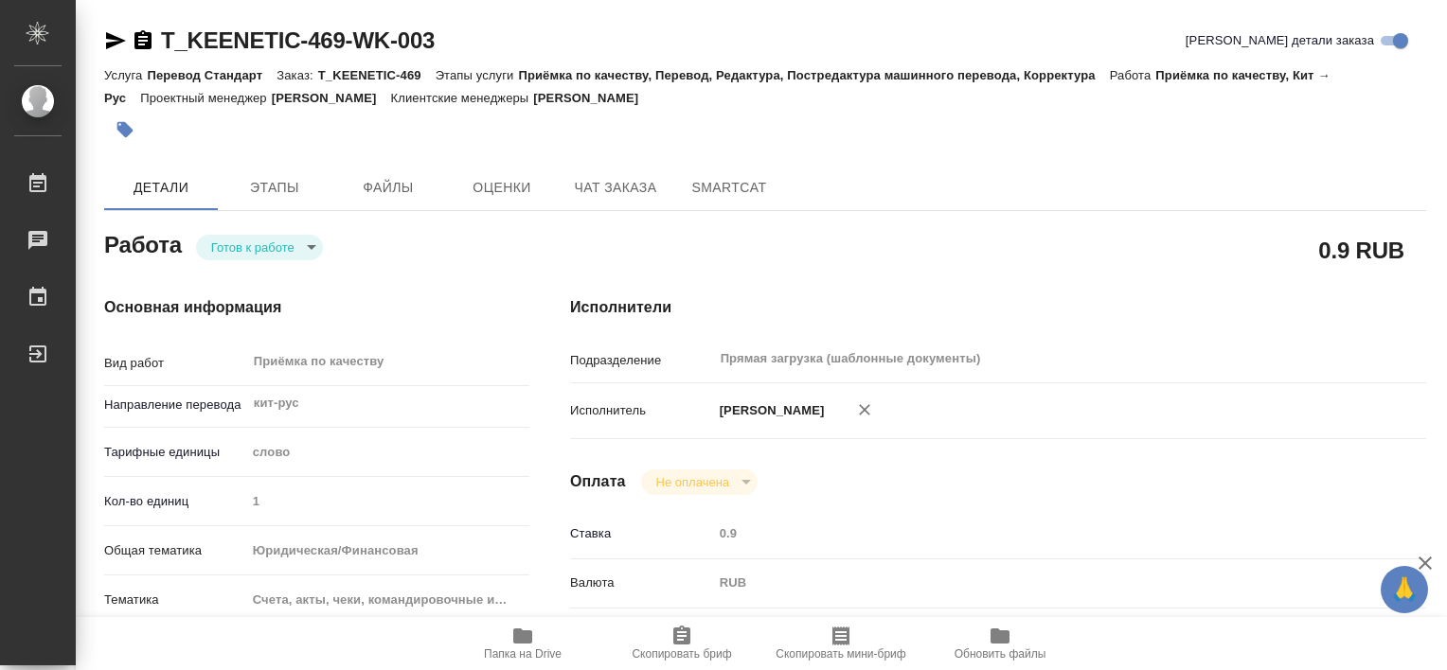
type textarea "x"
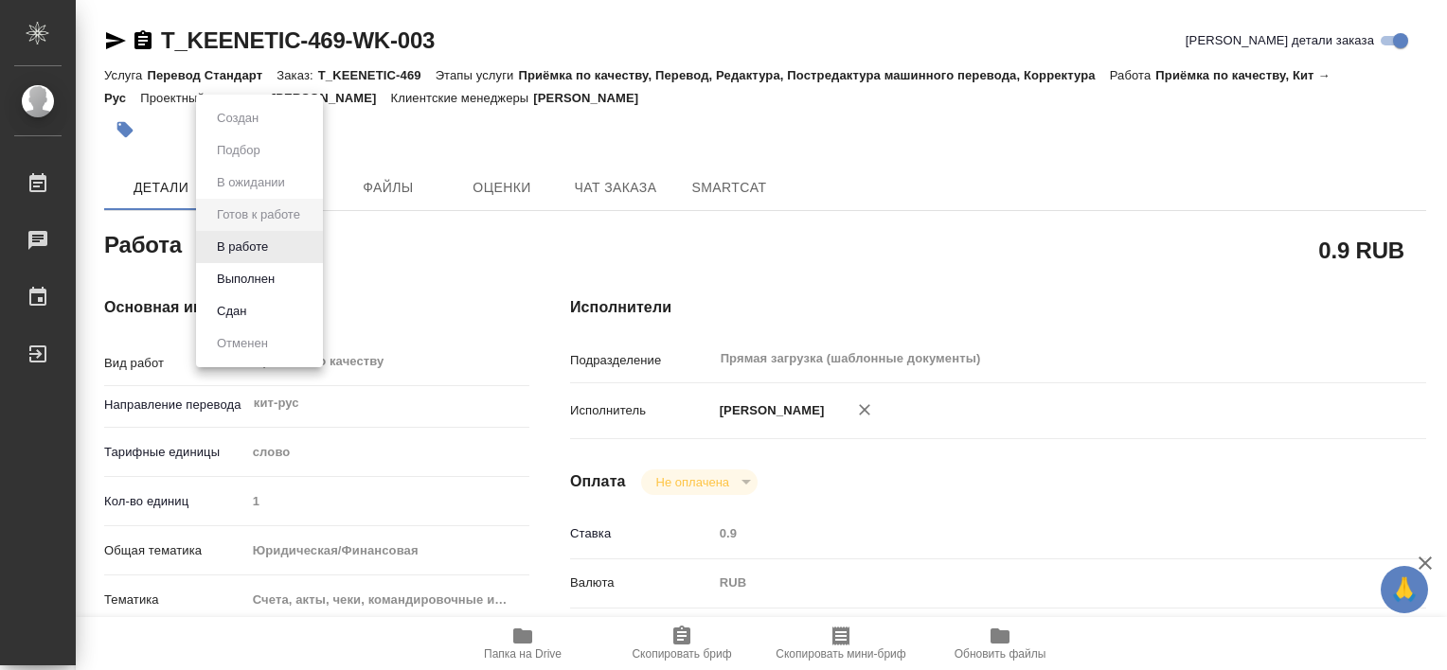
type textarea "x"
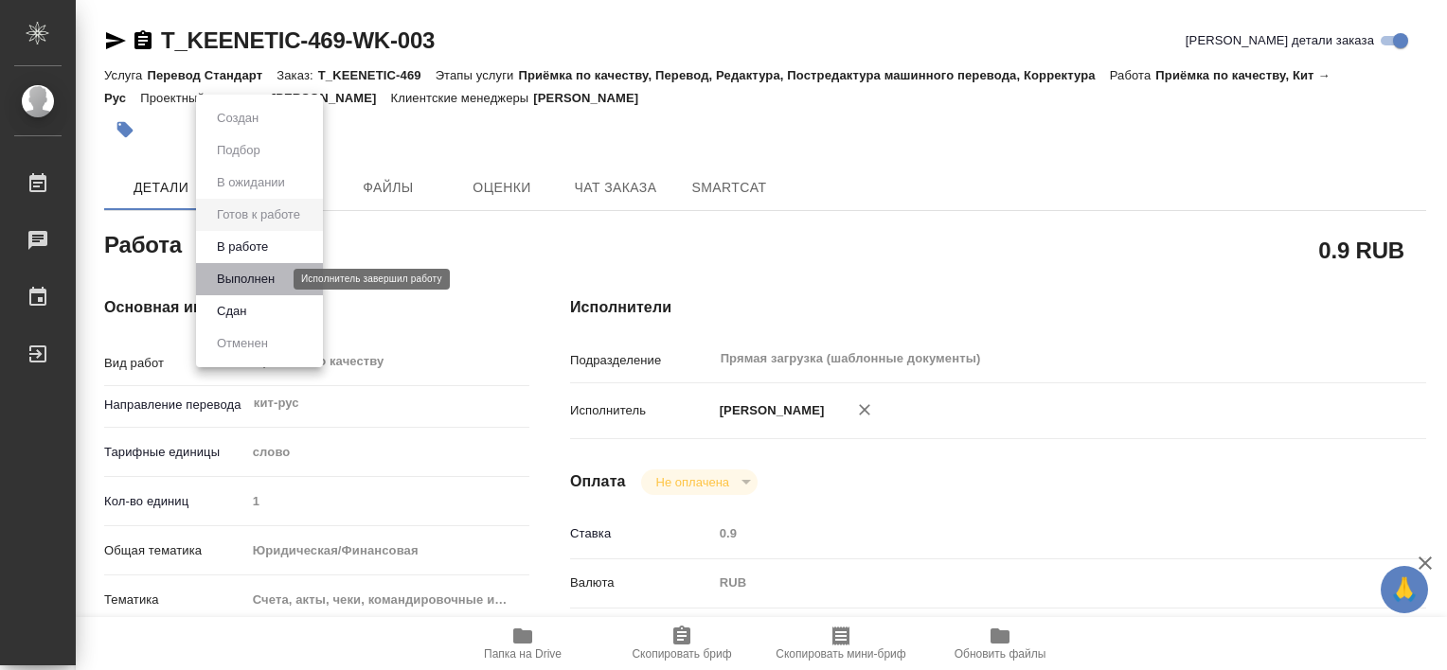
click at [262, 276] on button "Выполнен" at bounding box center [245, 279] width 69 height 21
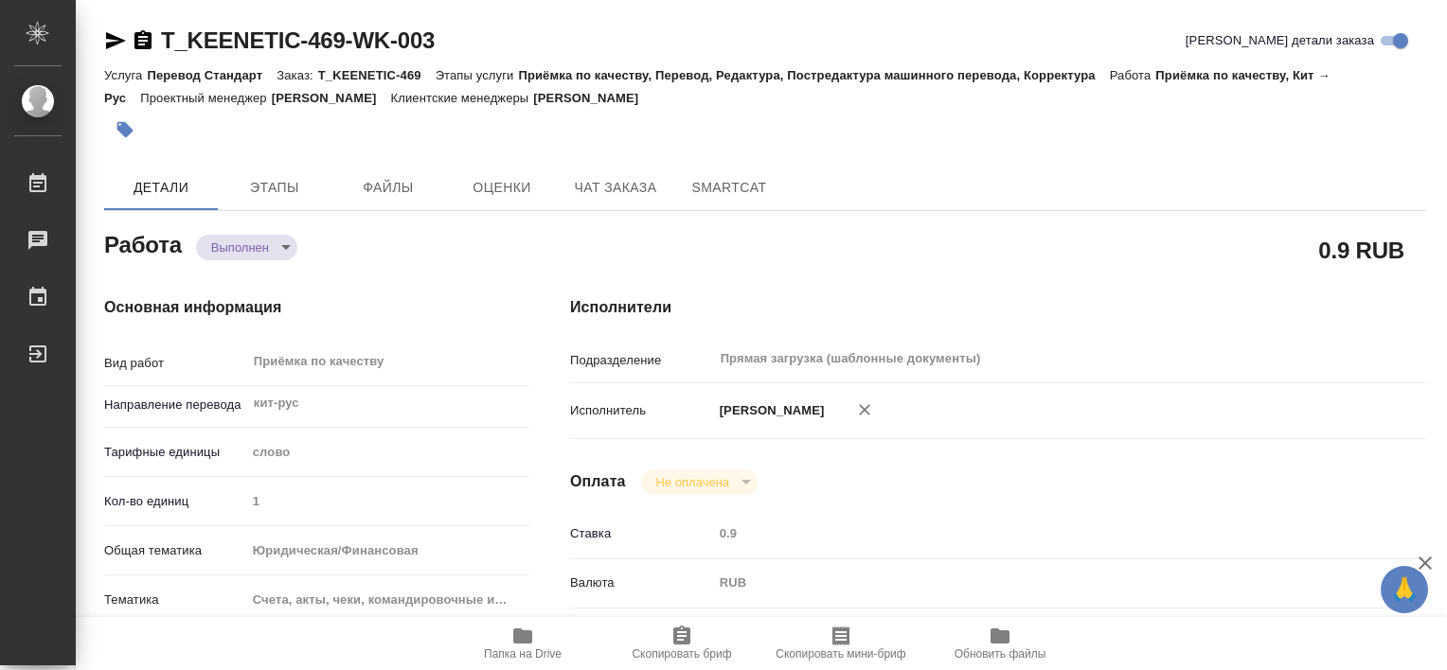
type textarea "x"
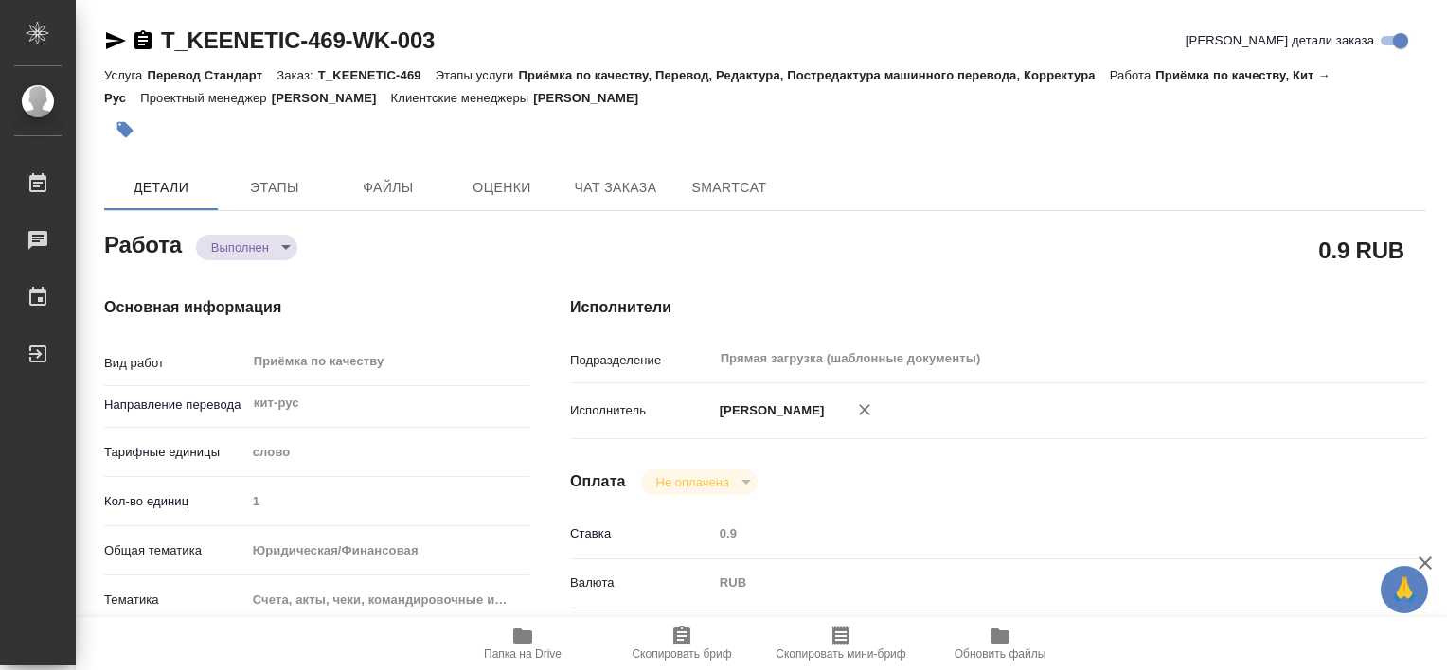
type textarea "x"
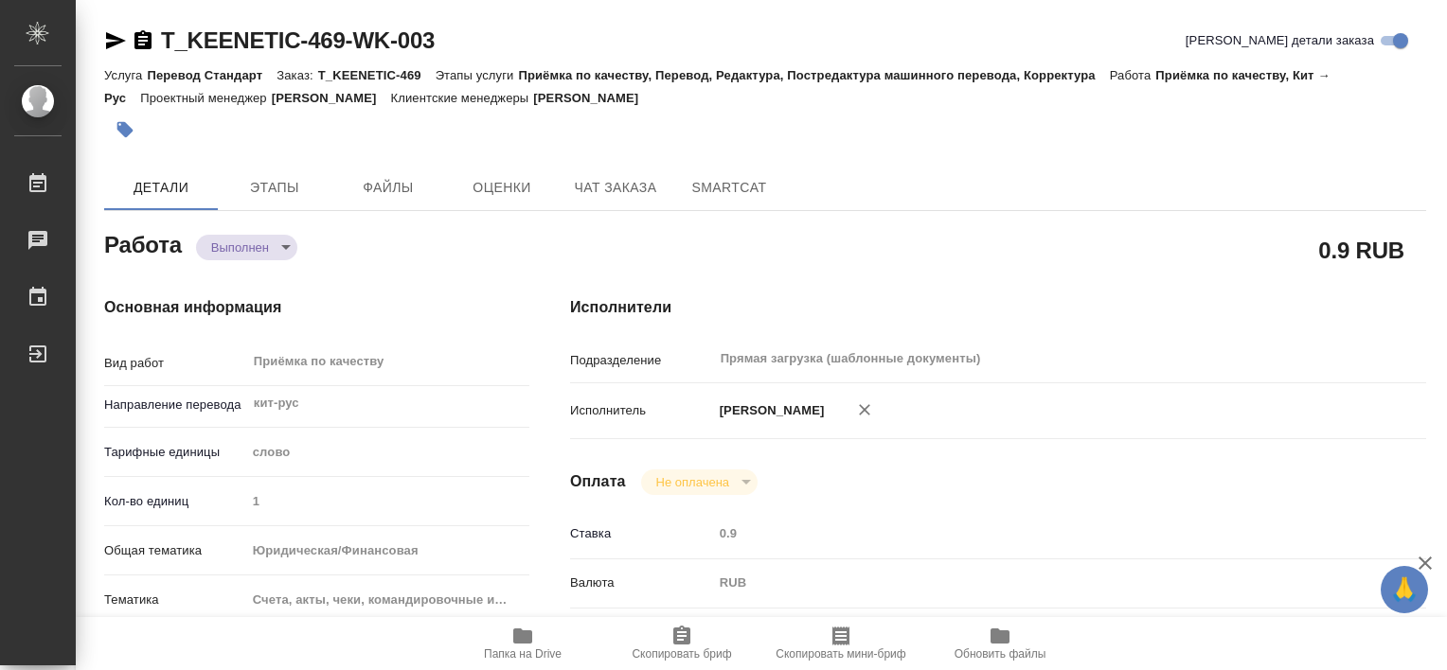
type textarea "x"
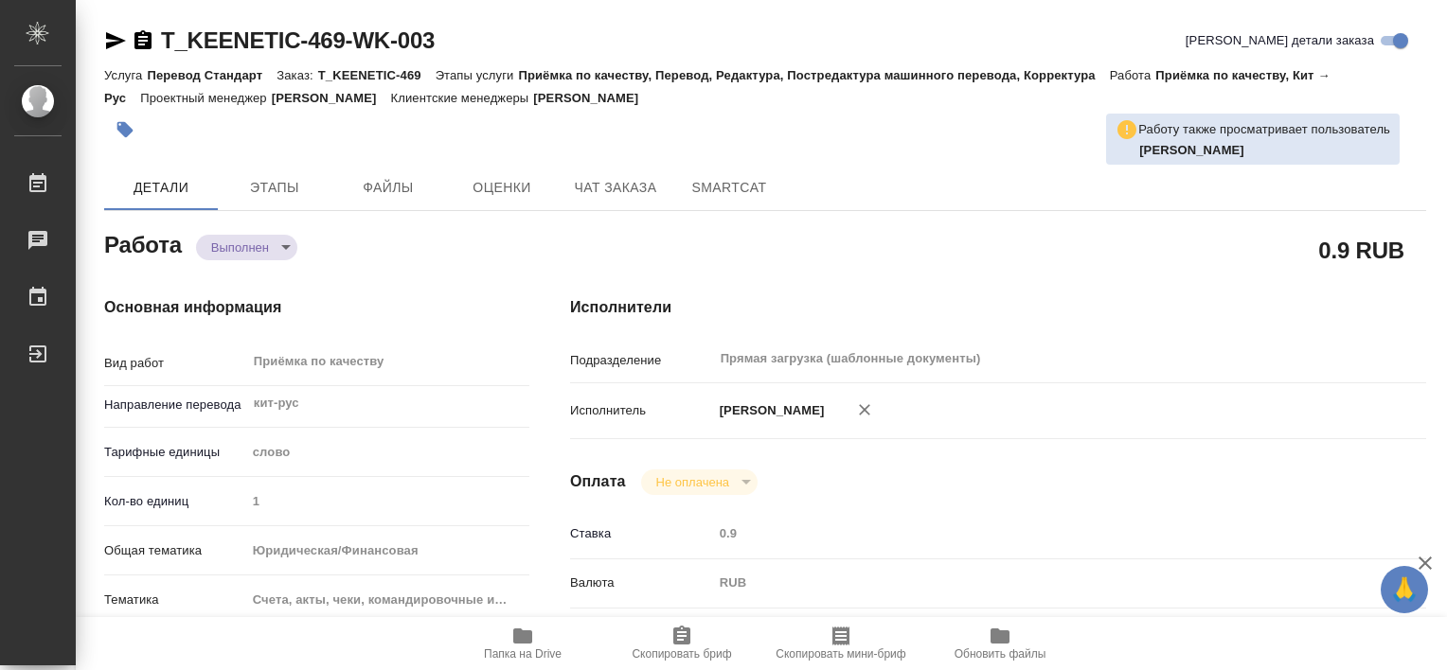
click at [1446, 215] on html "🙏 .cls-1 fill:#fff; AWATERA [PERSON_NAME] Работы 0 Чаты График Выйти T_KEENETIC…" at bounding box center [723, 335] width 1447 height 670
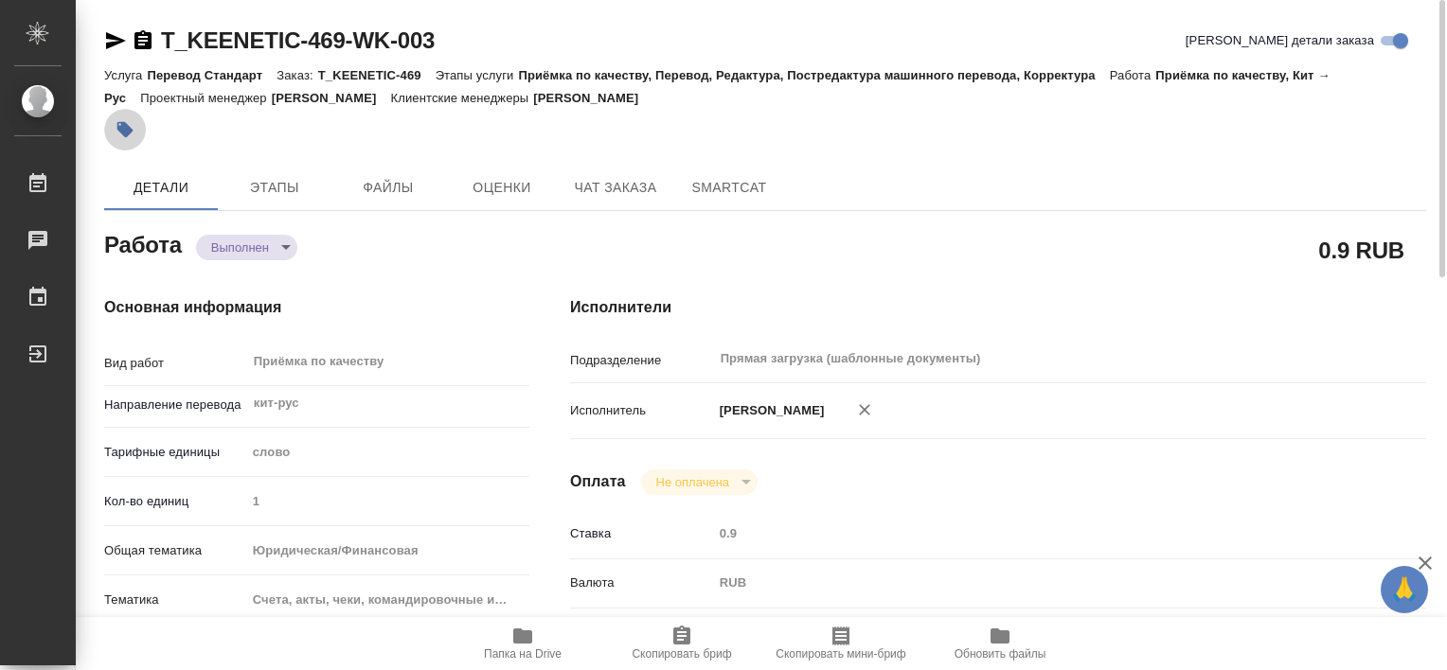
click at [133, 129] on icon "button" at bounding box center [125, 129] width 19 height 19
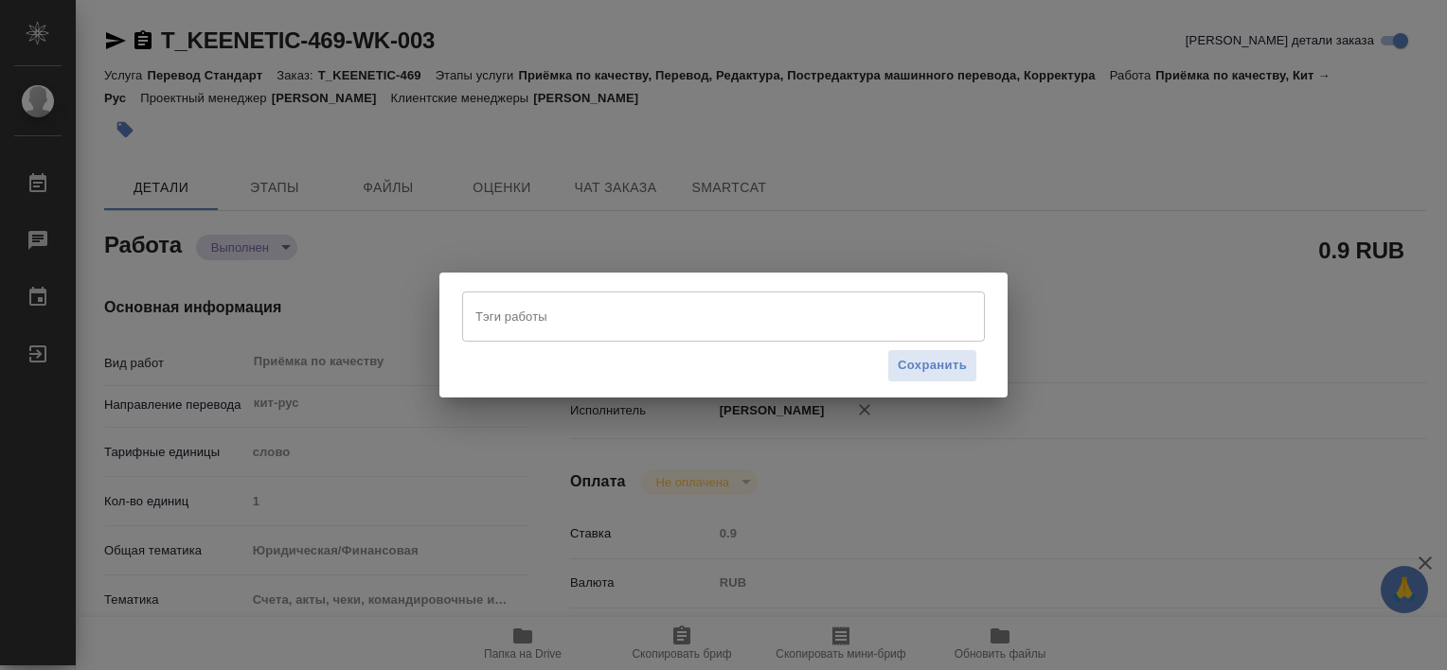
click at [552, 314] on input "Тэги работы" at bounding box center [706, 316] width 470 height 32
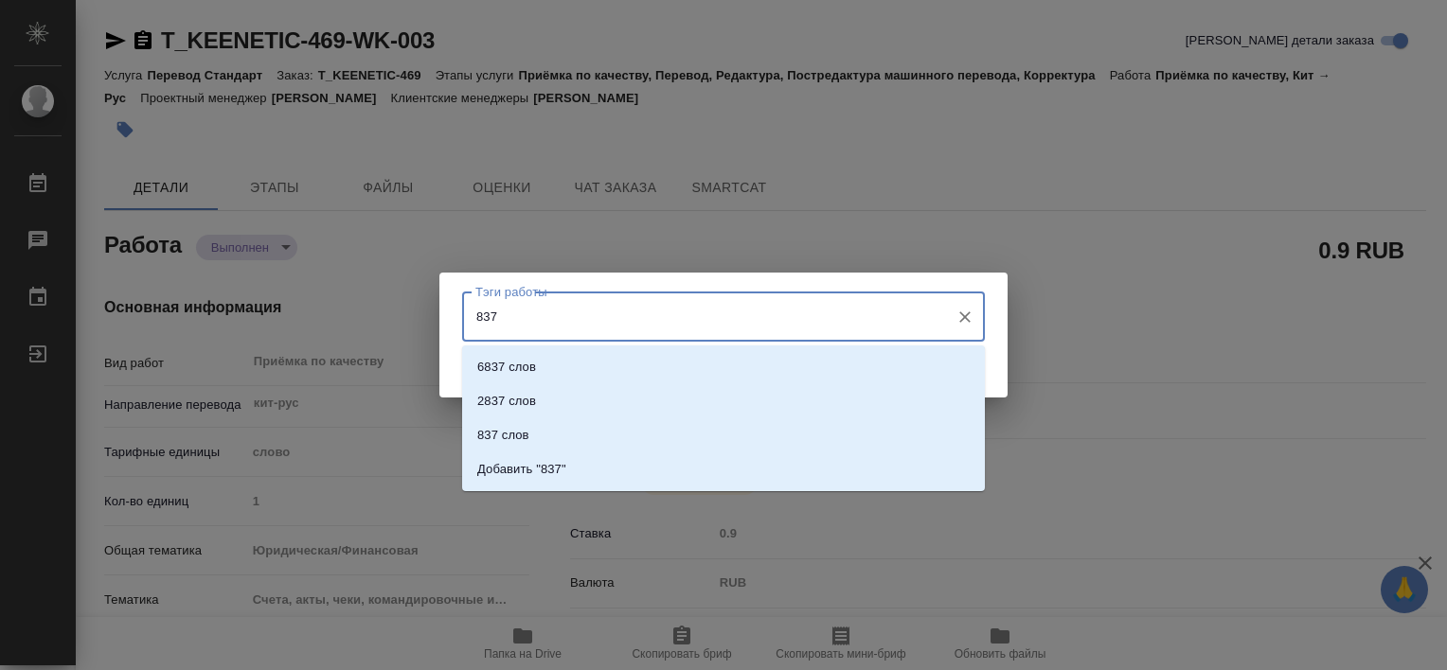
type input "8370"
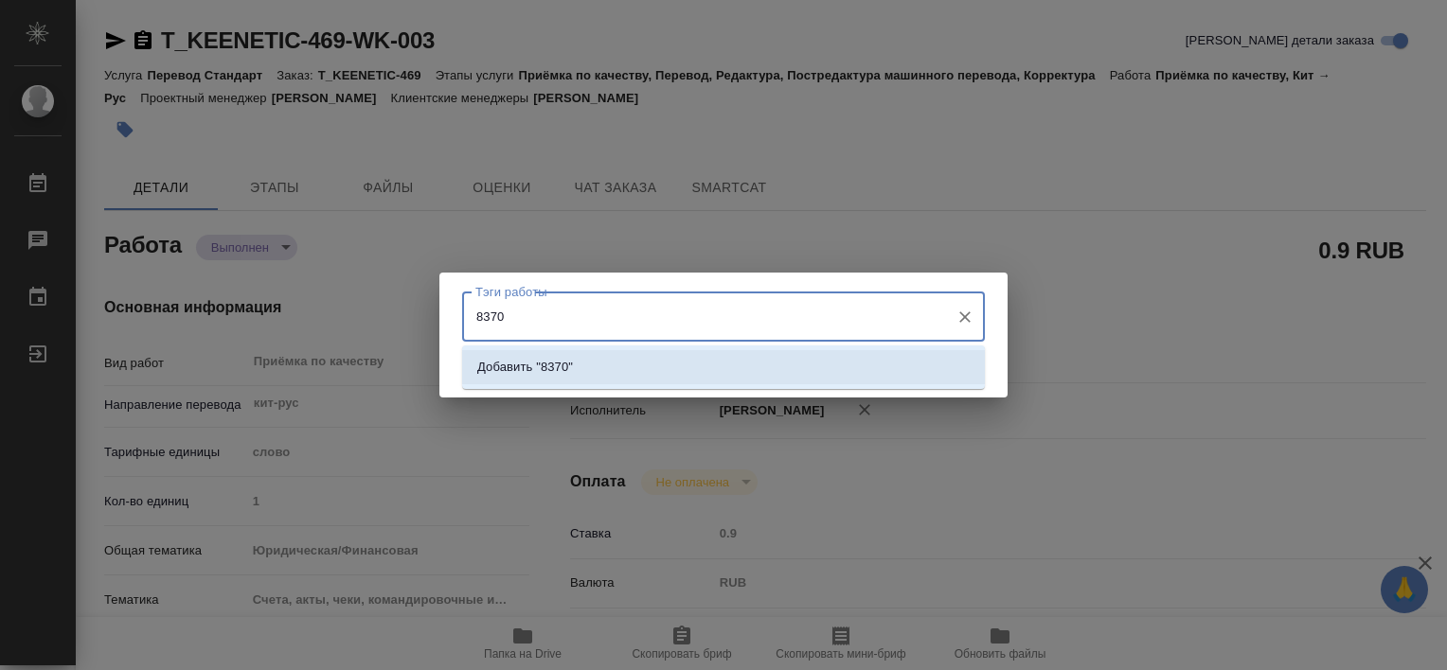
click at [557, 360] on p "Добавить "8370"" at bounding box center [525, 367] width 96 height 19
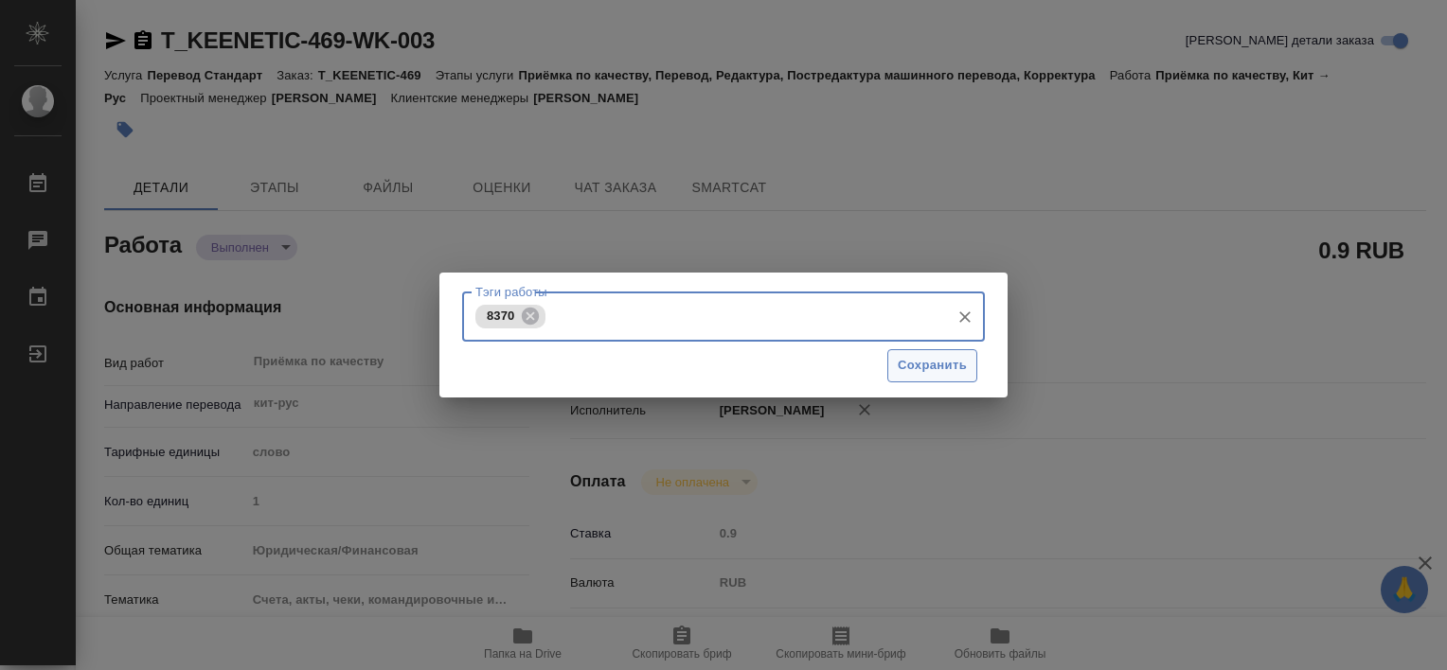
click at [939, 360] on span "Сохранить" at bounding box center [932, 366] width 69 height 22
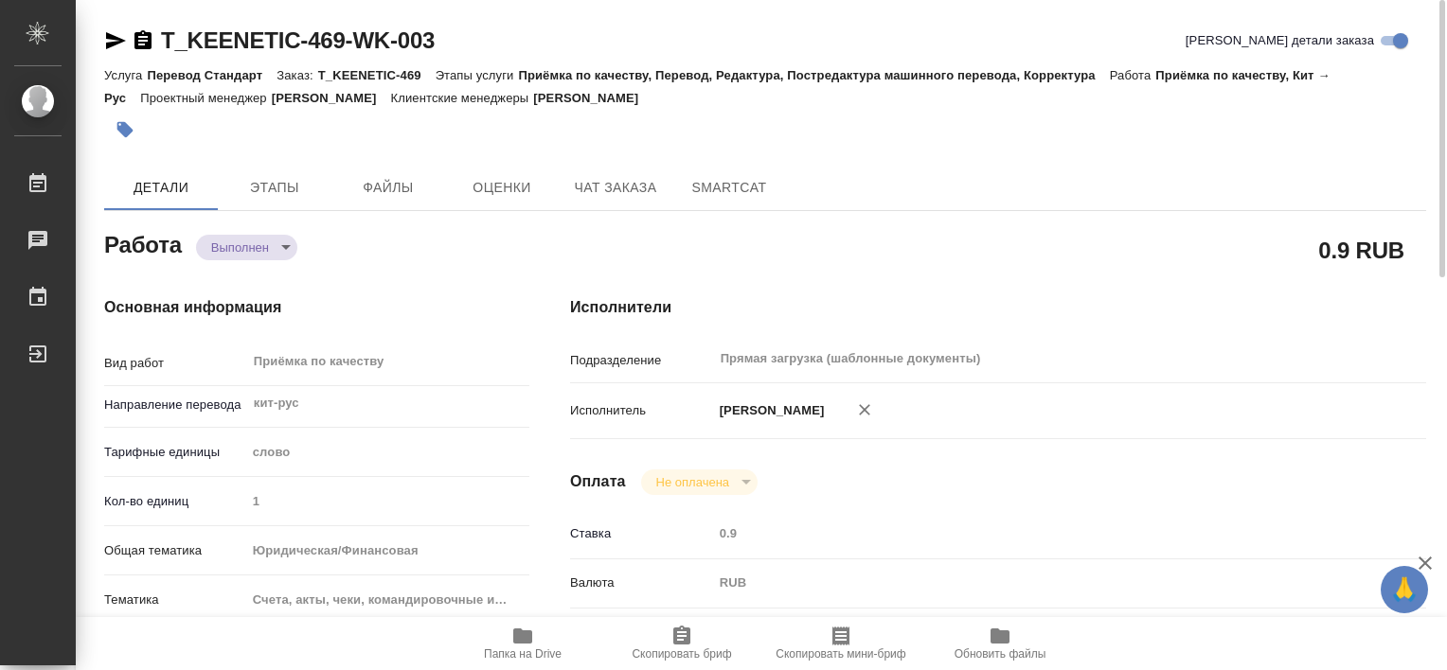
type input "completed"
type textarea "Приёмка по качеству"
type textarea "x"
type input "кит-рус"
type input "5a8b1489cc6b4906c91bfd90"
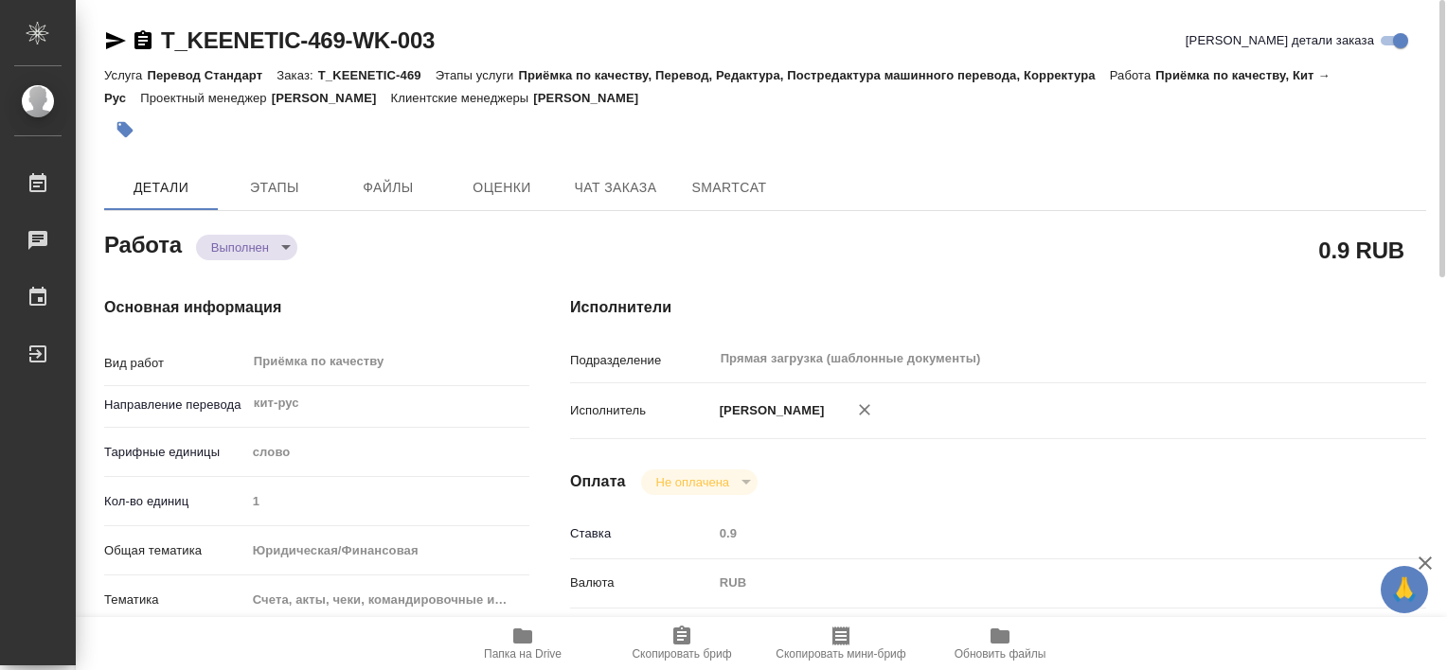
type input "1"
type input "yr-fn"
type input "5f647205b73bc97568ca66c0"
checkbox input "true"
type input "[DATE] 10:57"
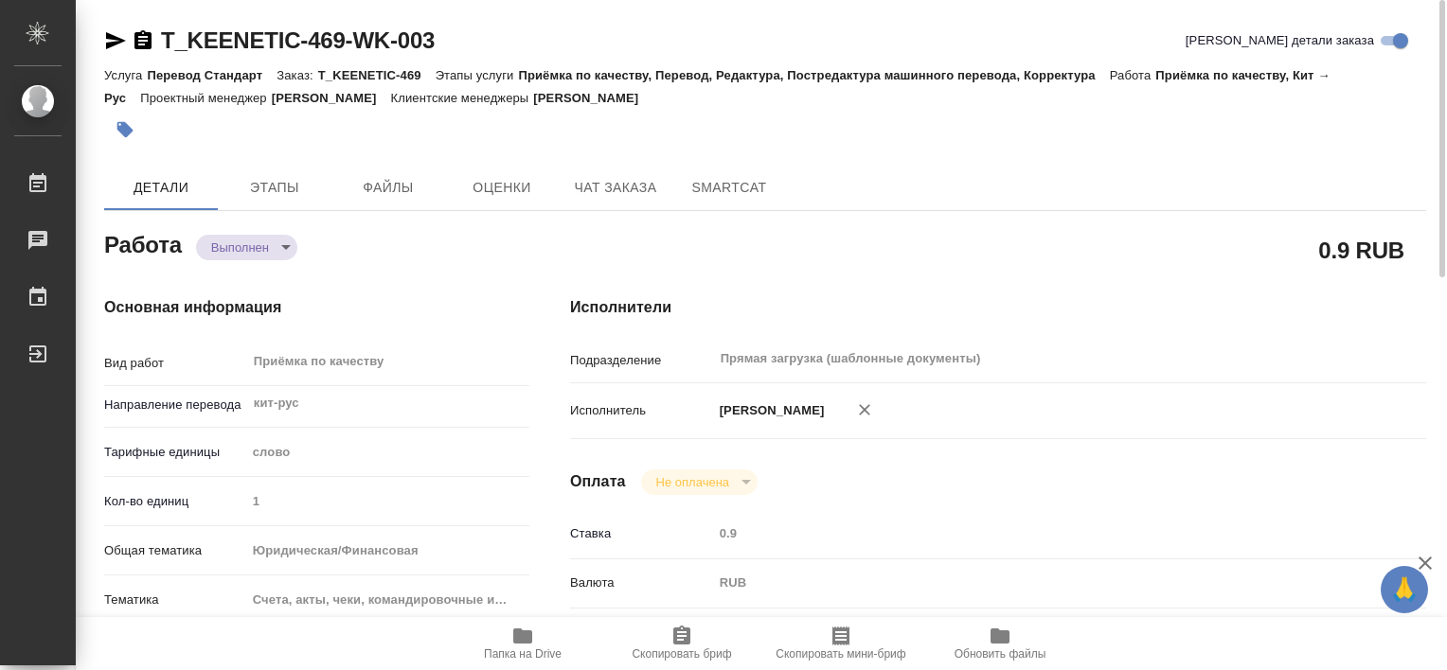
type input "[DATE] 12:00"
type input "[DATE] 12:15"
type input "[DATE] 12:00"
type input "Прямая загрузка (шаблонные документы)"
type input "notPayed"
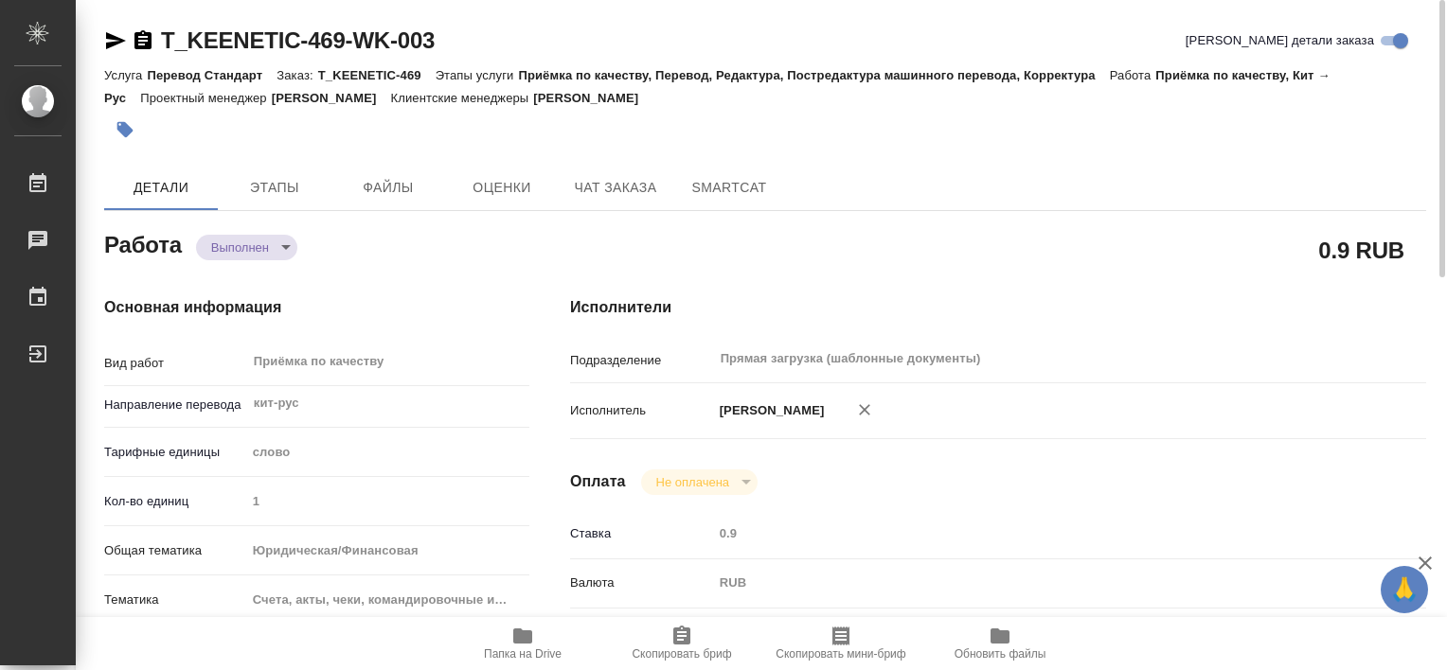
type input "0.9"
type input "RUB"
type input "Третьякова Валерия"
type textarea "x"
type textarea "/Clients/Keenetic/Orders/T_KEENETIC-469/Corrected/T_KEENETIC-469-WK-003"
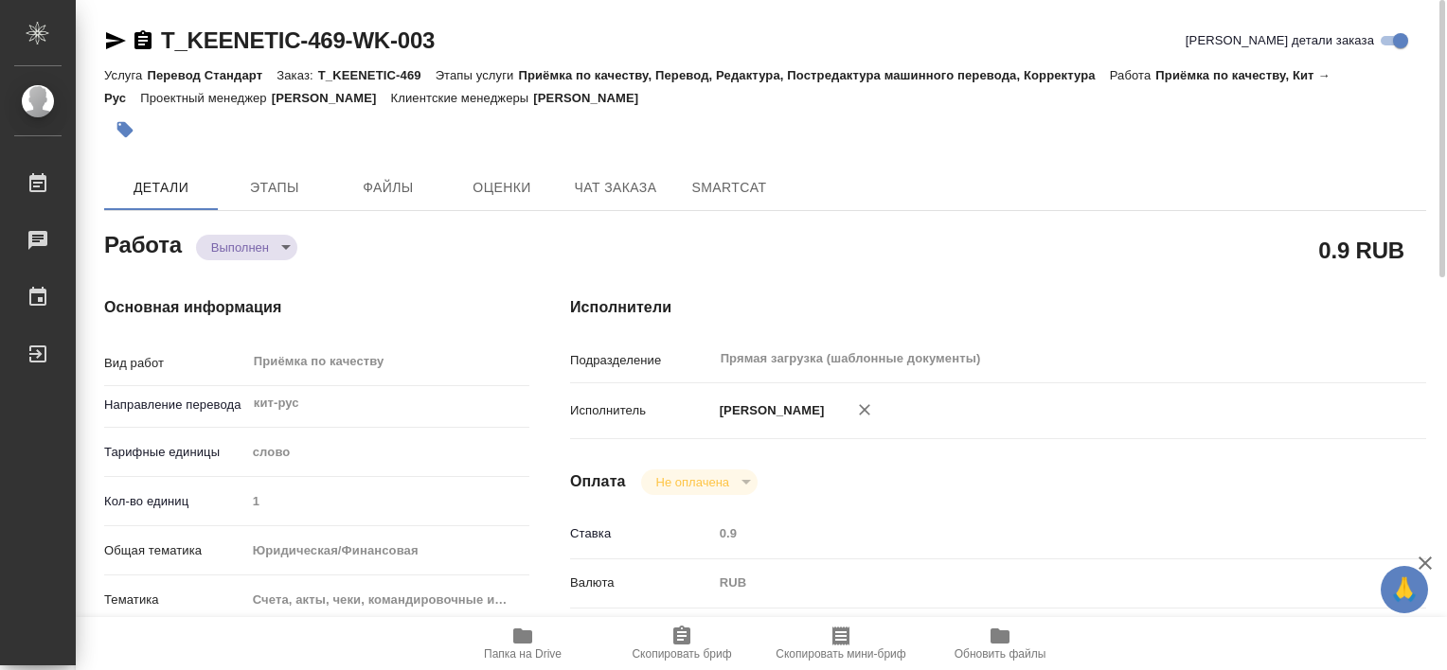
type textarea "x"
type input "T_KEENETIC-469"
type input "Перевод Стандарт"
type input "Приёмка по качеству, Перевод, Редактура, Постредактура машинного перевода, Корр…"
type input "Шульгина Анна"
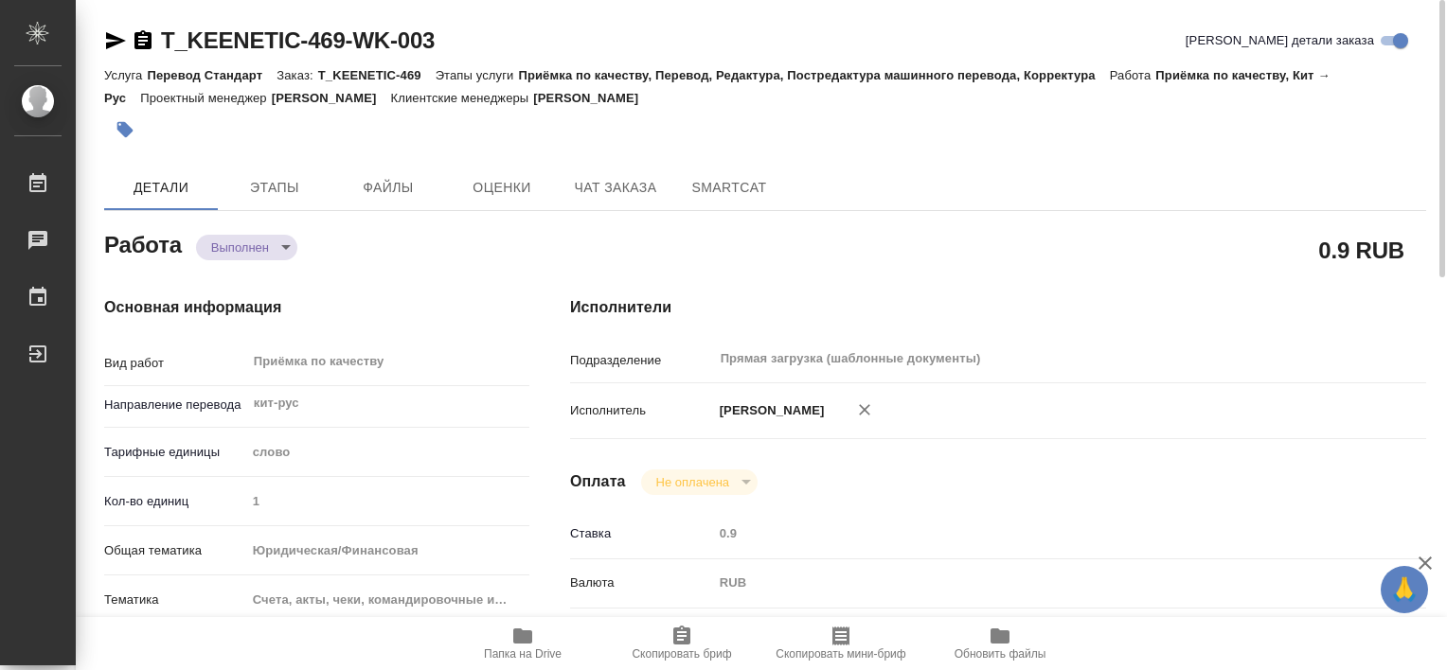
type input "/Clients/Keenetic/Orders/T_KEENETIC-469"
type textarea "x"
type textarea "кит-ру 3 экспортные декларации"
type textarea "x"
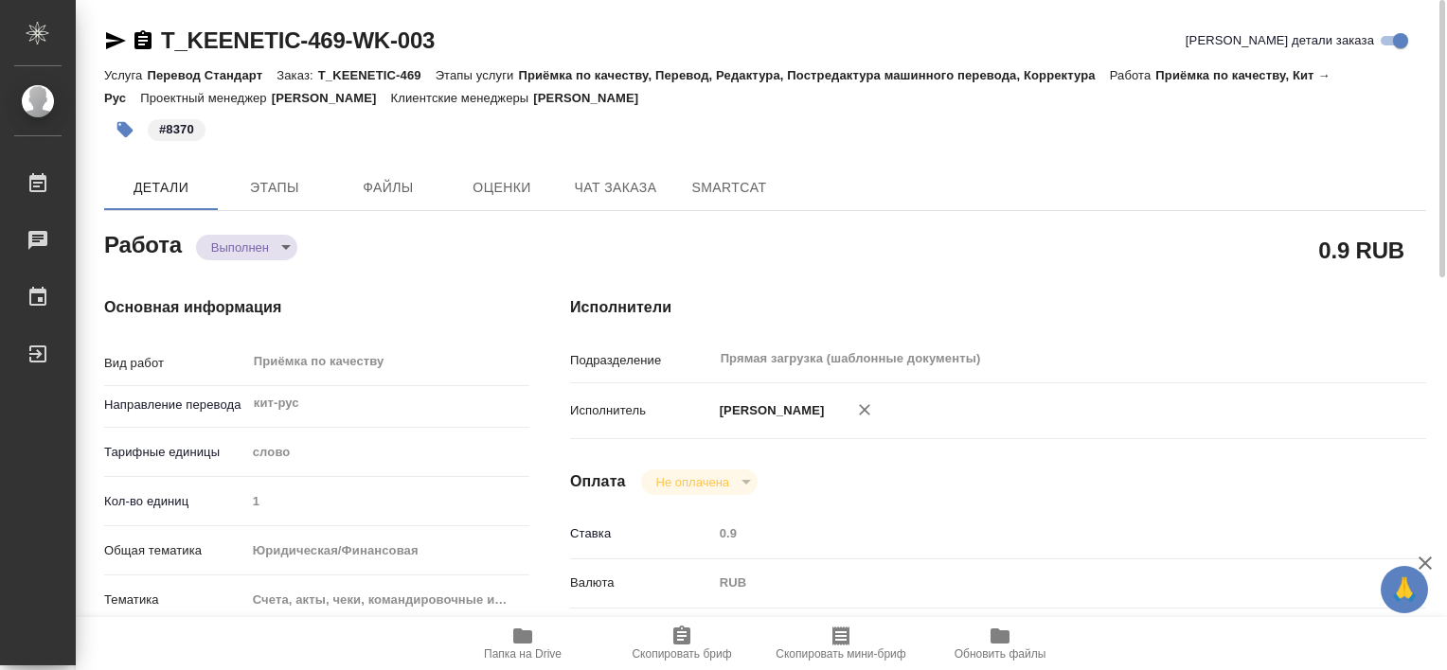
type textarea "x"
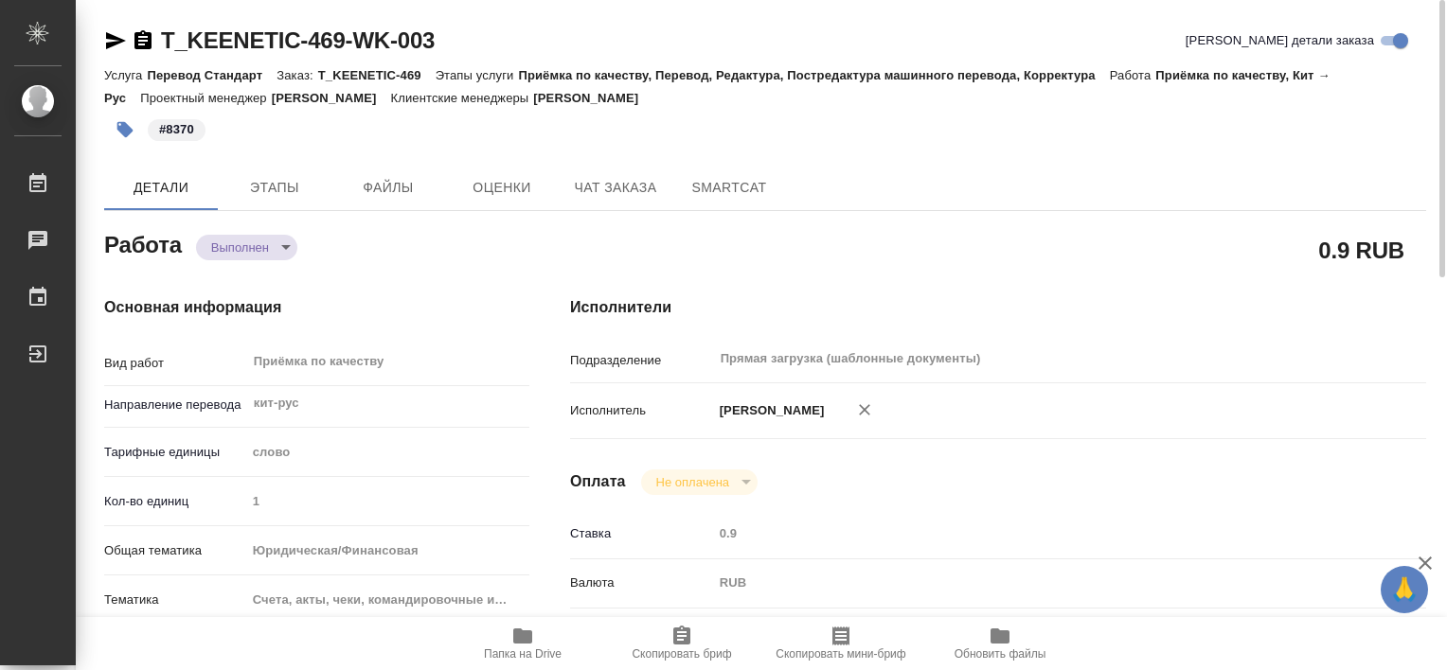
type textarea "x"
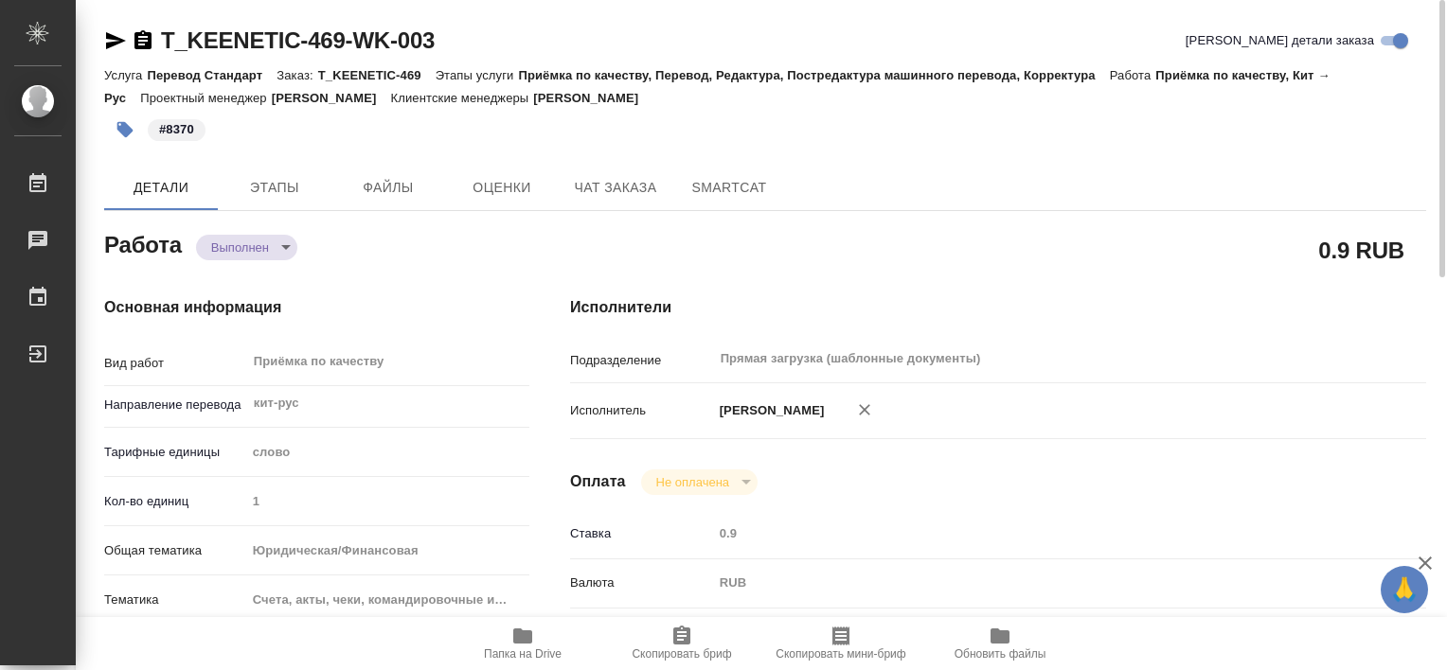
type textarea "x"
